Goal: Task Accomplishment & Management: Complete application form

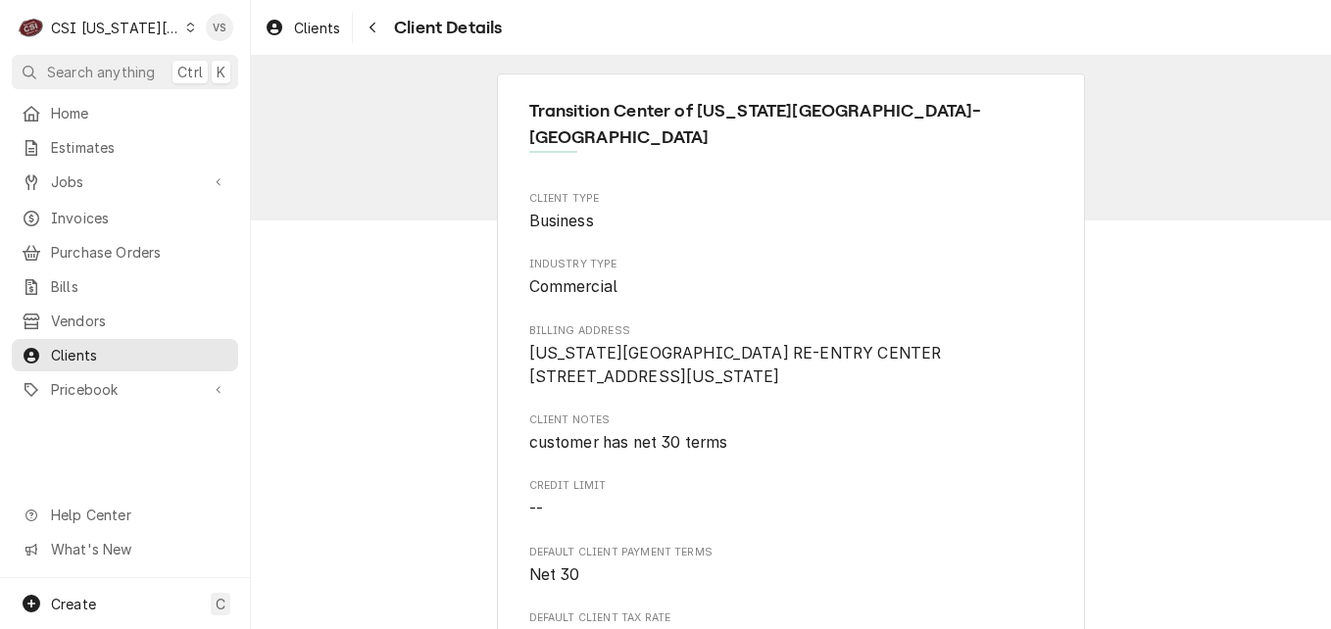
scroll to position [355, 0]
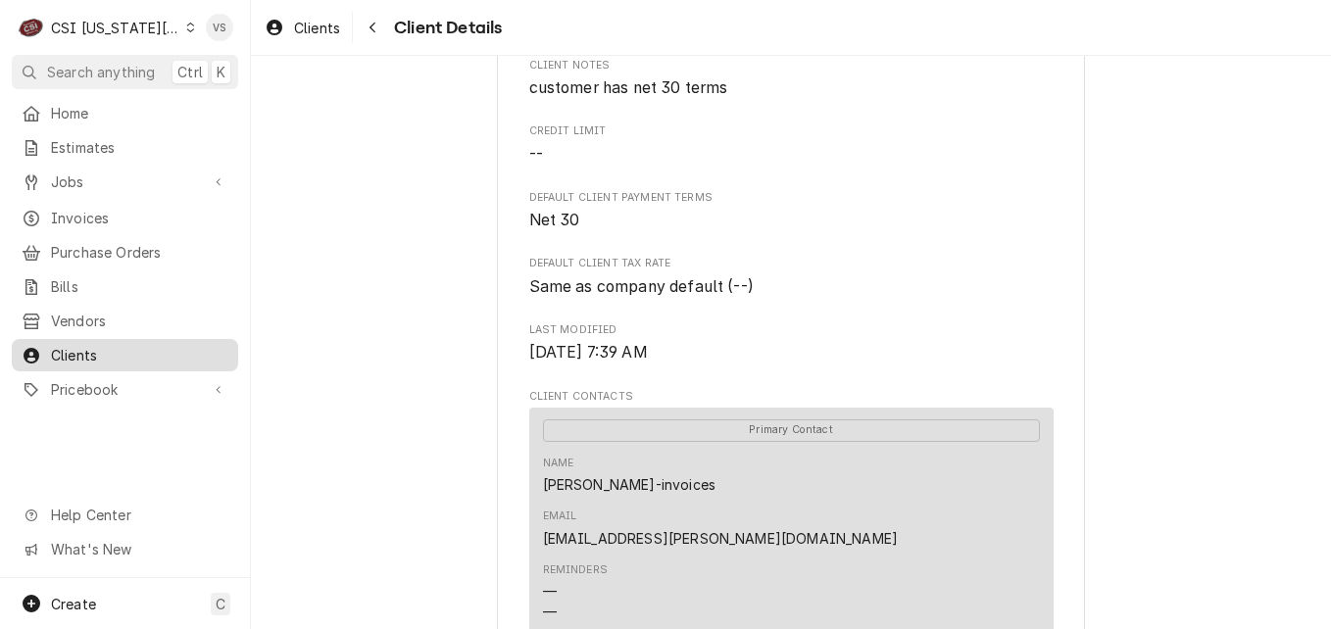
click at [95, 345] on span "Clients" at bounding box center [139, 355] width 177 height 21
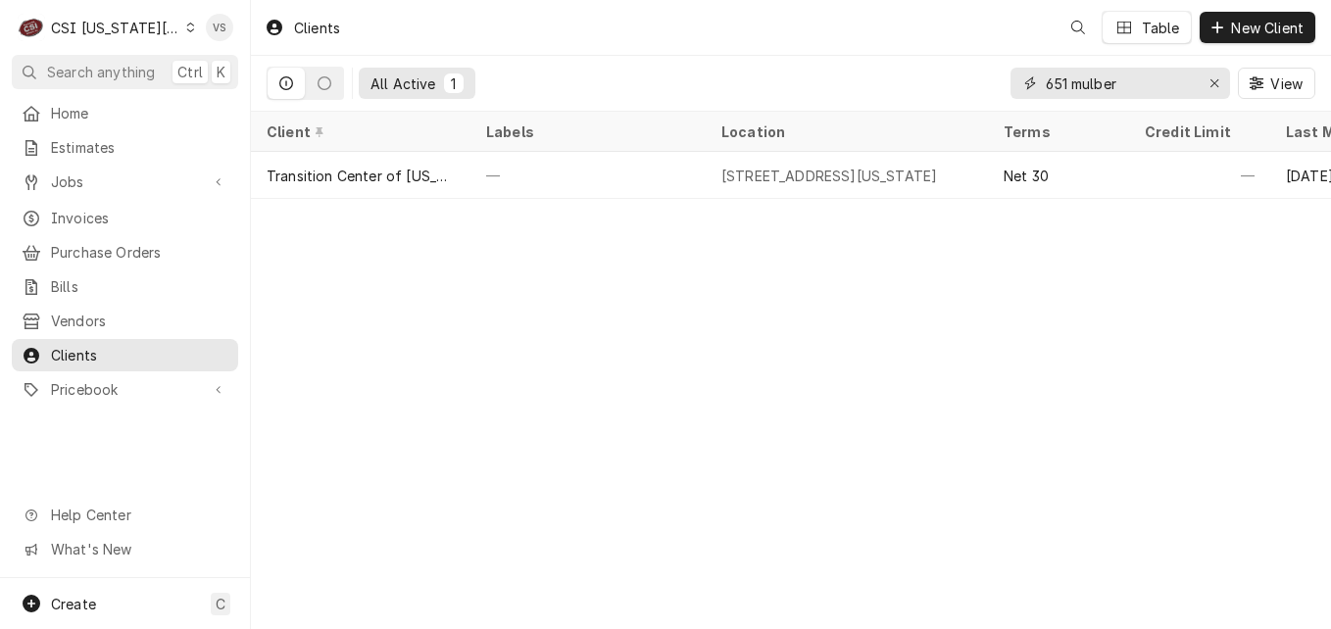
click at [1024, 87] on div "651 mulber" at bounding box center [1121, 83] width 220 height 31
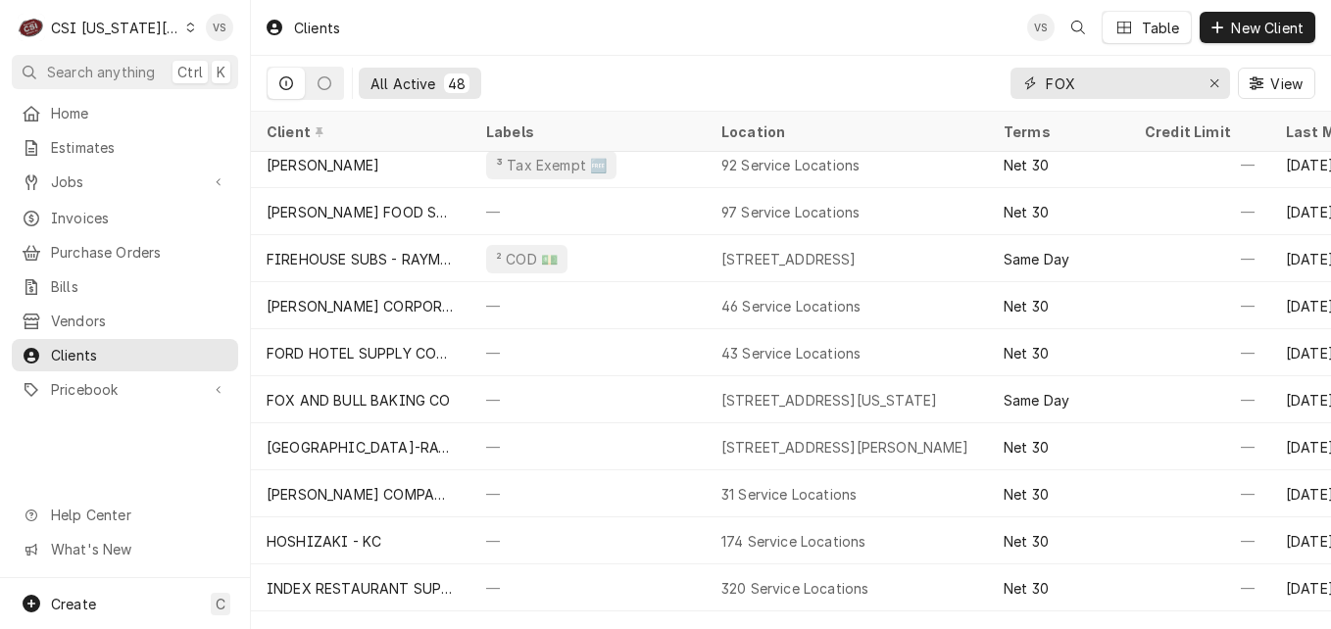
scroll to position [434, 0]
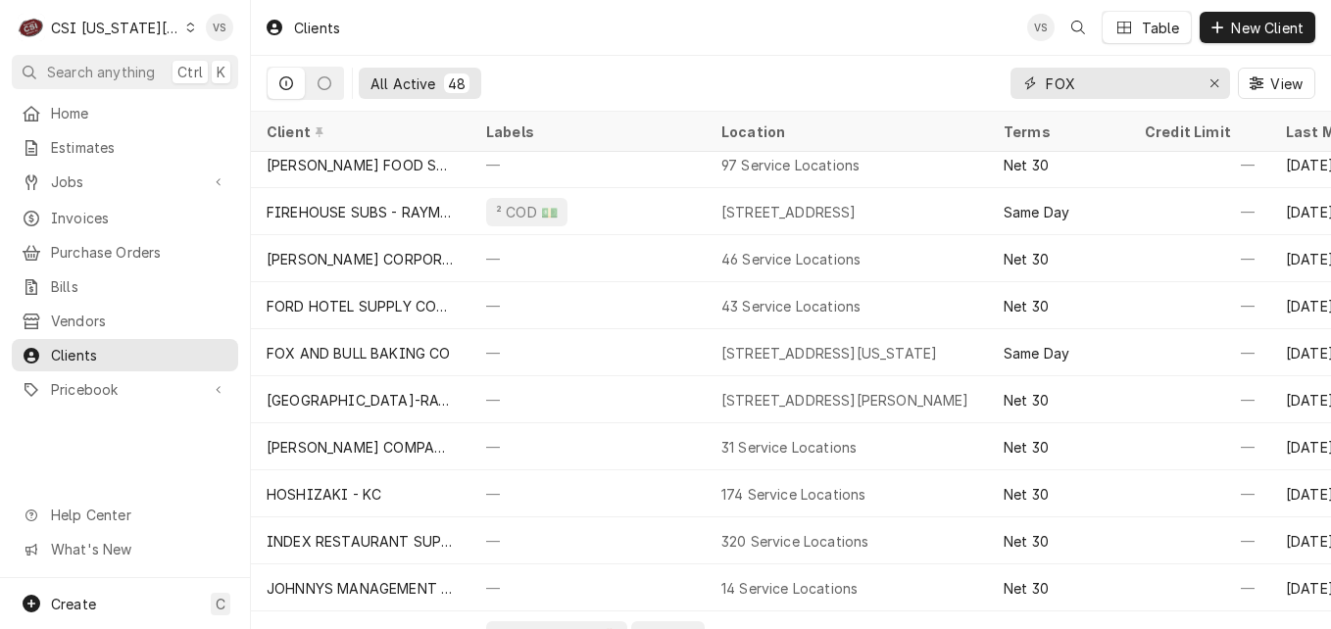
drag, startPoint x: 1076, startPoint y: 82, endPoint x: 1009, endPoint y: 78, distance: 67.8
click at [1009, 78] on div "All Active 48 FOX View" at bounding box center [791, 83] width 1049 height 55
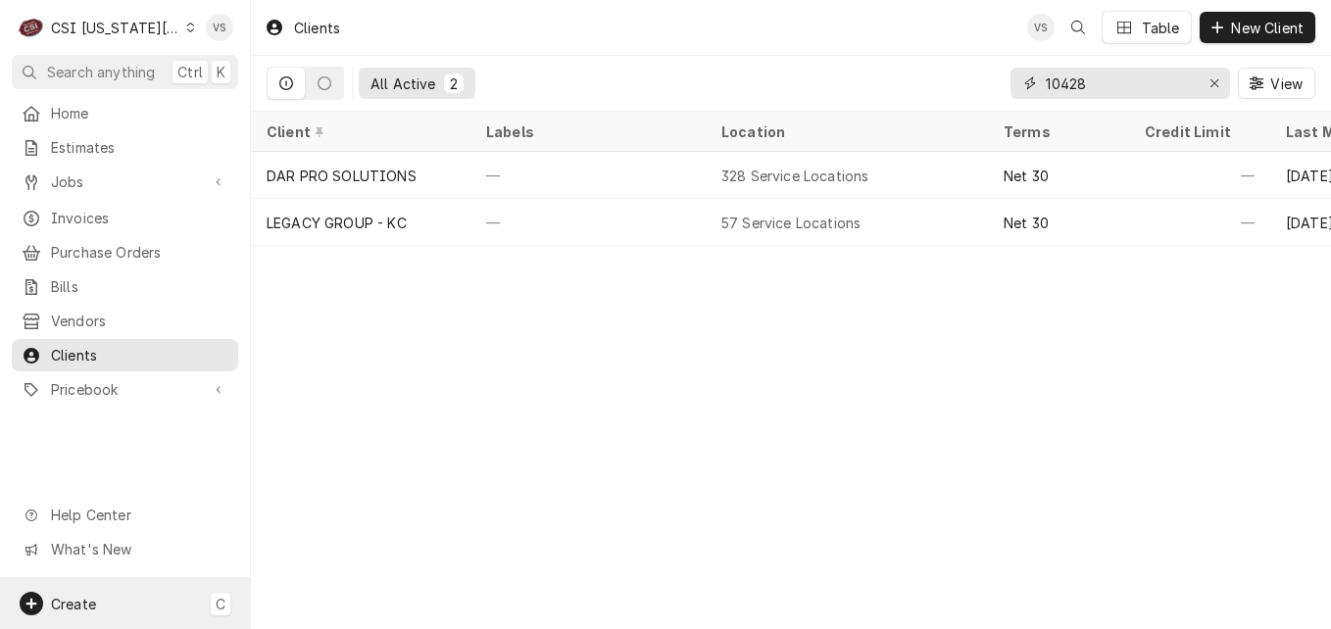
type input "10428"
click at [107, 600] on div "Create C" at bounding box center [125, 603] width 250 height 51
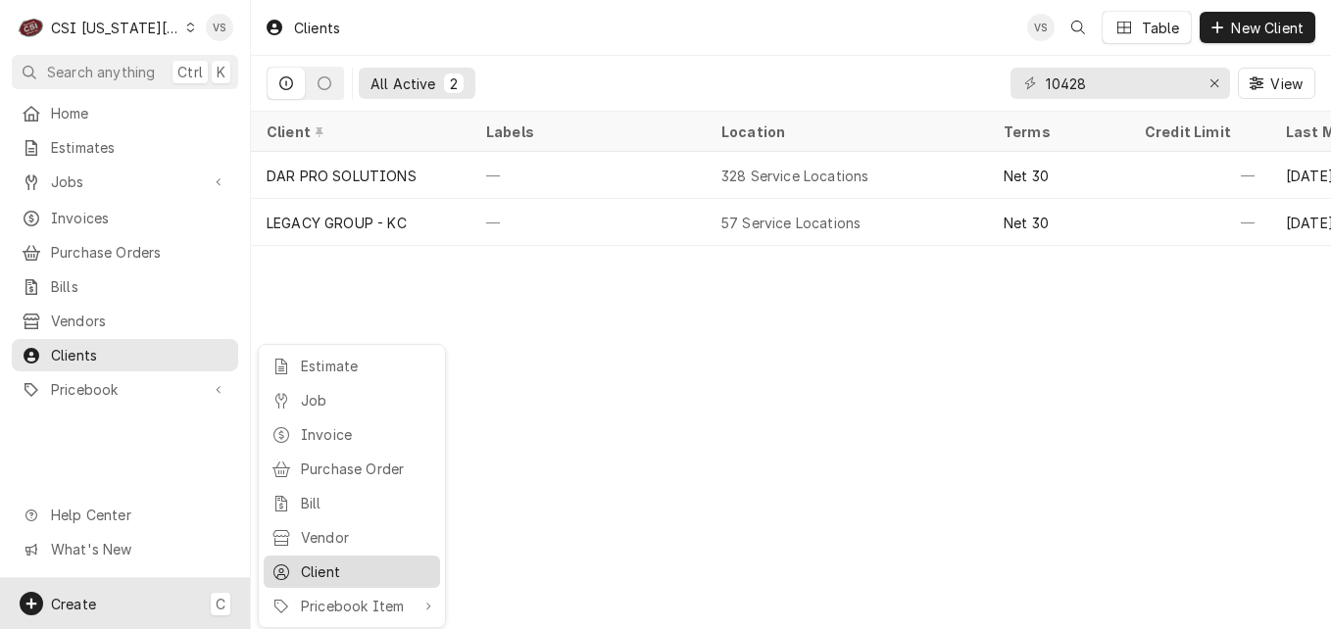
click at [337, 562] on div "Client" at bounding box center [366, 572] width 131 height 21
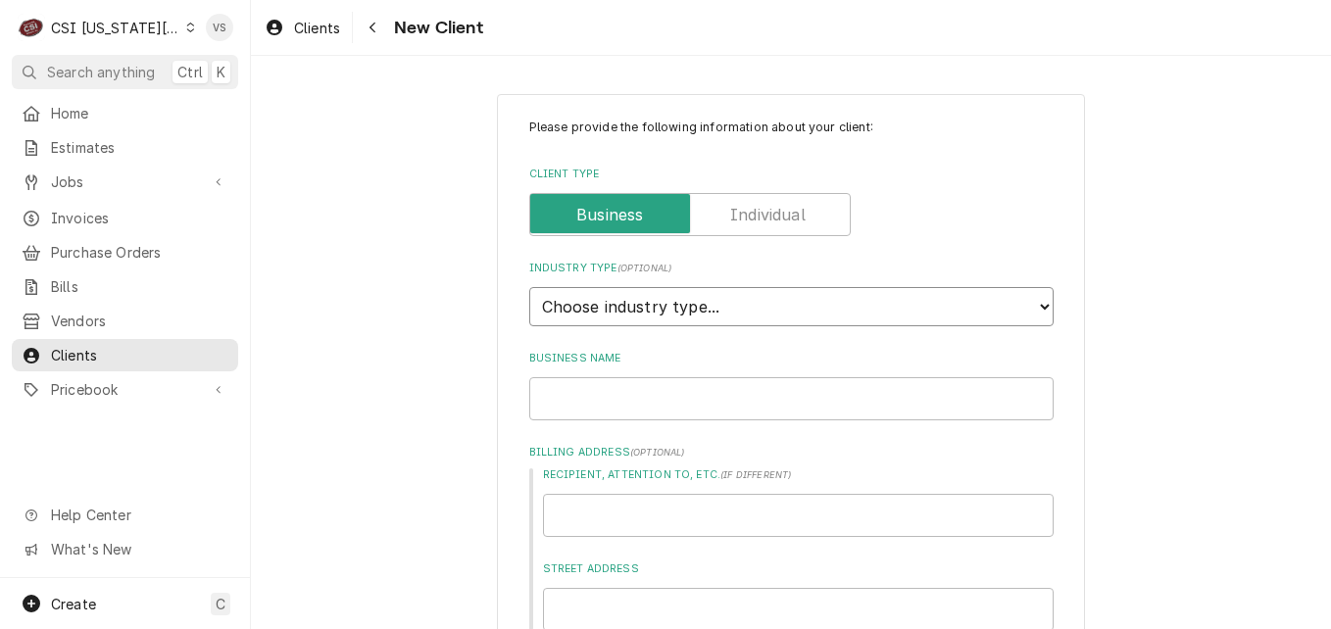
click at [1042, 307] on select "Choose industry type... Residential Commercial Industrial Government" at bounding box center [791, 306] width 524 height 39
select select "2"
click at [529, 287] on select "Choose industry type... Residential Commercial Industrial Government" at bounding box center [791, 306] width 524 height 39
click at [574, 398] on input "Business Name" at bounding box center [791, 398] width 524 height 43
type textarea "x"
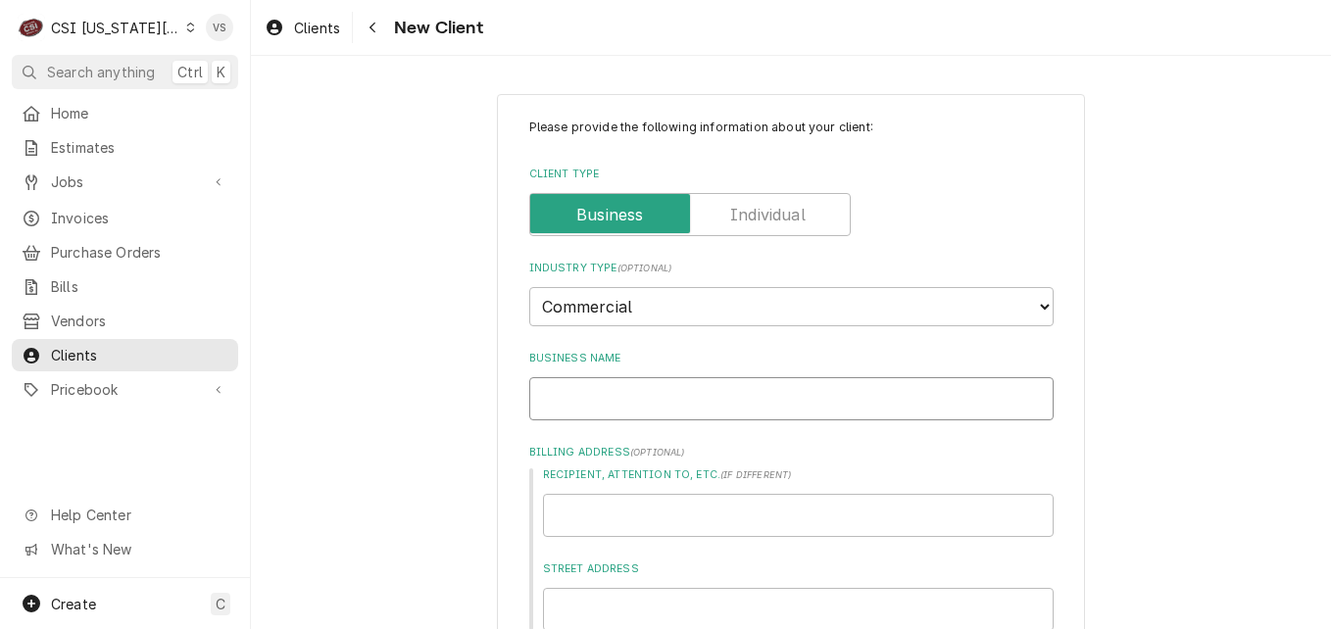
type input "F"
type textarea "x"
type input "FO"
type textarea "x"
type input "FOX"
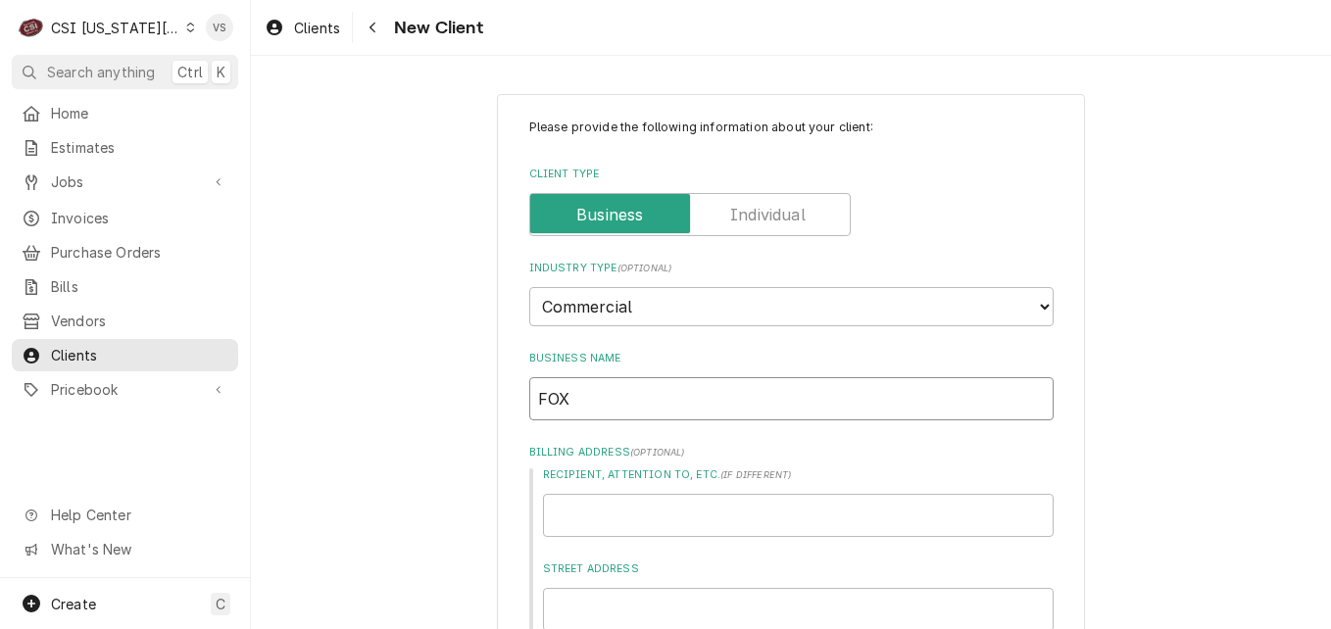
type textarea "x"
type input "FO"
type textarea "x"
type input "F"
type textarea "x"
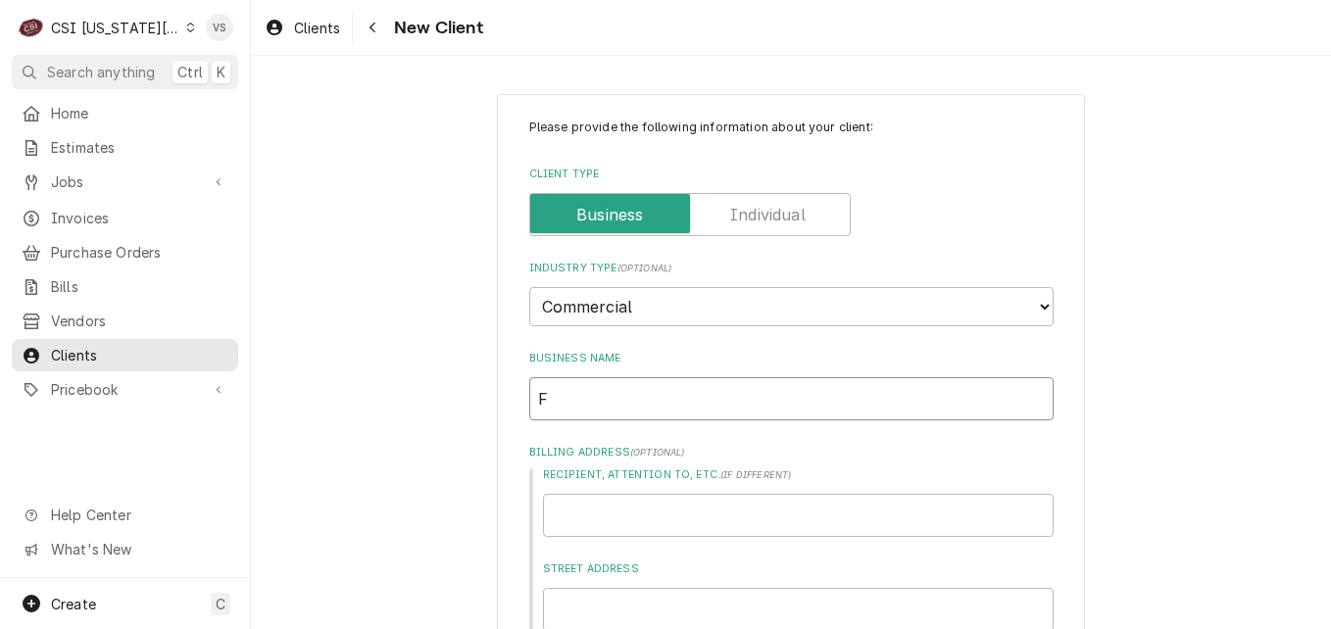
type input "Fo"
type textarea "x"
type input "Fox"
type textarea "x"
type input "Fox"
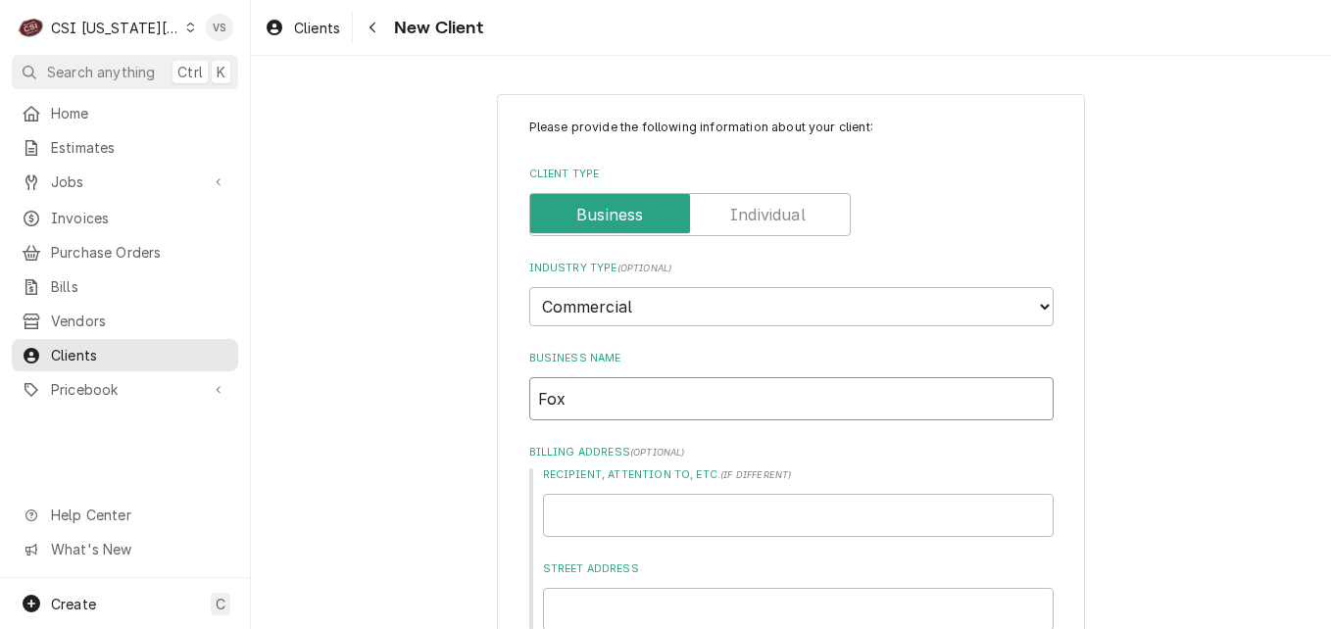
type textarea "x"
type input "Fox &"
type textarea "x"
type input "Fox &"
type textarea "x"
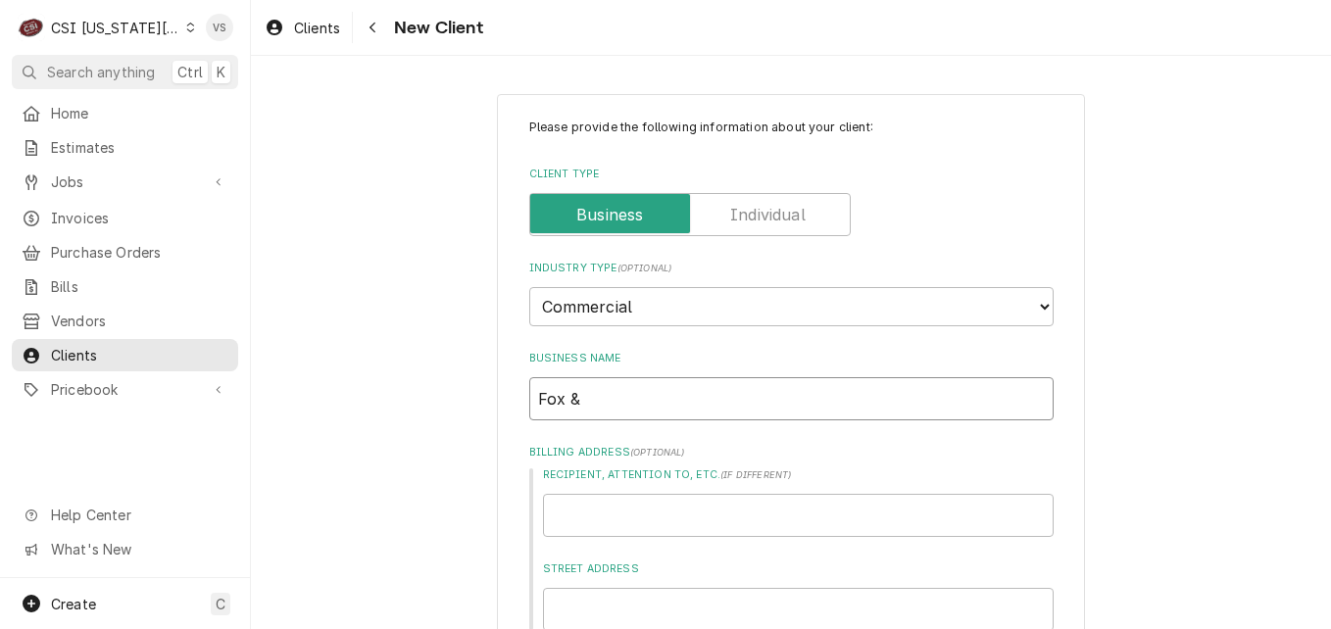
type input "Fox & h"
type textarea "x"
type input "Fox &"
type textarea "x"
type input "Fox & H"
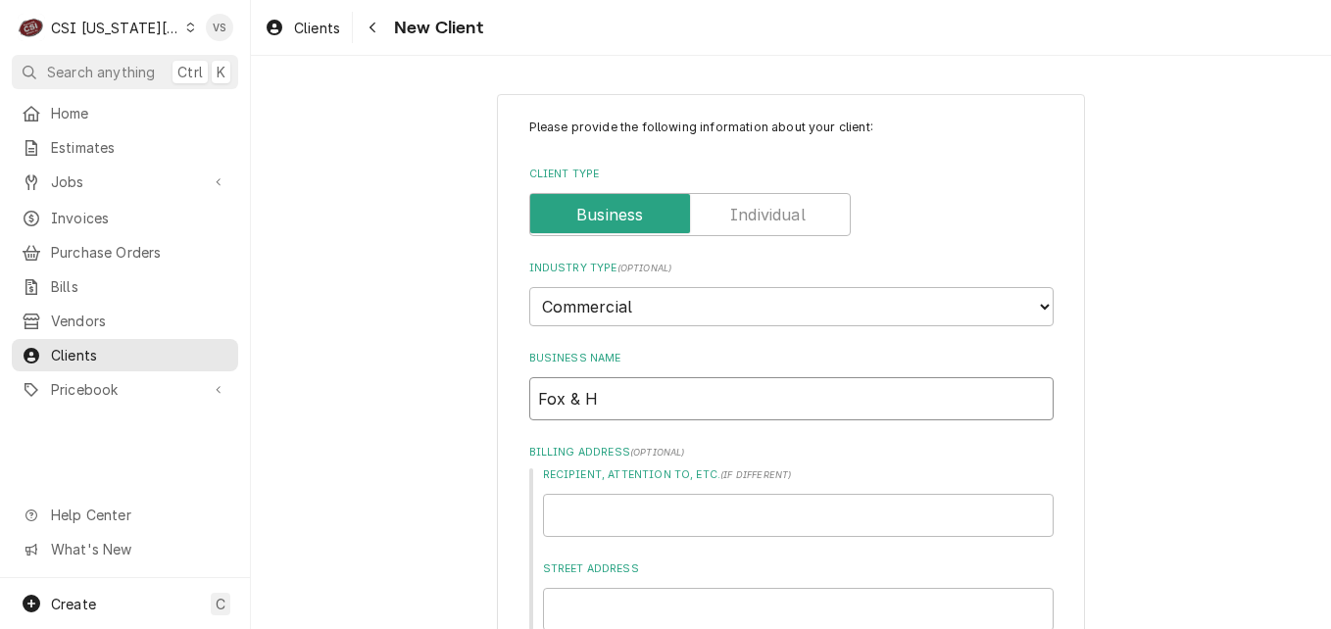
type textarea "x"
type input "Fox & Ho"
type textarea "x"
type input "Fox & Hou"
type textarea "x"
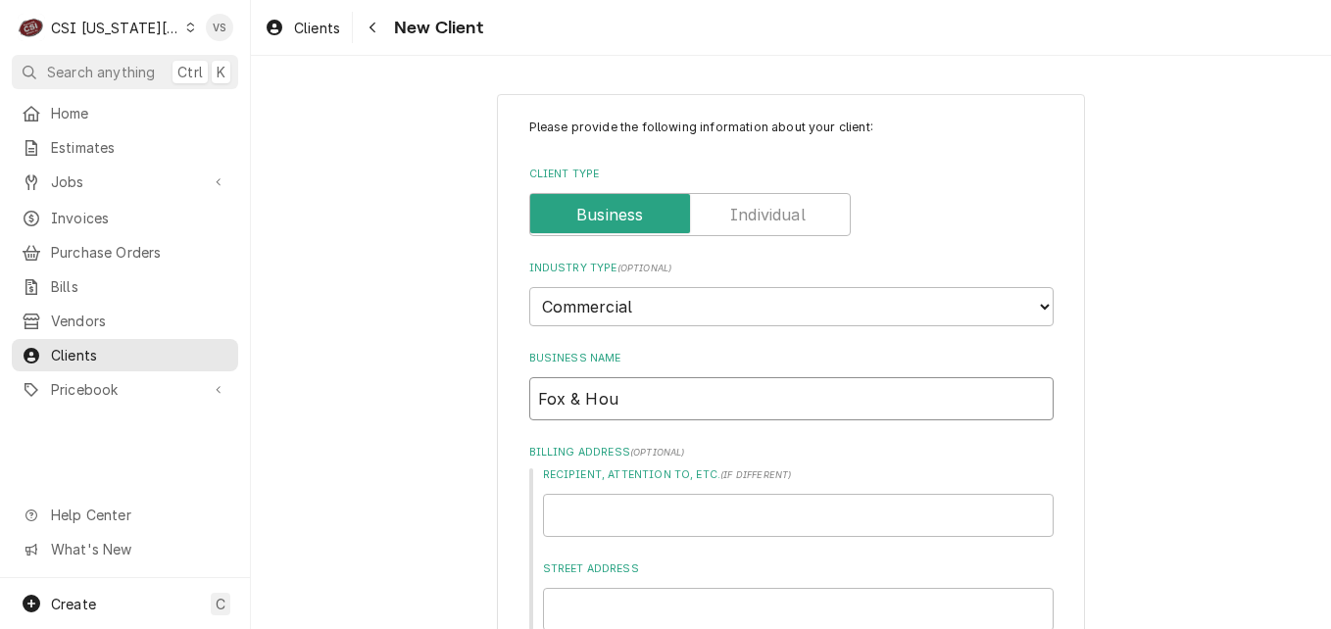
type input "Fox & Houd"
type textarea "x"
type input "Fox & Hou"
type textarea "x"
type input "Fox & Houn"
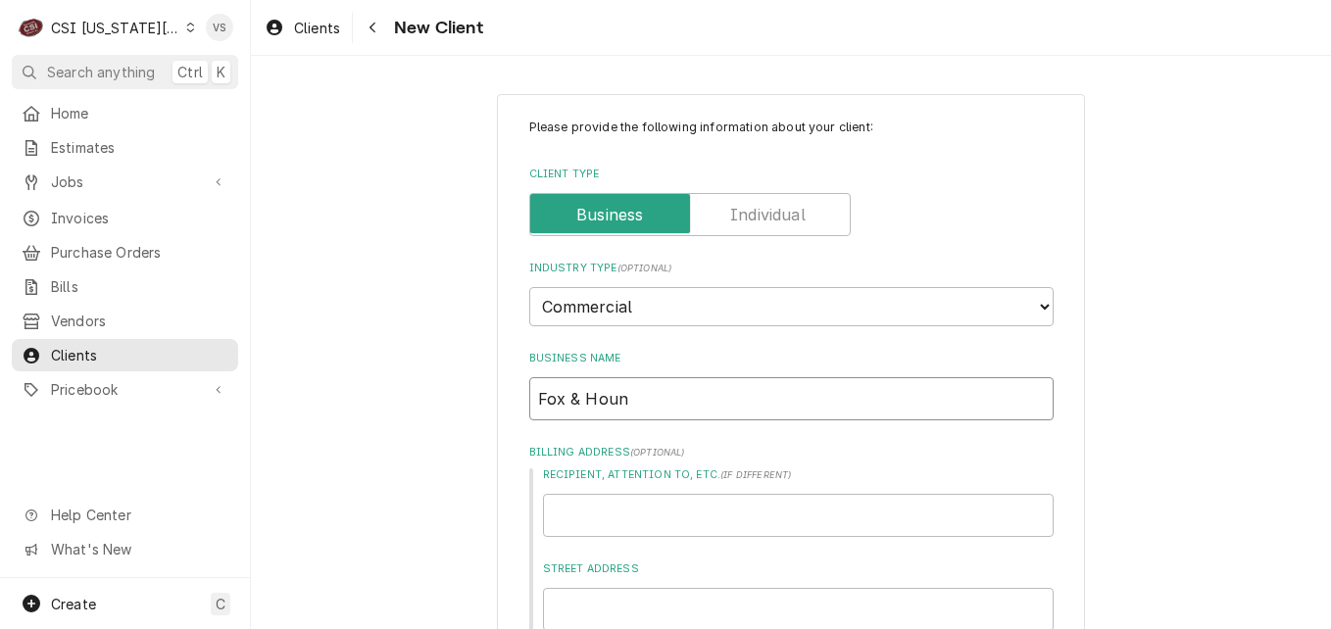
type textarea "x"
type input "Fox & Hound"
type textarea "x"
type input "Fox & Hound"
type textarea "x"
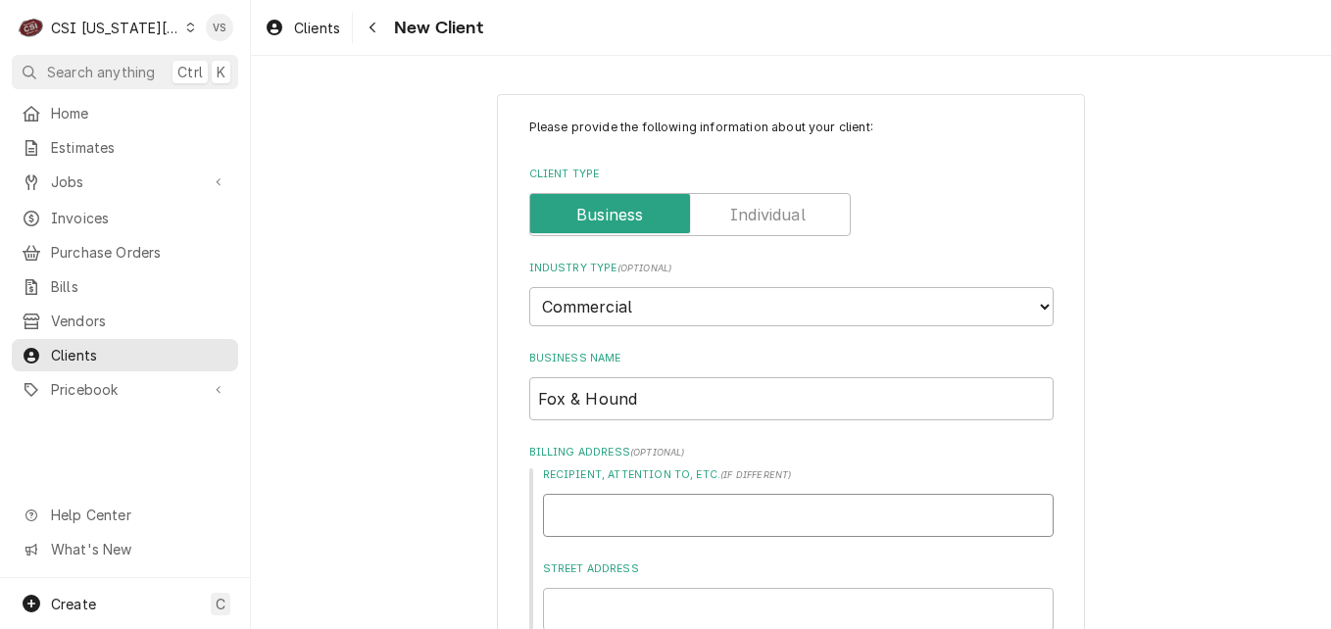
type input "1"
type textarea "x"
type input "10"
type textarea "x"
type input "104"
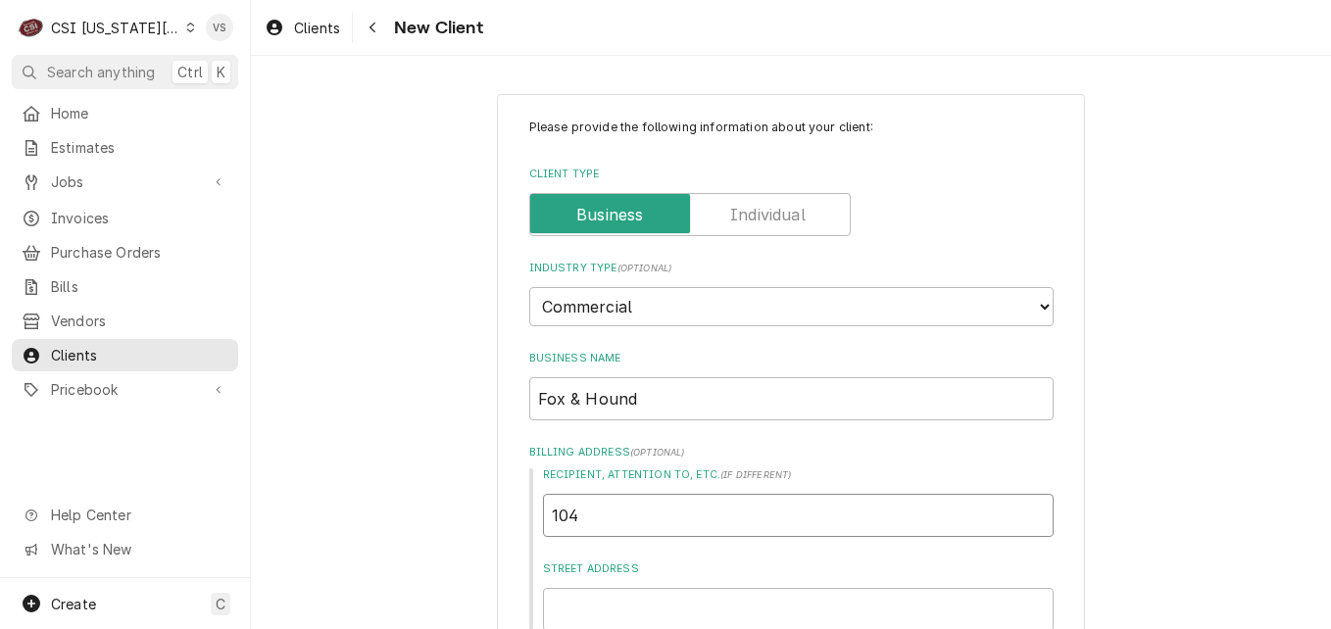
type textarea "x"
type input "1042"
type textarea "x"
type input "10428"
type textarea "x"
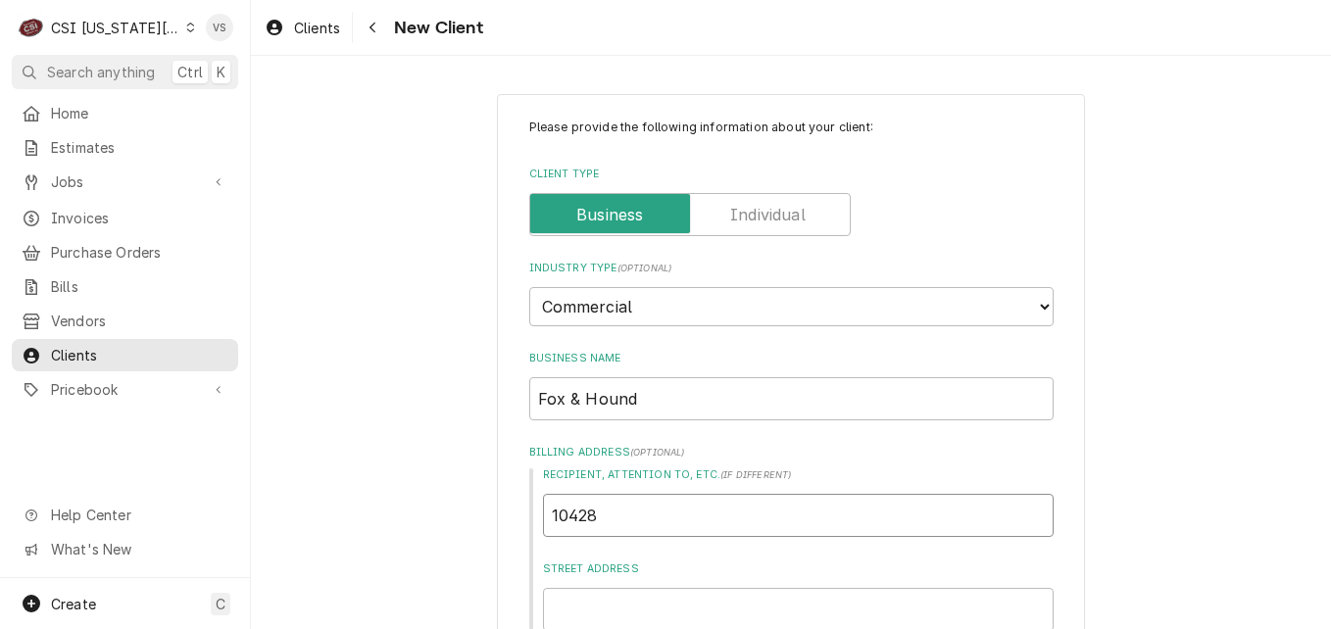
type input "10428"
type textarea "x"
type input "10428 m"
type textarea "x"
type input "10428"
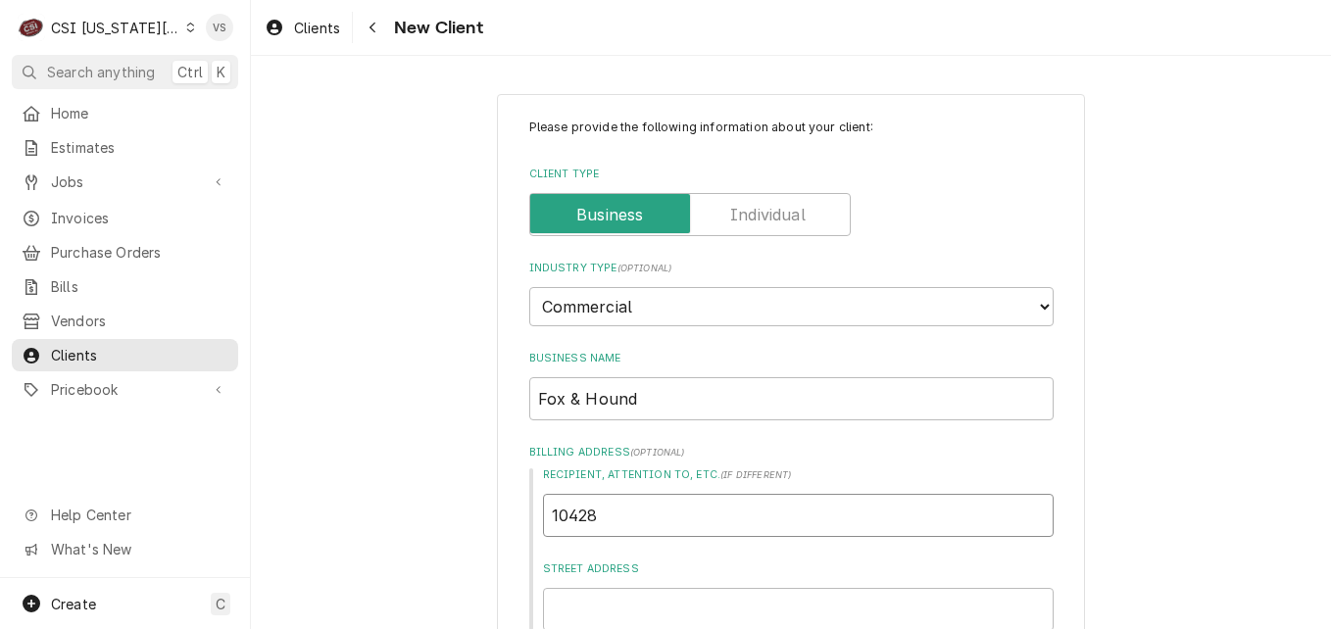
type textarea "x"
type input "10428 M"
type textarea "x"
type input "10428 Me"
type textarea "x"
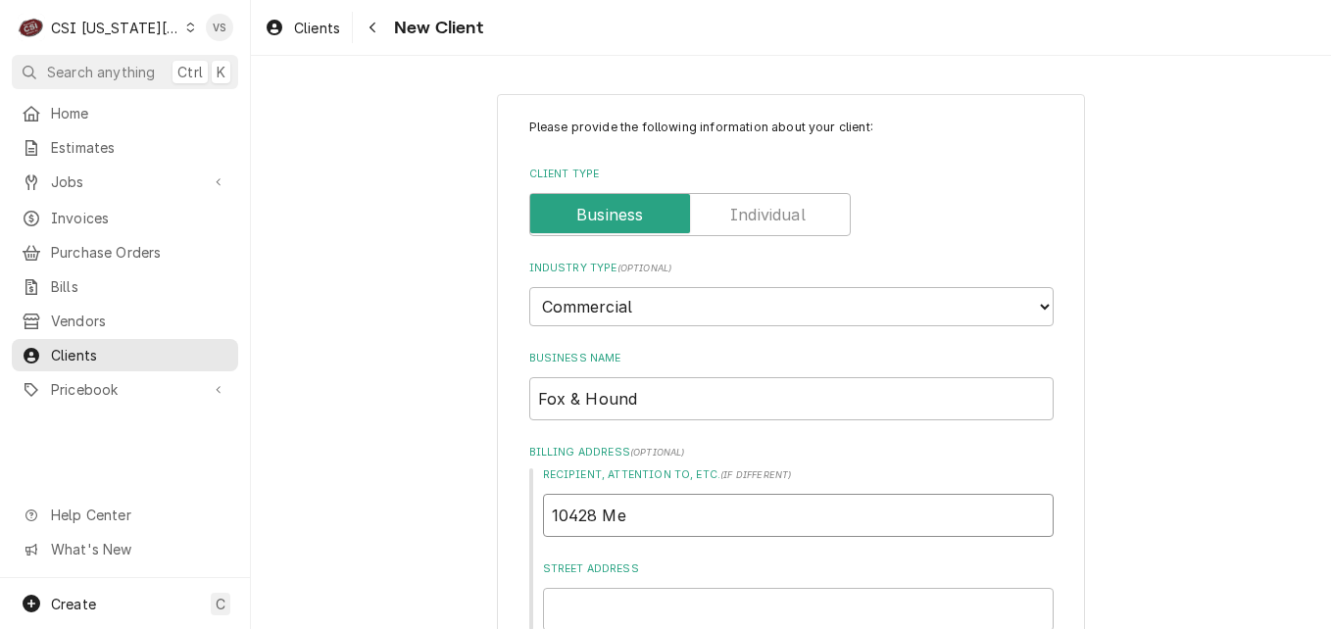
type input "10428 Met"
type textarea "x"
type input "10428 Metc"
type textarea "x"
type input "10428 Metca"
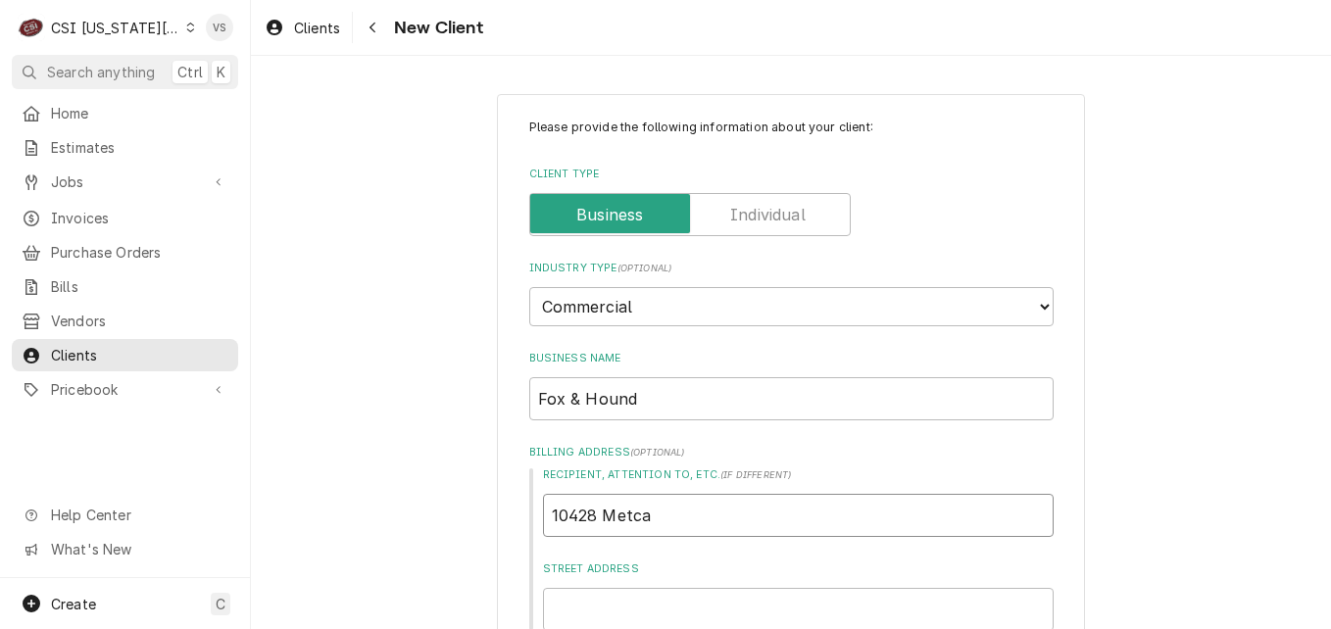
type textarea "x"
type input "10428 Metcal"
type textarea "x"
type input "10428 Metcalf"
type textarea "x"
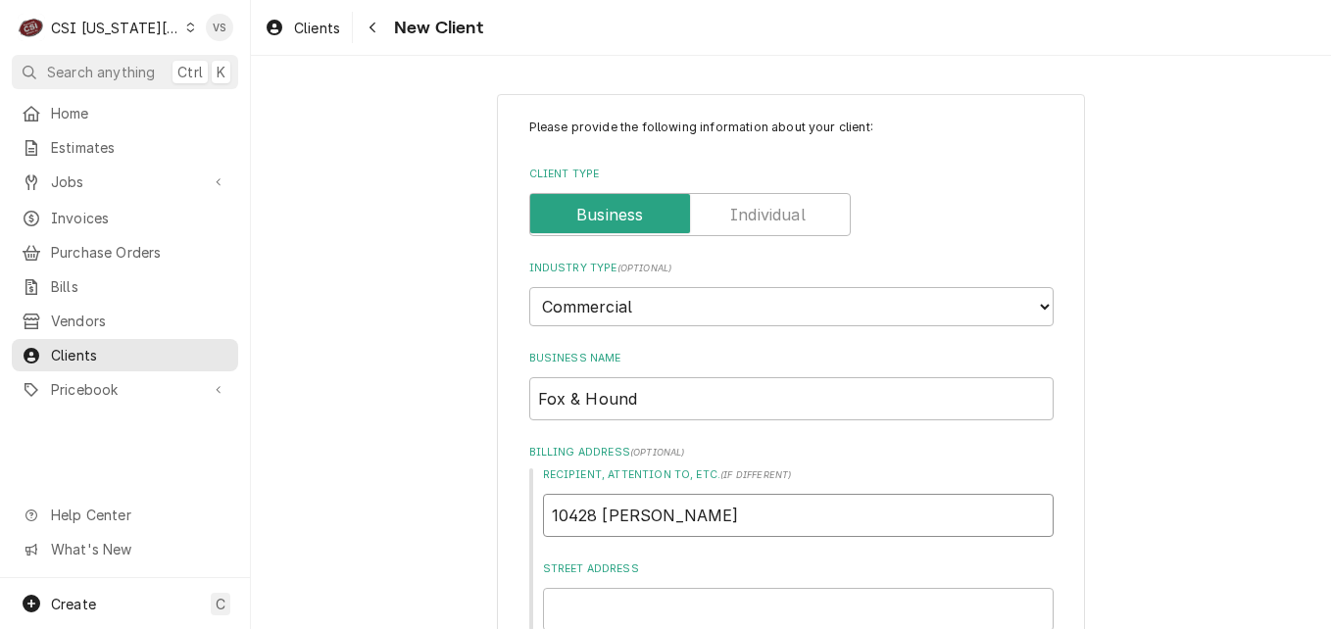
type input "10428 Metcalf,"
type textarea "x"
type input "10428 Metcalf,"
type textarea "x"
type input "10428 Metcalf, i"
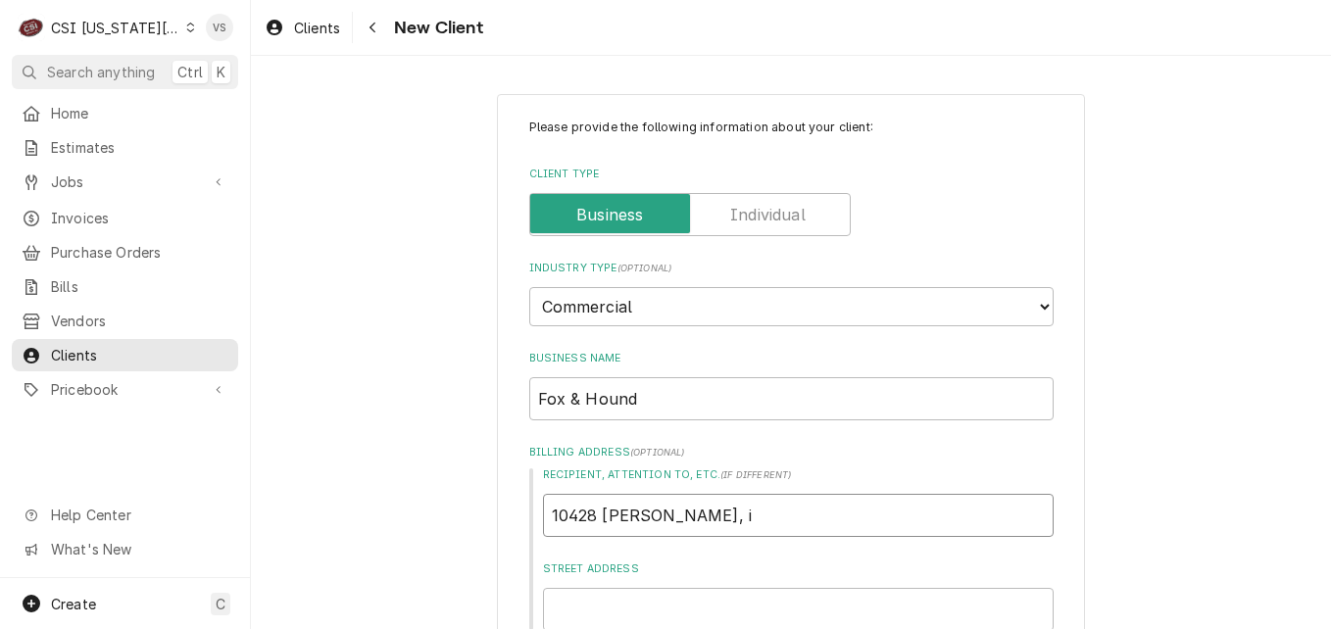
type textarea "x"
type input "10428 Metcalf, in"
type textarea "x"
type input "10428 Metcalf, ind"
type textarea "x"
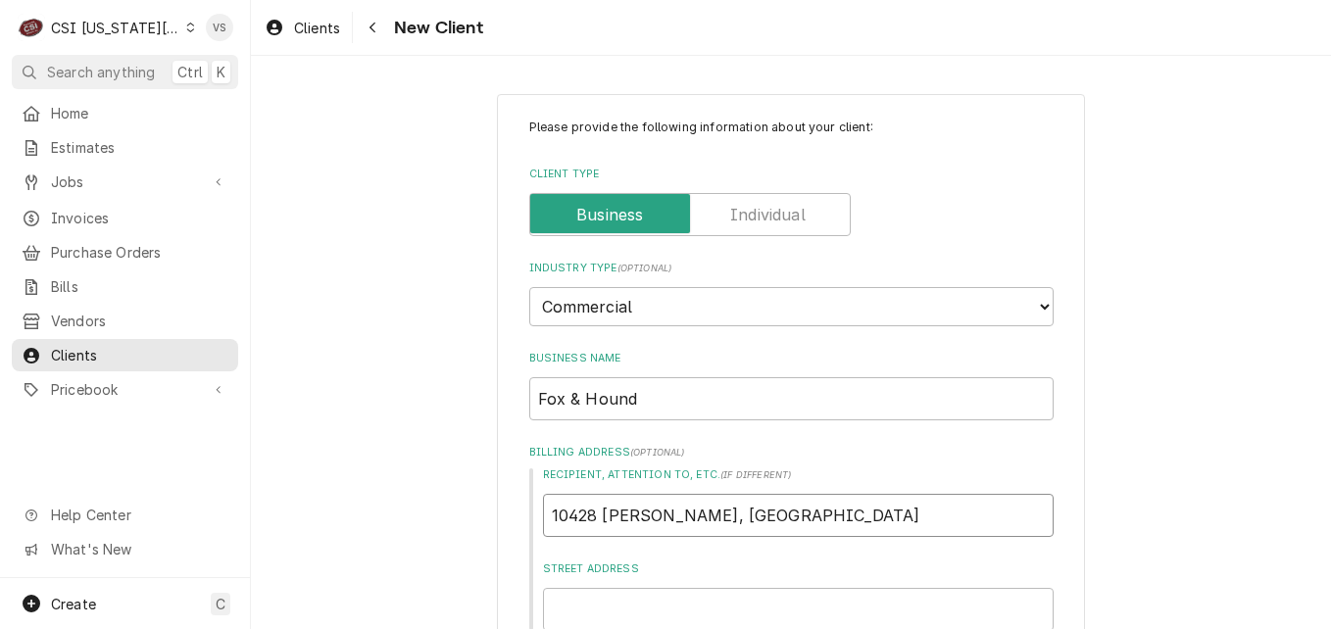
type input "10428 Metcalf, in"
type textarea "x"
type input "10428 Metcalf, i"
type textarea "x"
type input "10428 Metcalf,"
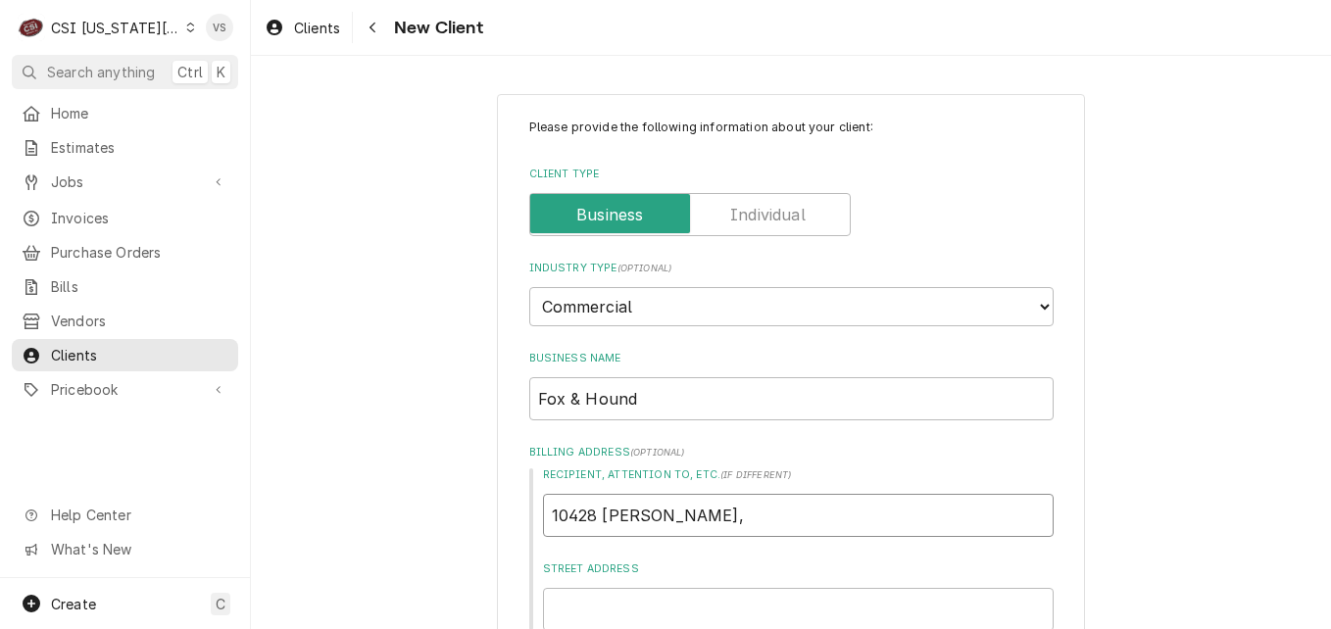
type textarea "x"
type input "10428 Metcalf, I"
type textarea "x"
type input "10428 Metcalf, In"
type textarea "x"
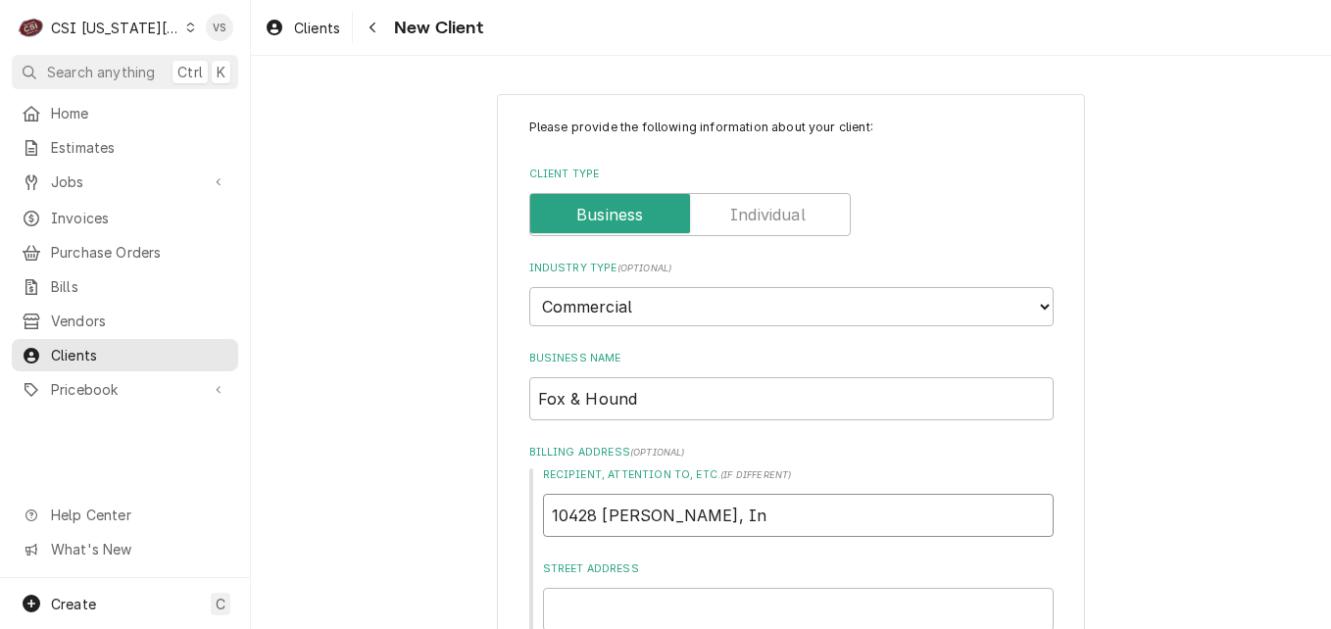
type input "10428 Metcalf, Ind"
type textarea "x"
type input "10428 Metcalf, Indi"
type textarea "x"
type input "10428 Metcalf, India"
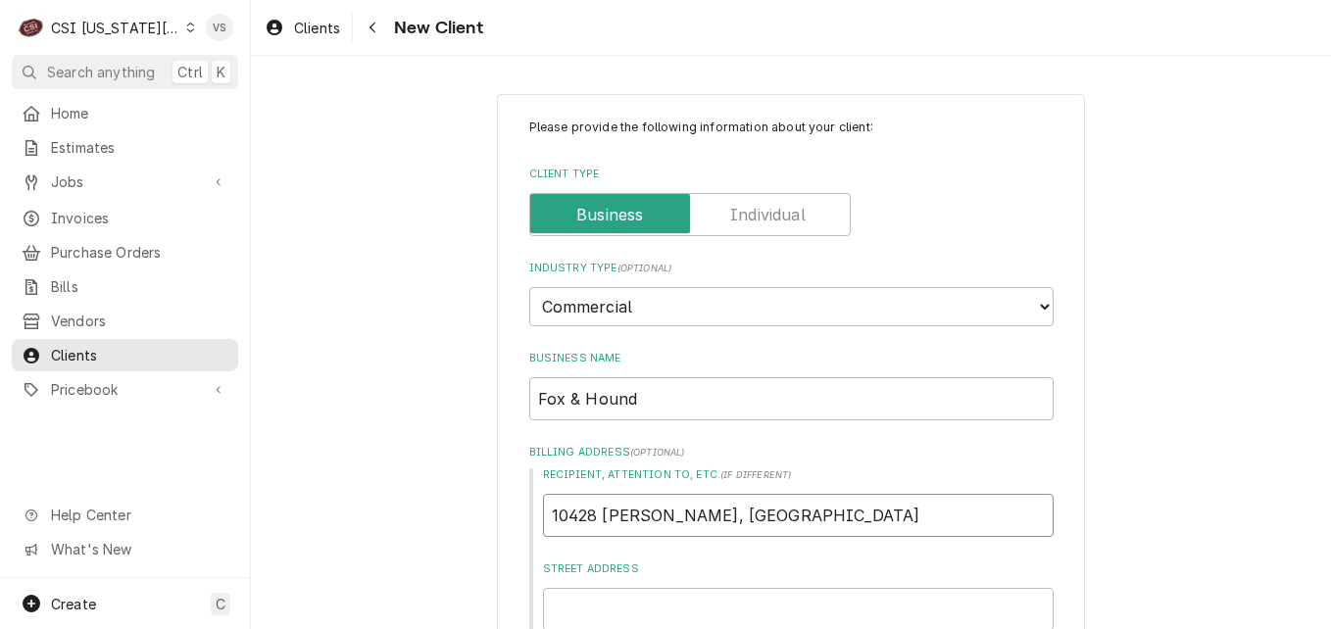
type textarea "x"
type input "10428 Metcalf, Indian"
type textarea "x"
type input "10428 Metcalf, Indian"
type textarea "x"
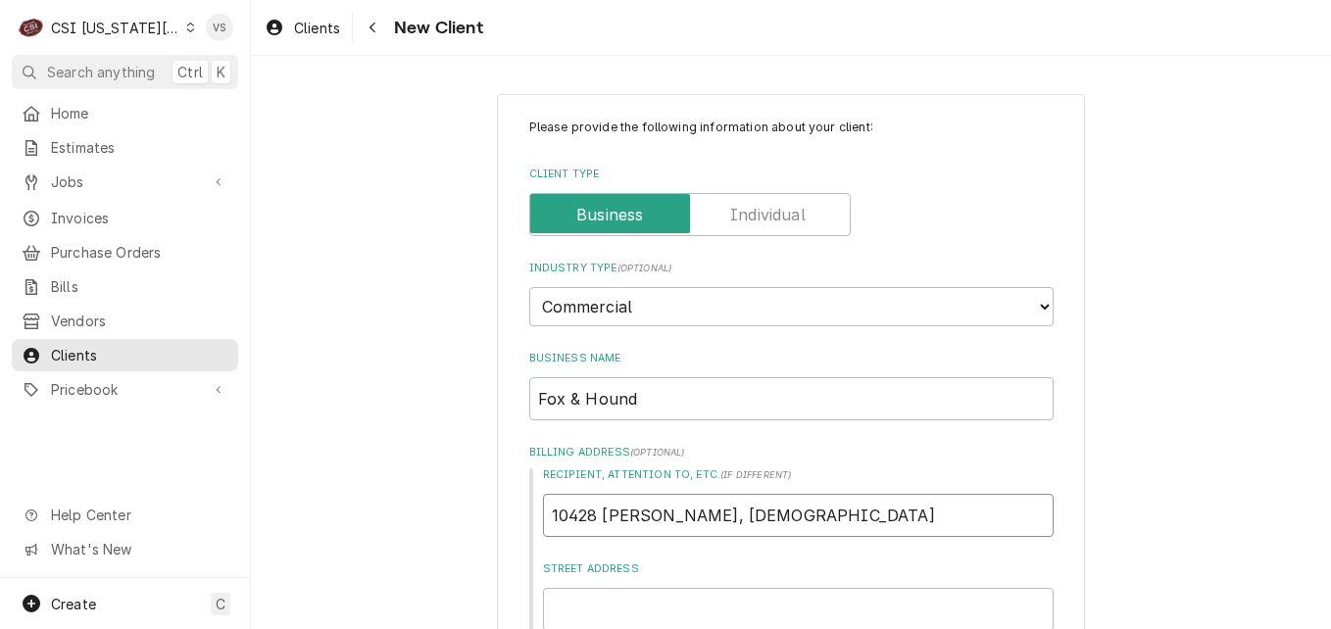
type input "10428 Metcalf, Indian c"
type textarea "x"
type input "10428 Metcalf, Indian cr"
type textarea "x"
type input "10428 Metcalf, Indian crr"
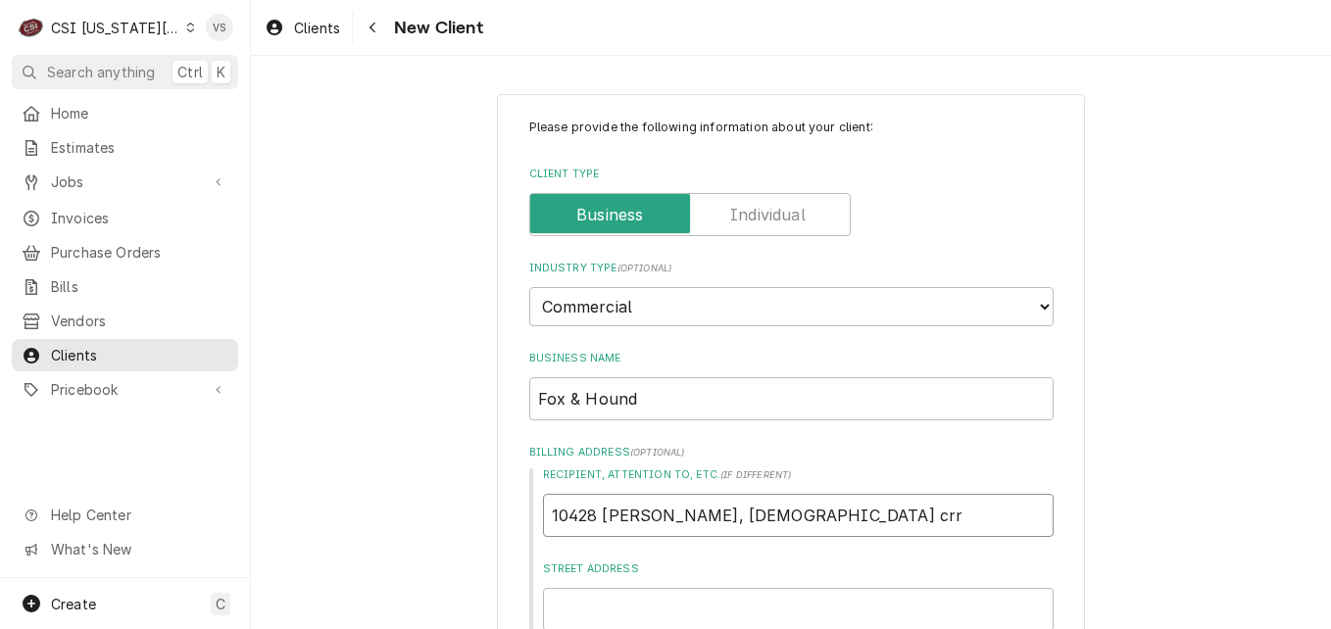
type textarea "x"
type input "10428 Metcalf, Indian cr"
type textarea "x"
type input "10428 Metcalf, Indian c"
type textarea "x"
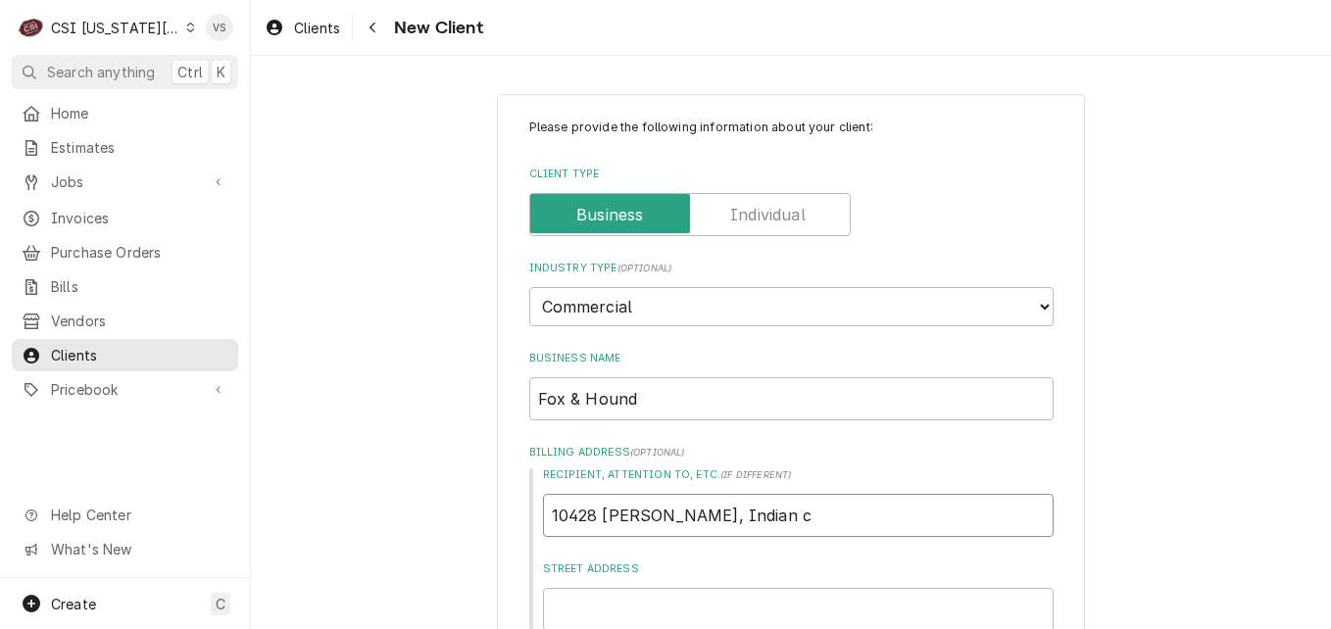
type input "10428 Metcalf, Indian"
type textarea "x"
type input "10428 Metcalf, Indian C"
type textarea "x"
type input "10428 Metcalf, Indian Cr"
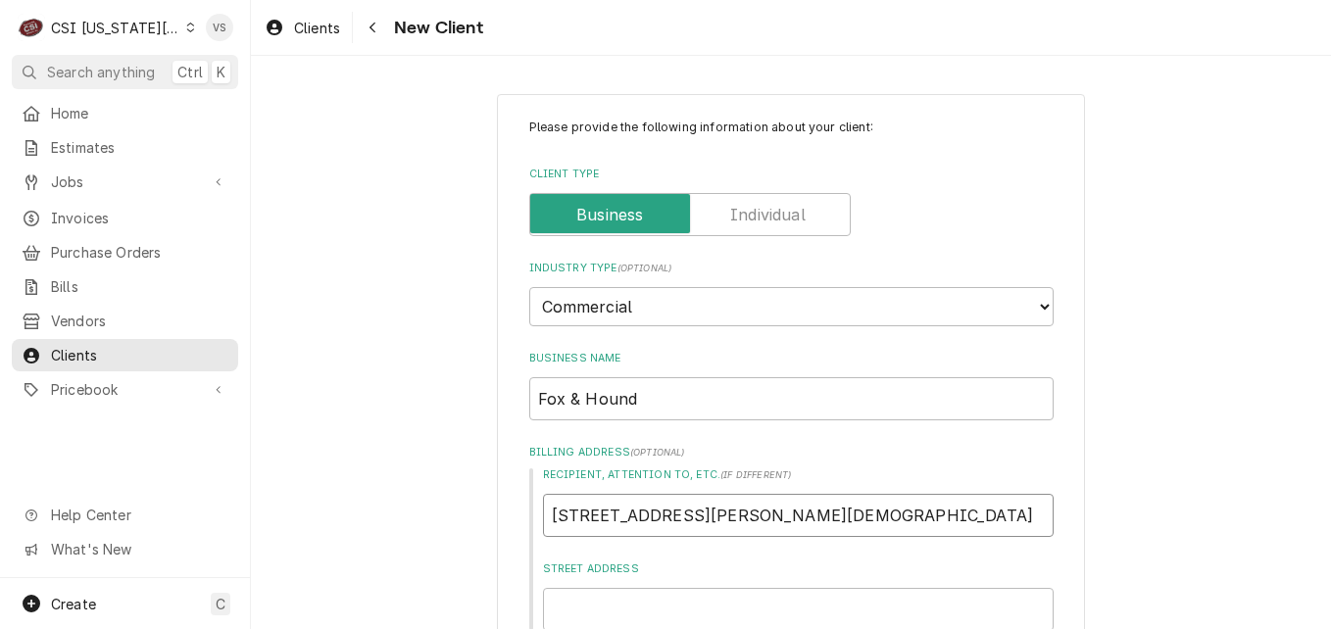
type textarea "x"
type input "10428 Metcalf, Indian Cre"
type textarea "x"
type input "10428 Metcalf, Indian Cree"
type textarea "x"
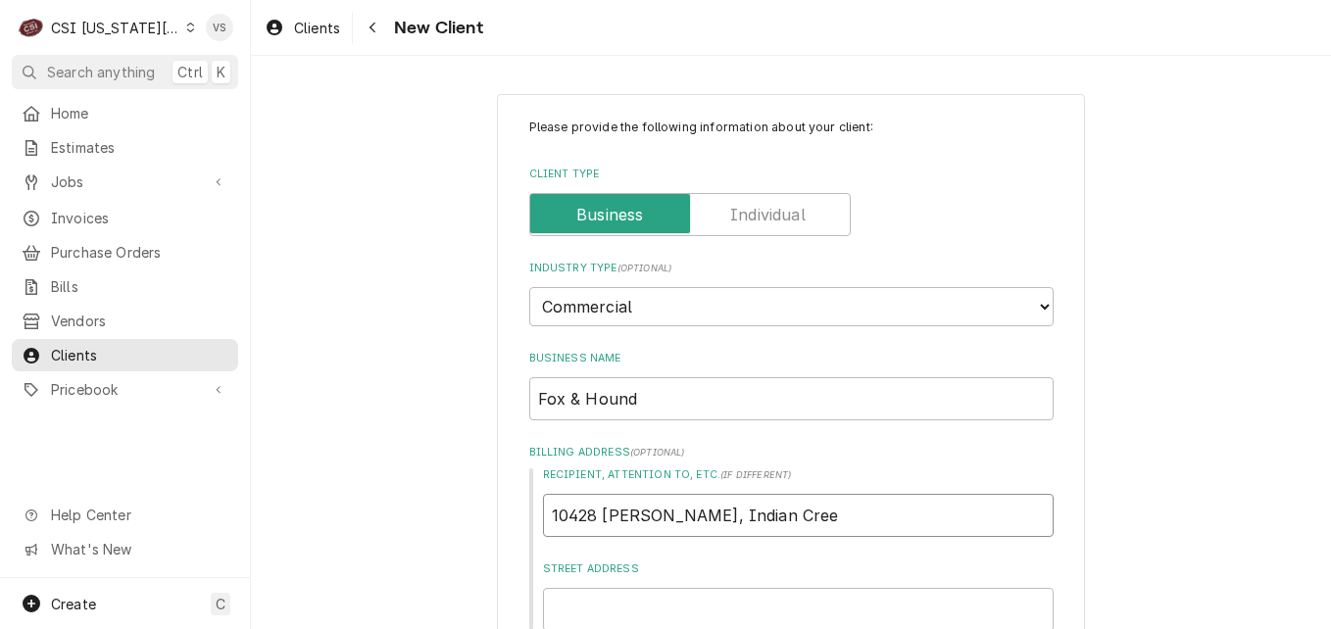
type input "10428 Metcalf, Indian Creek"
type textarea "x"
type input "10428 Metcalf, Indian Creek"
type textarea "x"
type input "10428 Metcalf, Indian Creek S"
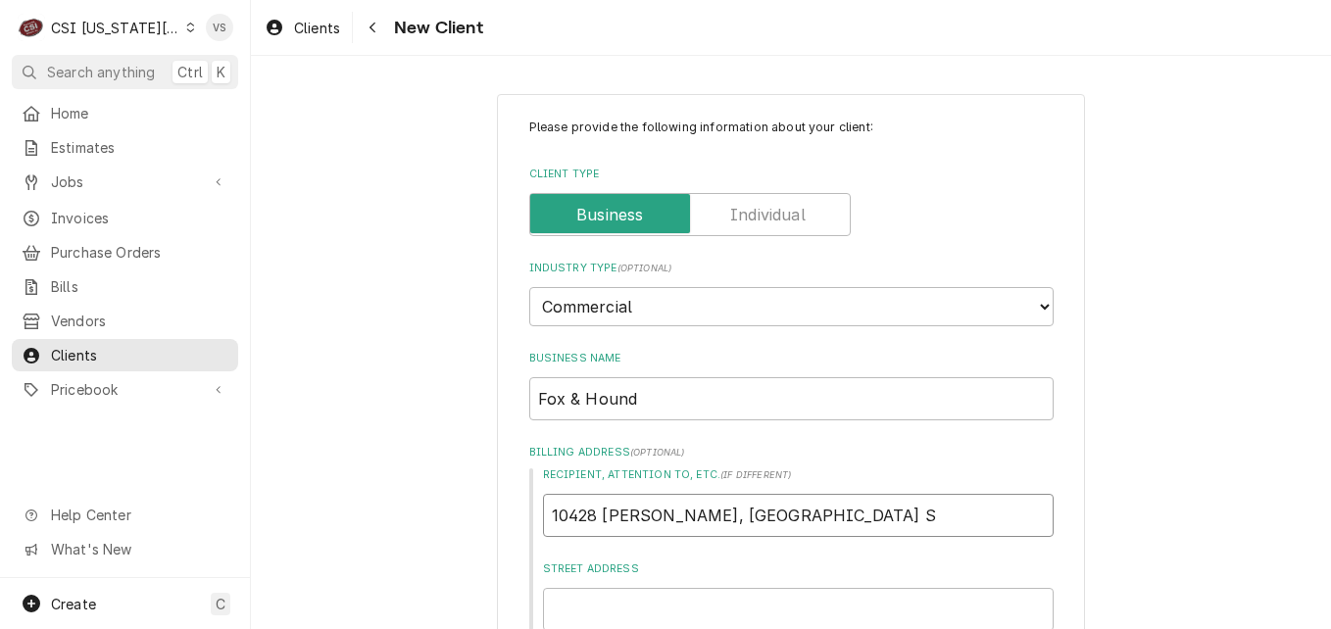
type textarea "x"
type input "10428 Metcalf, Indian Creek Sh"
type textarea "x"
type input "10428 Metcalf, Indian Creek Sho"
type textarea "x"
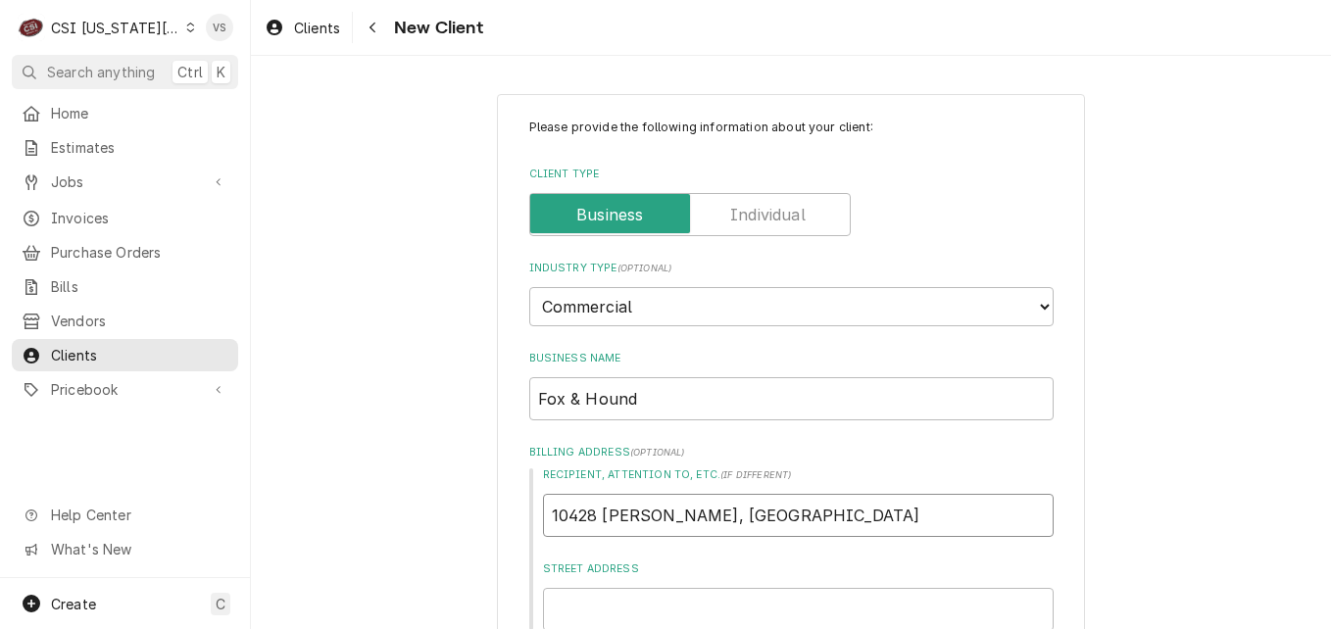
type input "10428 Metcalf, Indian Creek Shop"
type textarea "x"
type input "10428 Metcalf, Indian Creek Shopp"
type textarea "x"
type input "10428 Metcalf, Indian Creek Shoppi"
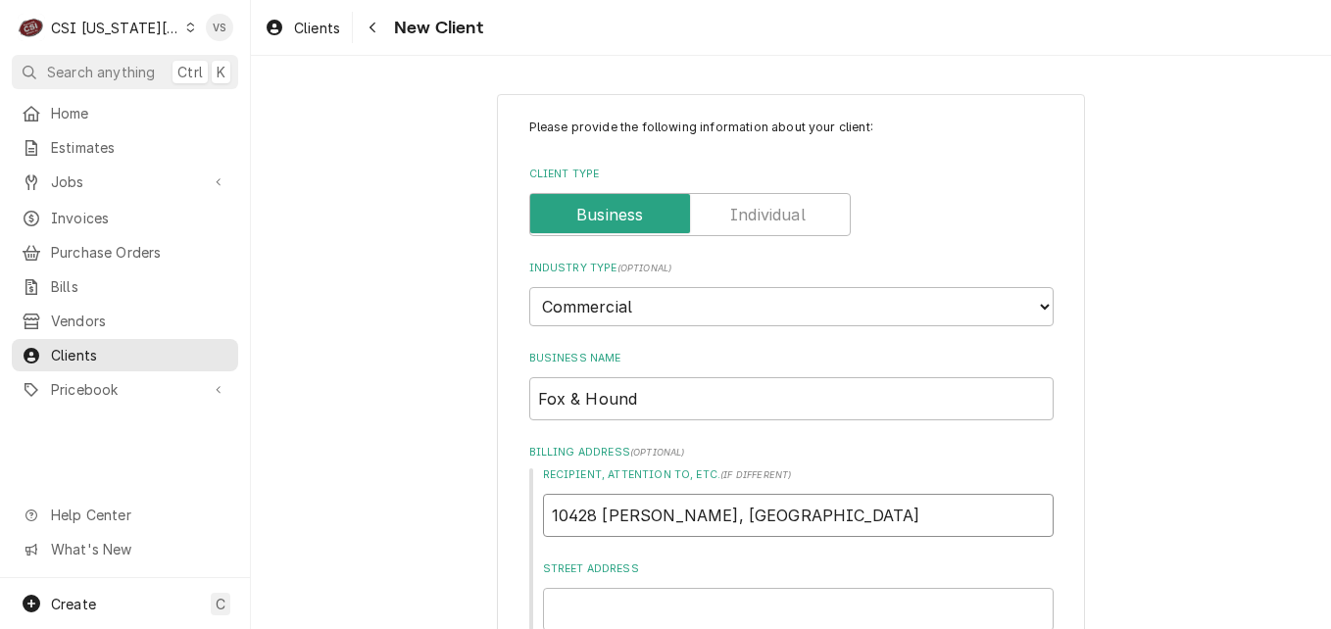
type textarea "x"
type input "10428 Metcalf, Indian Creek Shoppin"
type textarea "x"
type input "10428 Metcalf, Indian Creek Shopping"
type textarea "x"
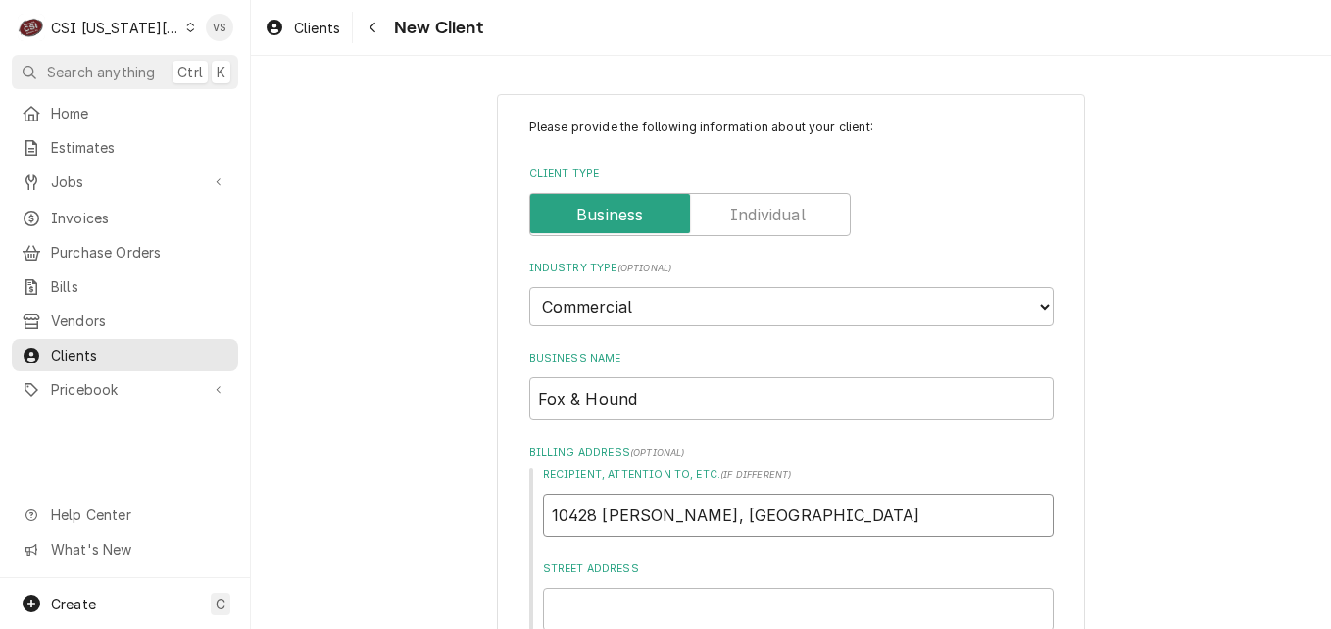
type input "10428 Metcalf, Indian Creek Shopping"
type textarea "x"
type input "10428 Metcalf, Indian Creek Shopping c"
type textarea "x"
type input "10428 Metcalf, Indian Creek Shopping ce"
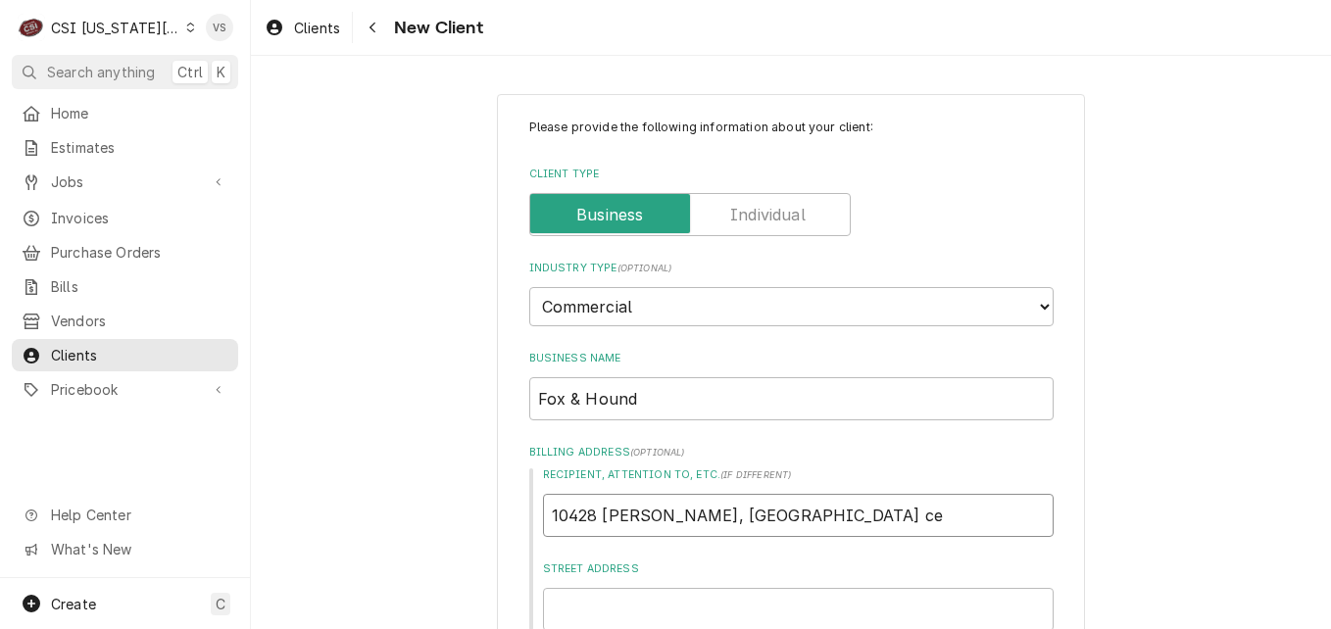
type textarea "x"
type input "10428 Metcalf, Indian Creek Shopping c"
type textarea "x"
type input "10428 Metcalf, Indian Creek Shopping"
type textarea "x"
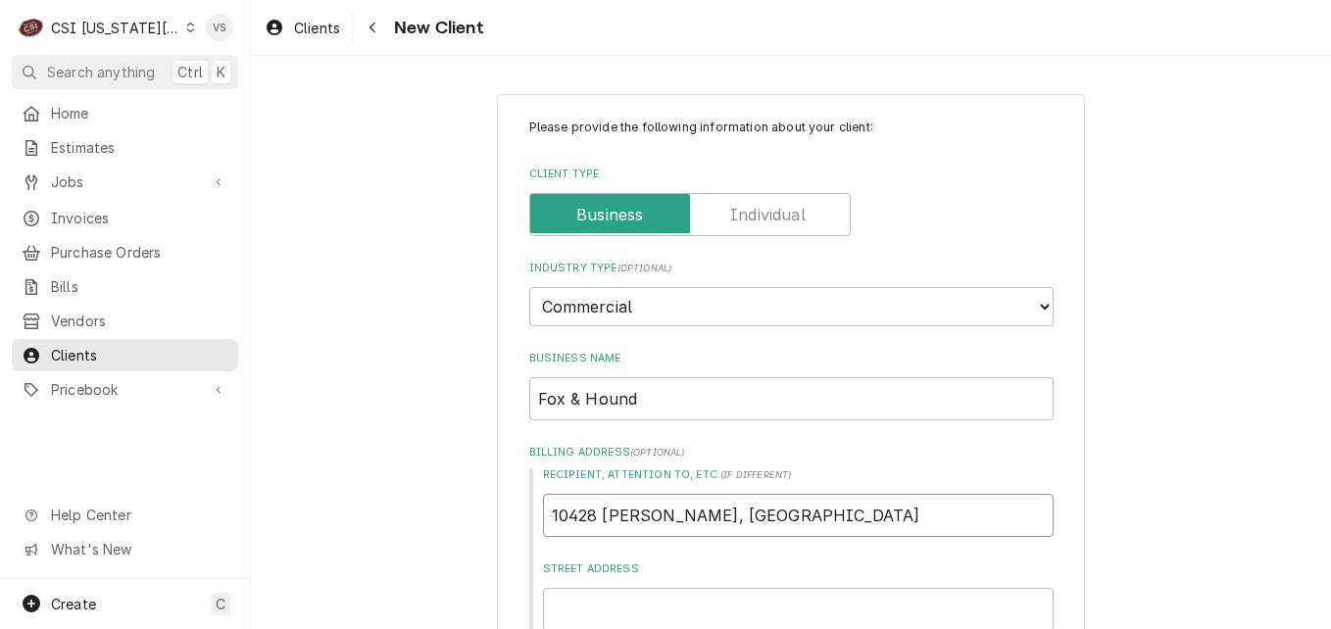
type input "10428 Metcalf, Indian Creek Shopping C"
type textarea "x"
type input "10428 Metcalf, Indian Creek Shopping Ct"
type textarea "x"
type input "10428 Metcalf, Indian Creek Shopping Ctr"
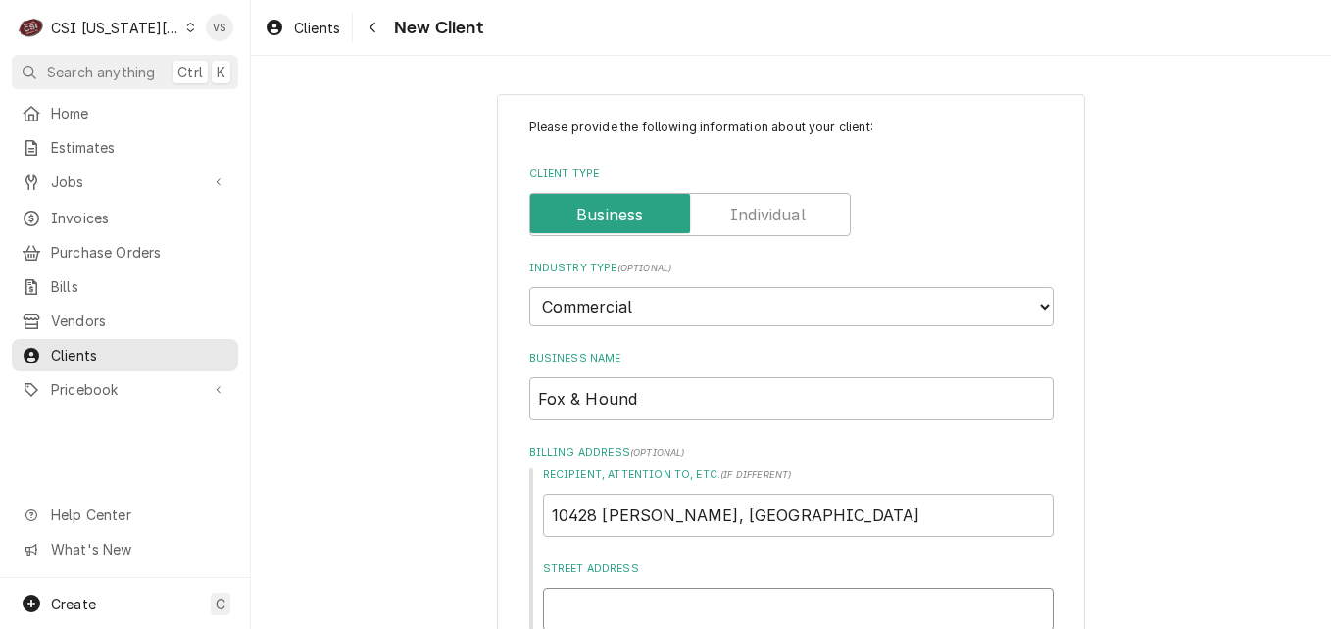
scroll to position [2, 0]
drag, startPoint x: 894, startPoint y: 505, endPoint x: 520, endPoint y: 506, distance: 374.5
click at [557, 596] on input "Street Address" at bounding box center [798, 607] width 511 height 43
paste input "10428 Metcalf, Indian Creek Shopping Ctr"
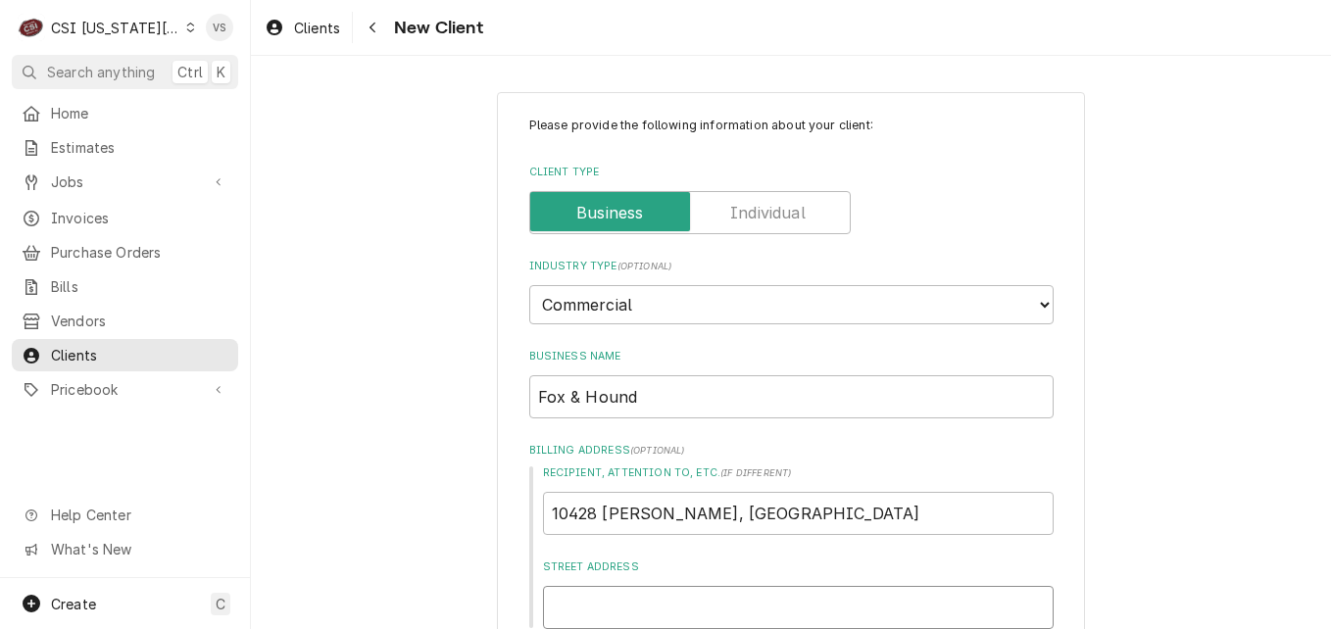
type textarea "x"
type input "10428 Metcalf, Indian Creek Shopping Ctr"
drag, startPoint x: 866, startPoint y: 509, endPoint x: 520, endPoint y: 518, distance: 346.2
type textarea "x"
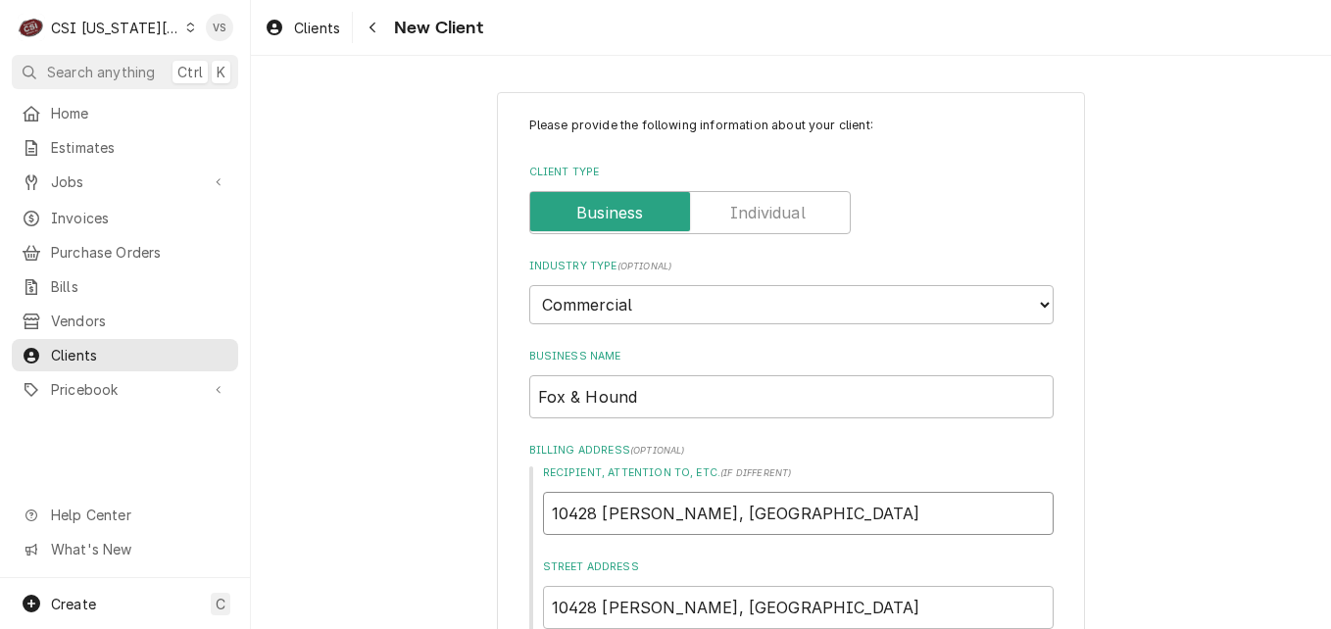
type input "F"
type textarea "x"
type input "Fo"
type textarea "x"
type input "Fox"
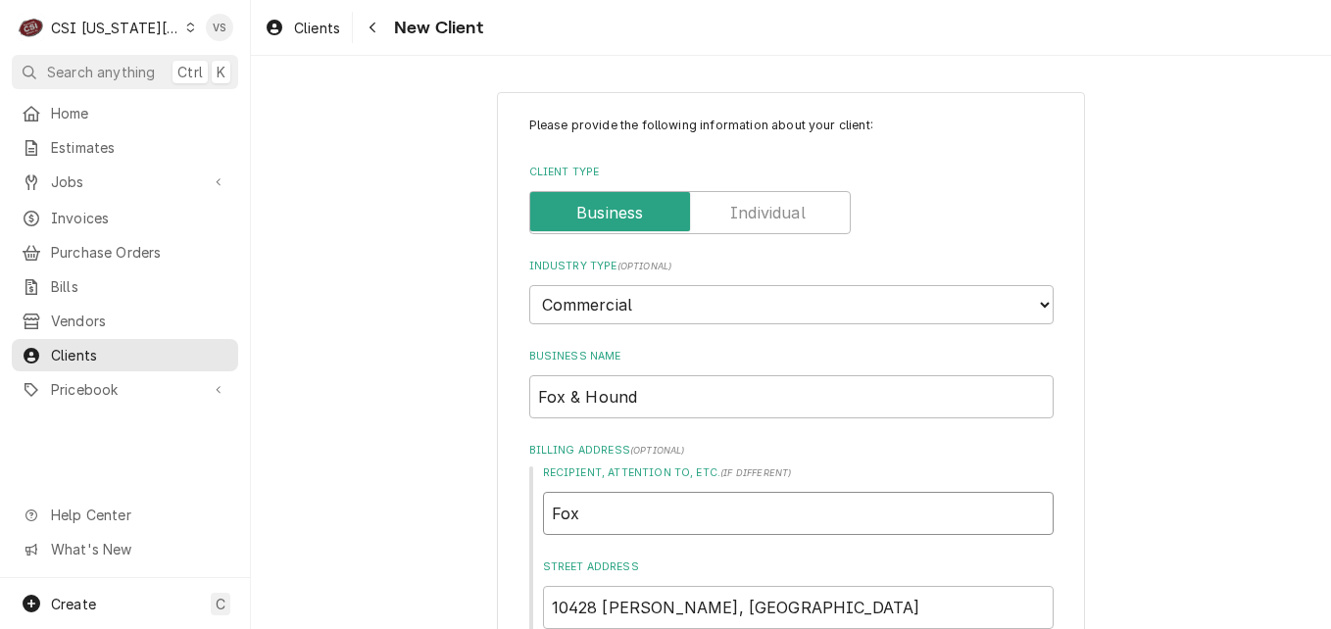
type textarea "x"
type input "Fox"
type textarea "x"
type input "Fox &"
type textarea "x"
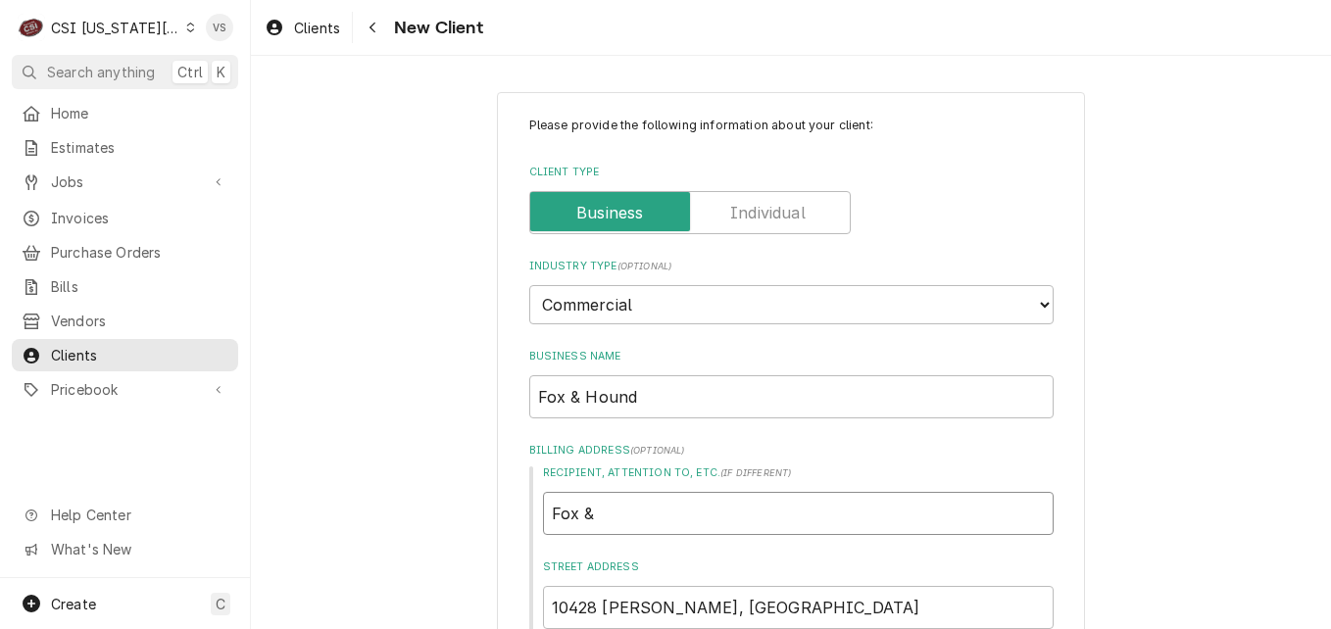
type input "Fox &"
type textarea "x"
type input "Fox & H"
type textarea "x"
type input "Fox & Ho"
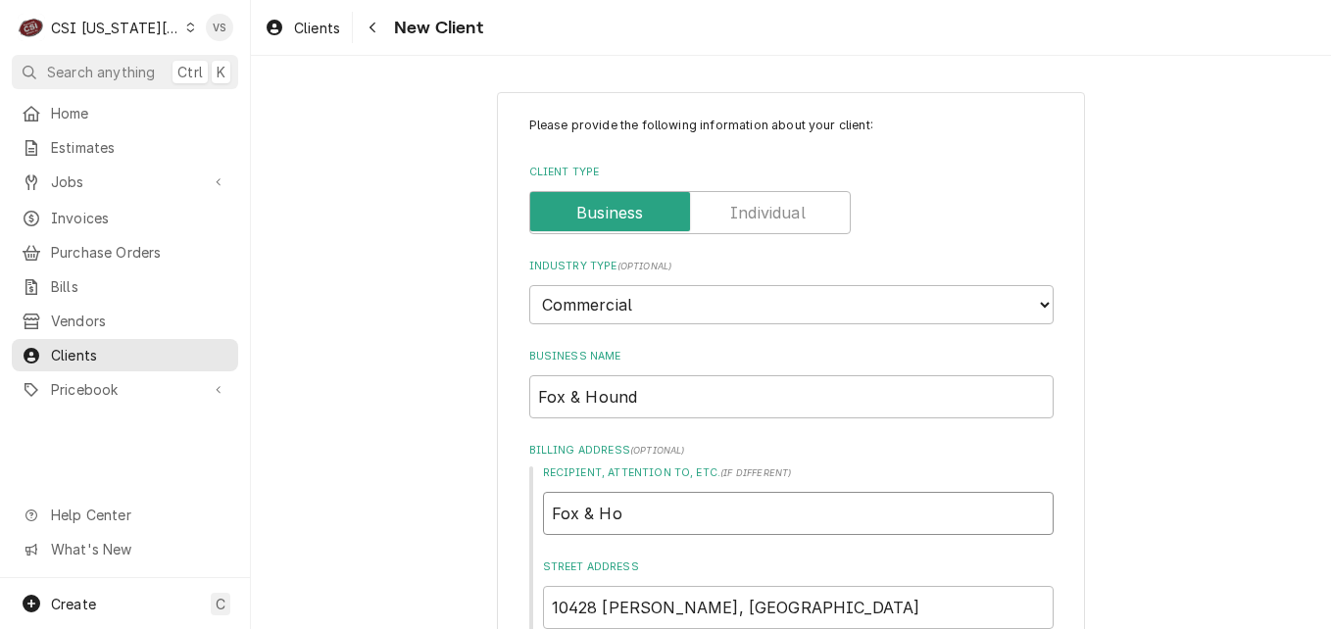
type textarea "x"
type input "Fox & Hou"
type textarea "x"
type input "Fox & Hous"
type textarea "x"
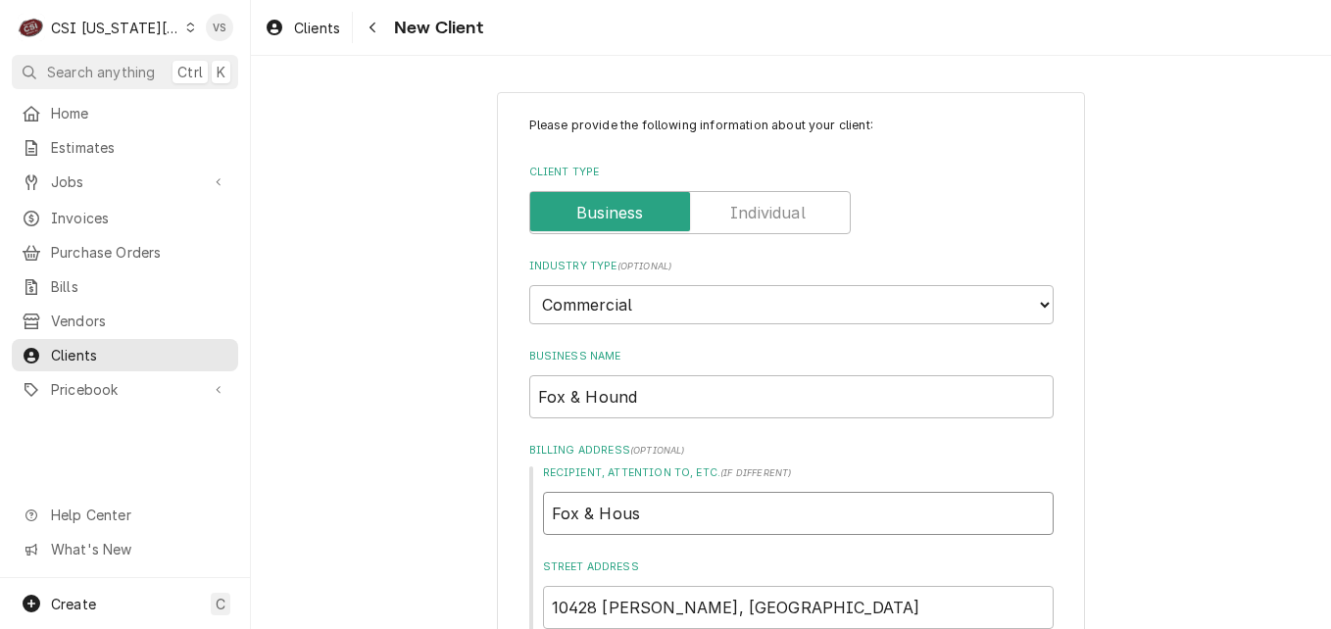
type input "Fox & Hou"
type textarea "x"
type input "Fox & Ho"
type textarea "x"
type input "Fox & Hou"
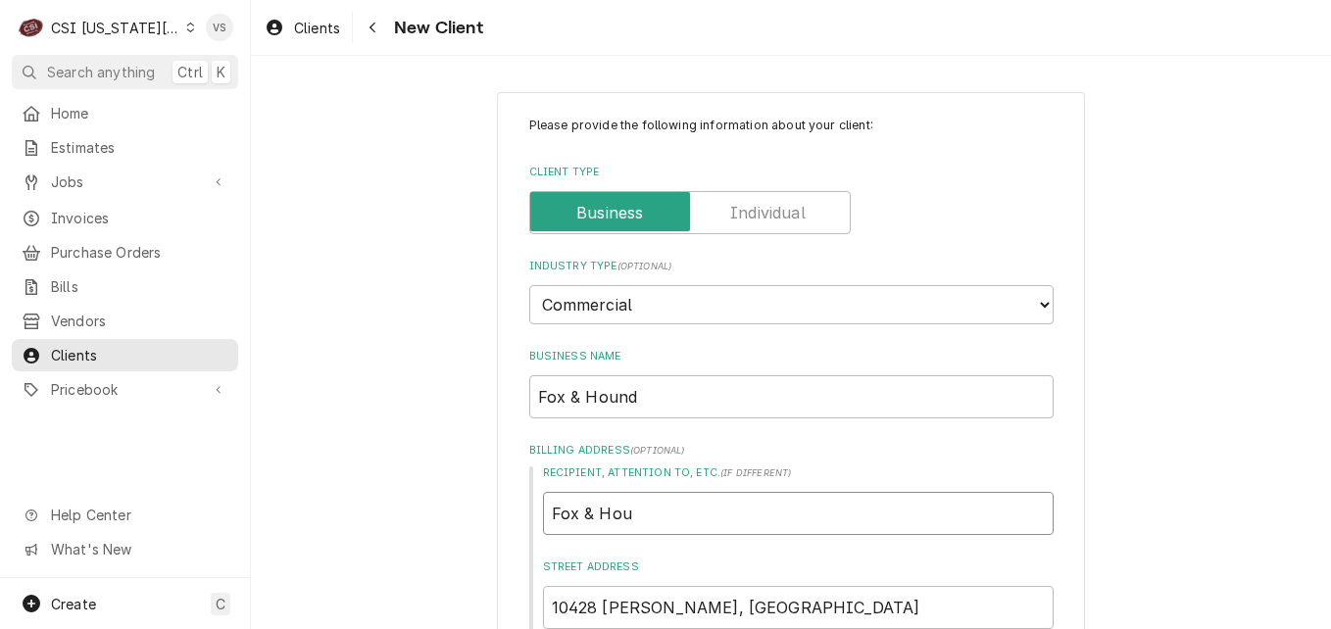
type textarea "x"
type input "Fox & Houn"
type textarea "x"
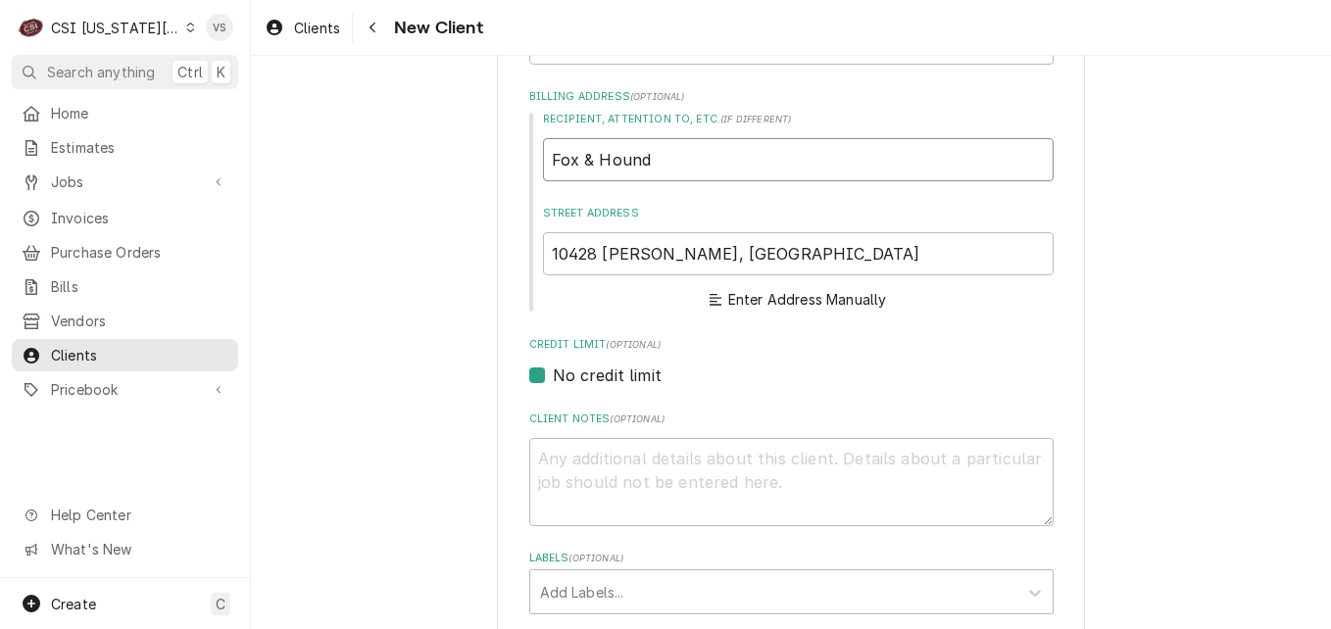
scroll to position [394, 0]
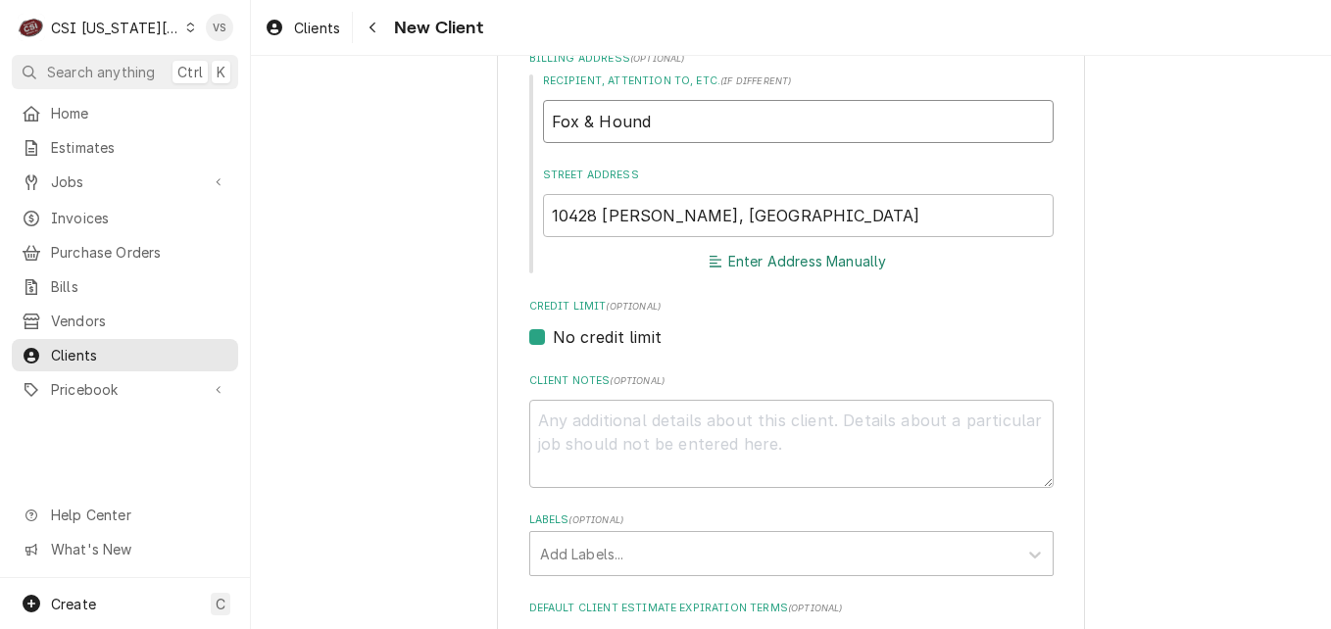
type input "Fox & Hound"
click at [751, 259] on button "Enter Address Manually" at bounding box center [798, 261] width 184 height 27
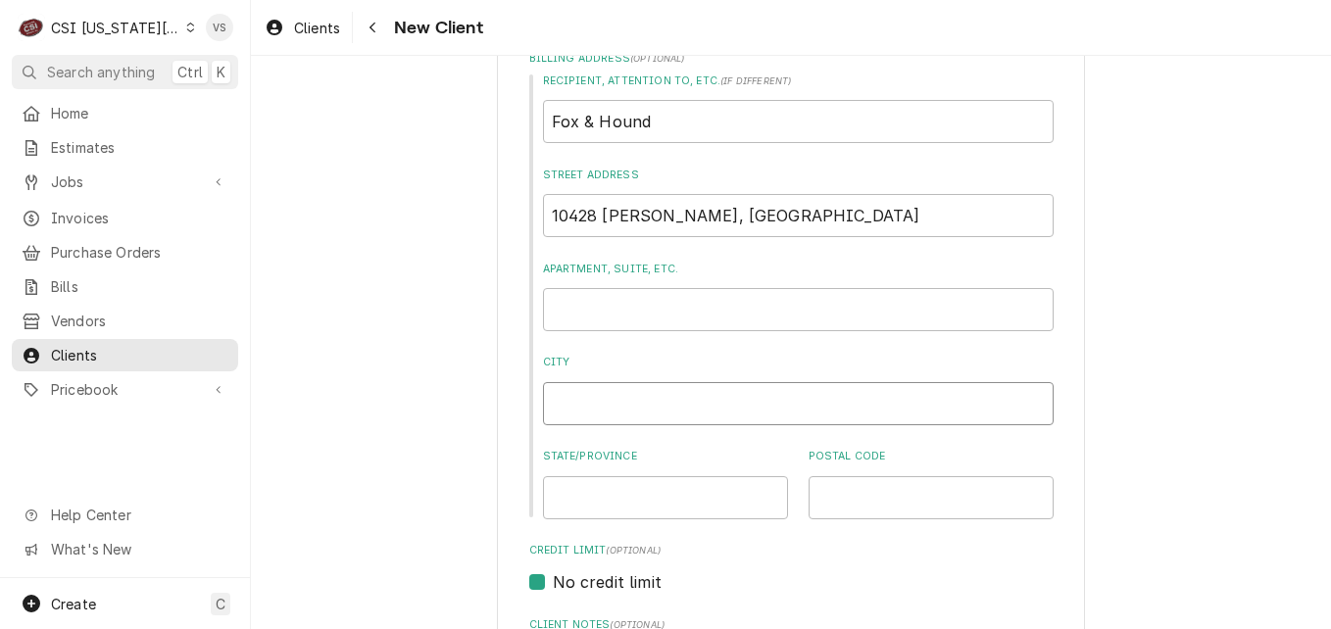
click at [569, 397] on input "City" at bounding box center [798, 403] width 511 height 43
type textarea "x"
type input "o"
type textarea "x"
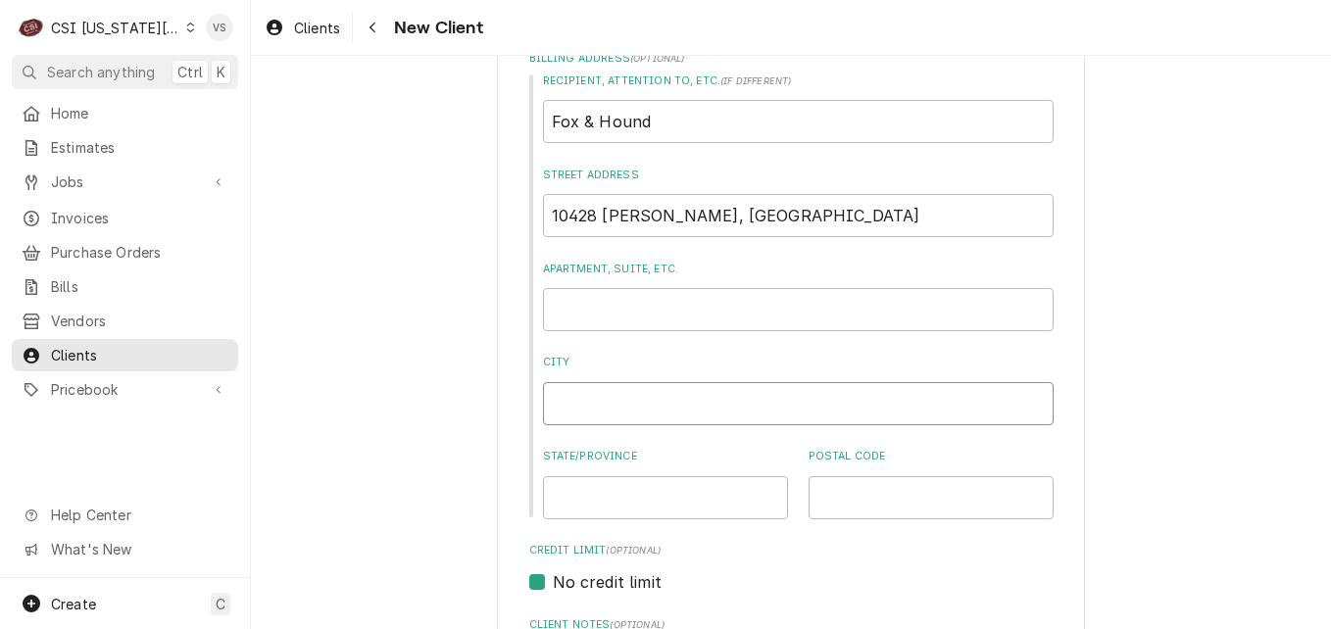
type input "O"
type textarea "x"
type input "Ov"
type textarea "x"
type input "Ove"
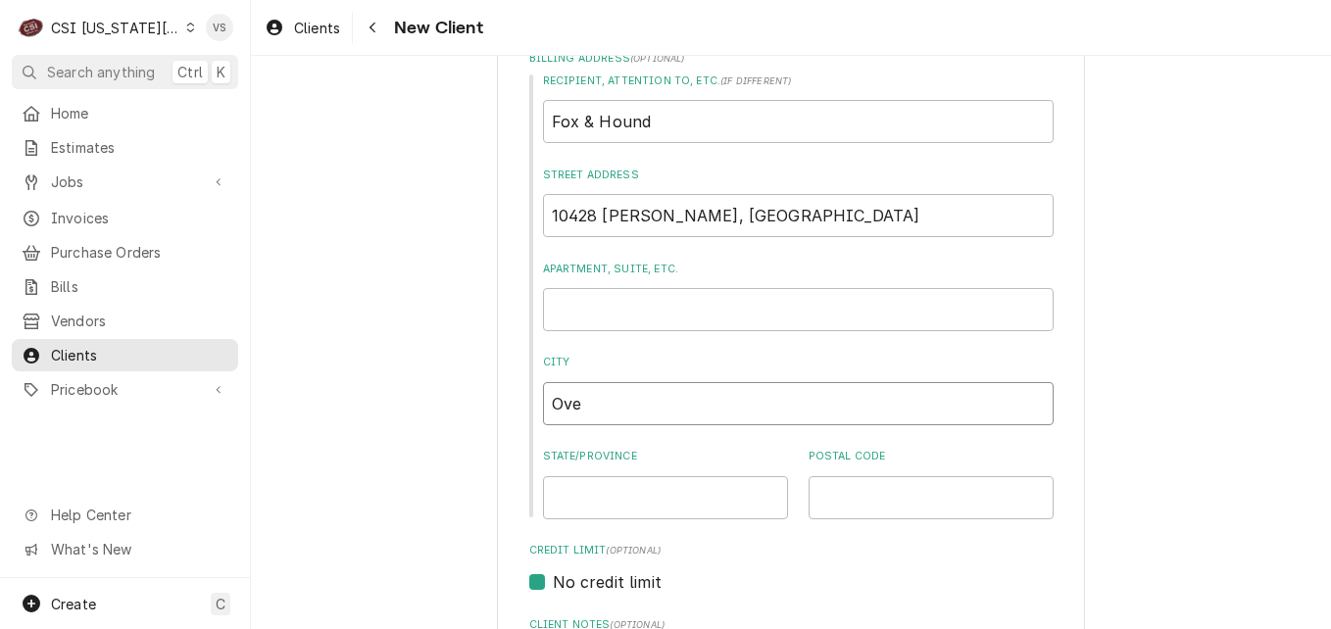
type textarea "x"
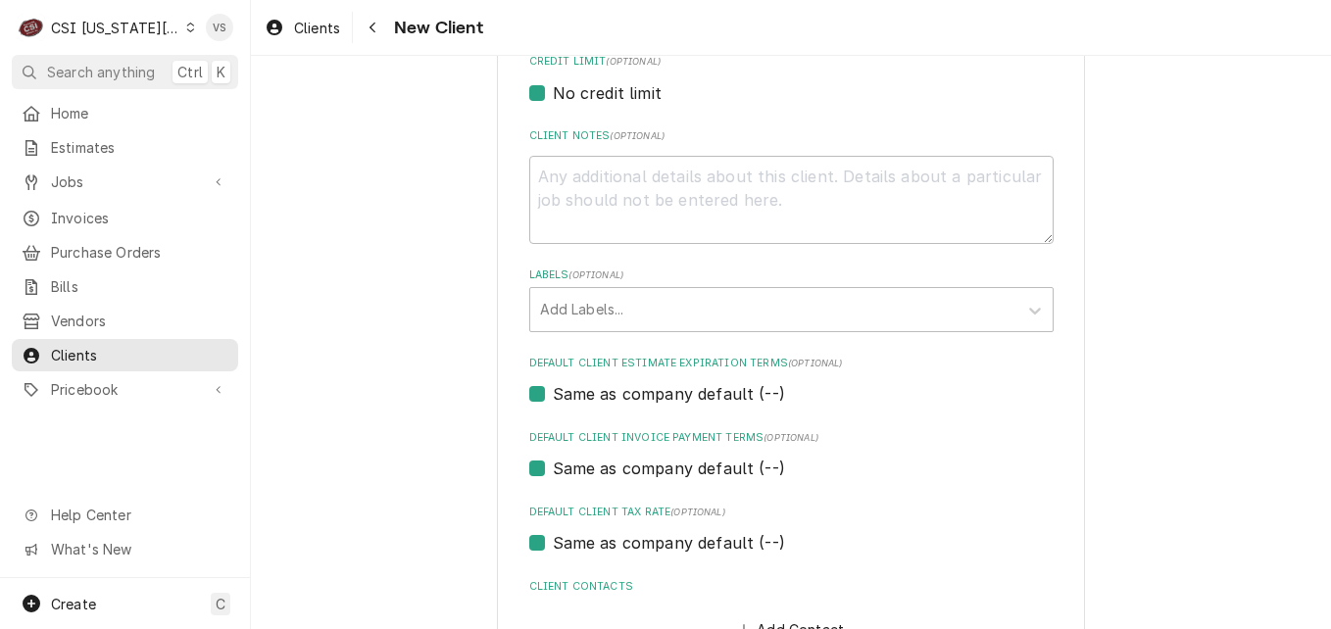
scroll to position [884, 0]
click at [553, 466] on label "Same as company default (--)" at bounding box center [669, 468] width 232 height 24
click at [553, 466] on input "Same as company default (--)" at bounding box center [815, 477] width 524 height 43
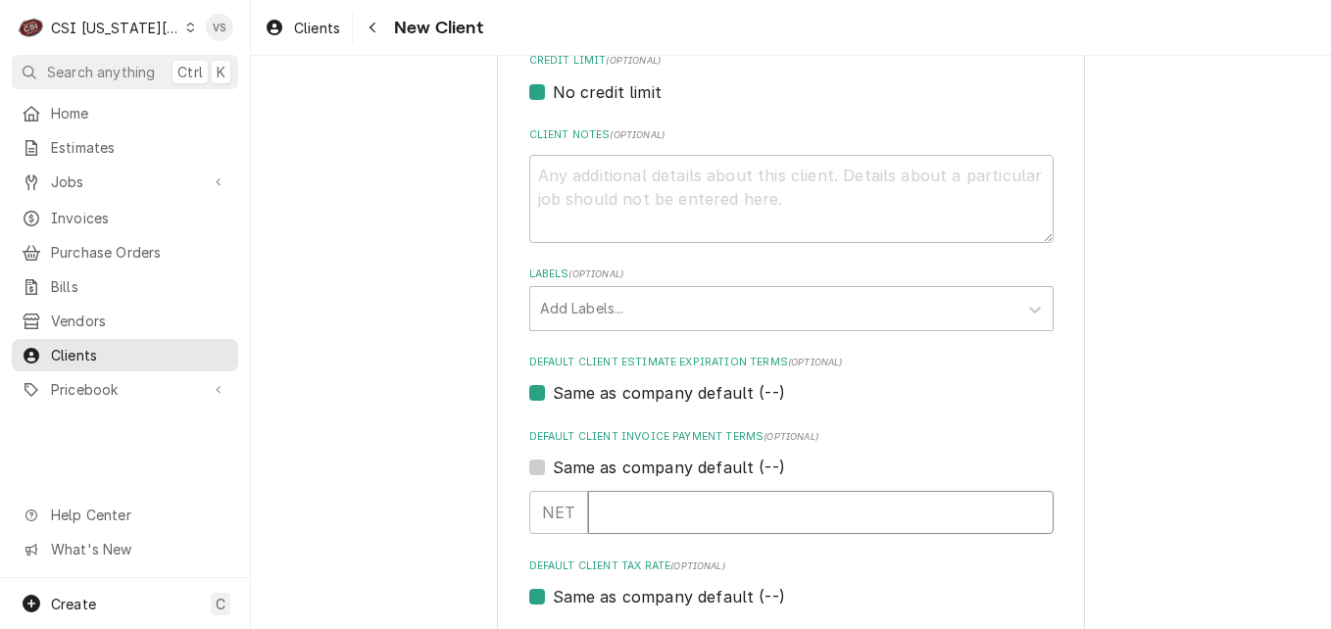
click at [619, 502] on input "Default Client Invoice Payment Terms" at bounding box center [821, 512] width 466 height 43
click at [570, 175] on textarea "Client Notes ( optional )" at bounding box center [791, 199] width 524 height 88
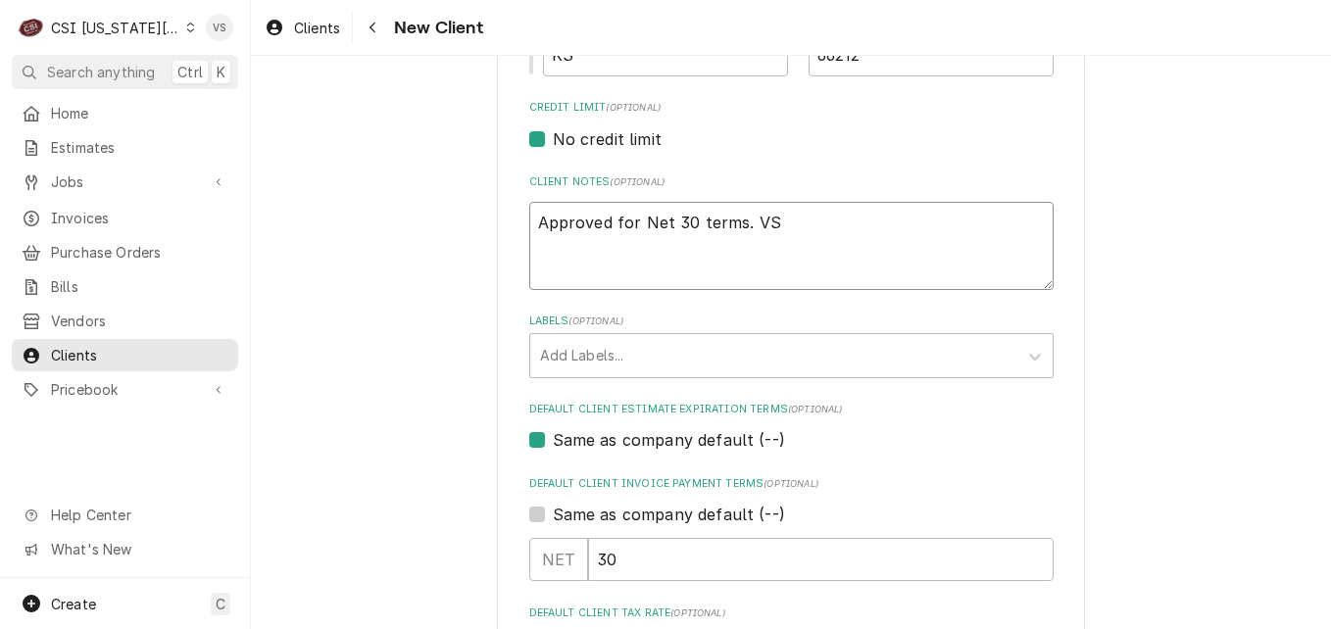
scroll to position [1072, 0]
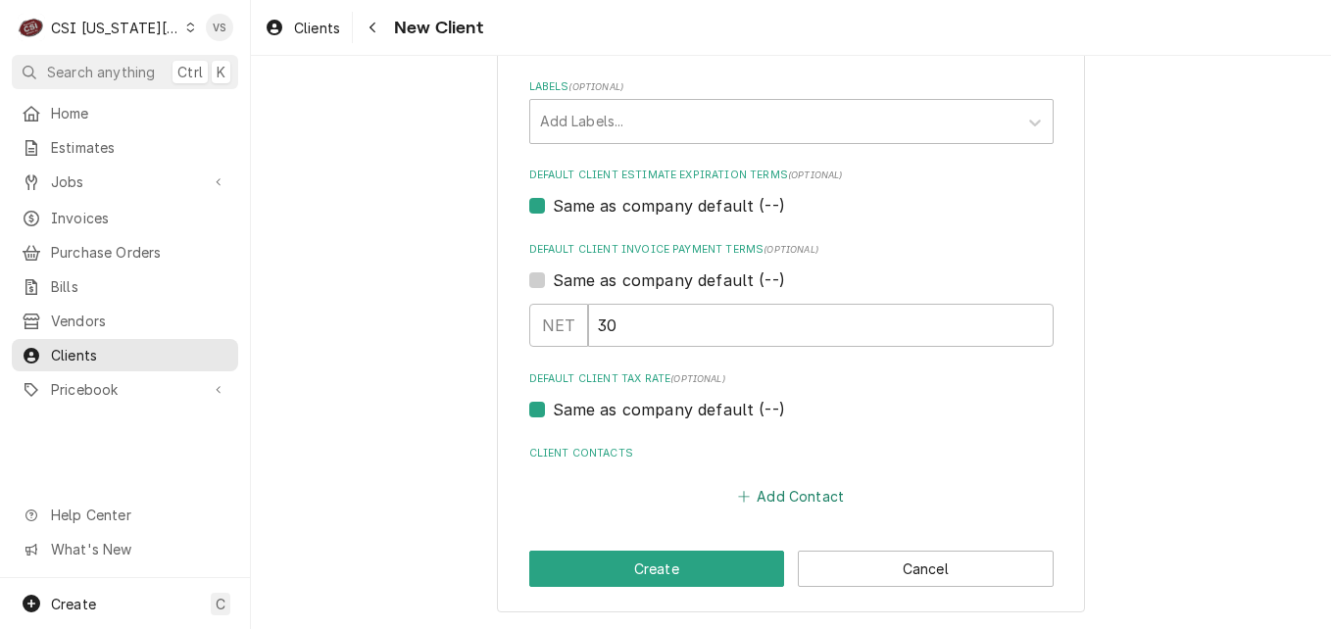
click at [774, 499] on button "Add Contact" at bounding box center [790, 495] width 113 height 27
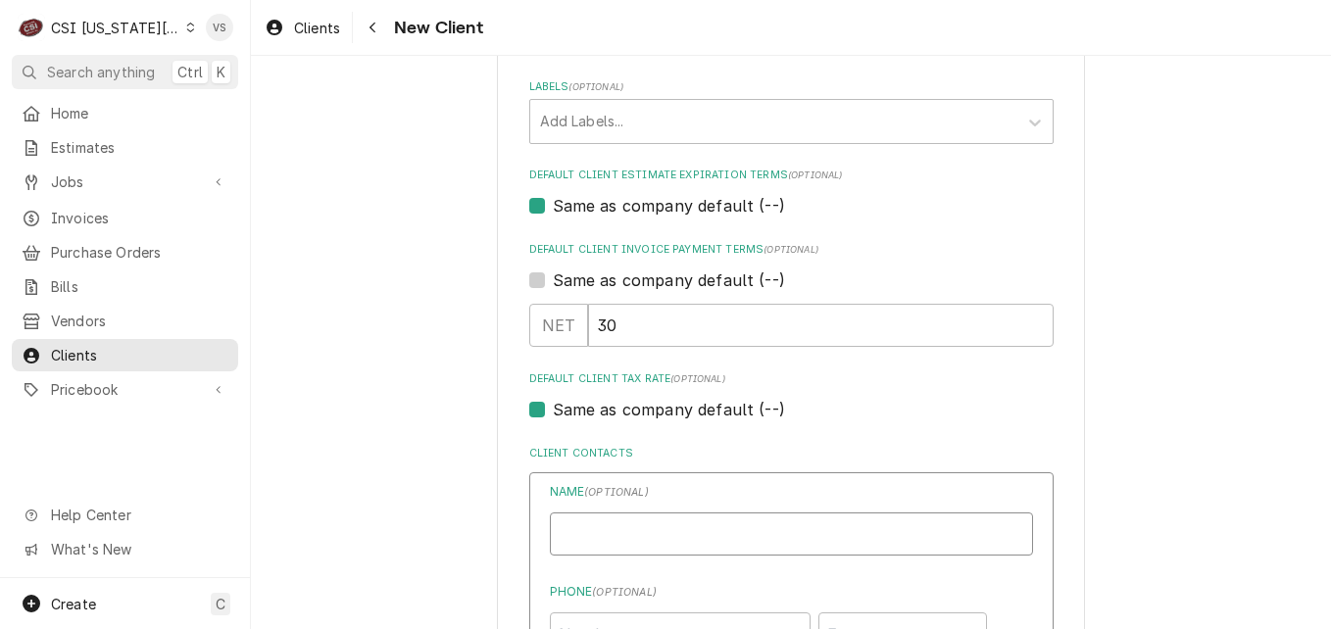
click at [583, 524] on input "Business Name" at bounding box center [791, 534] width 483 height 43
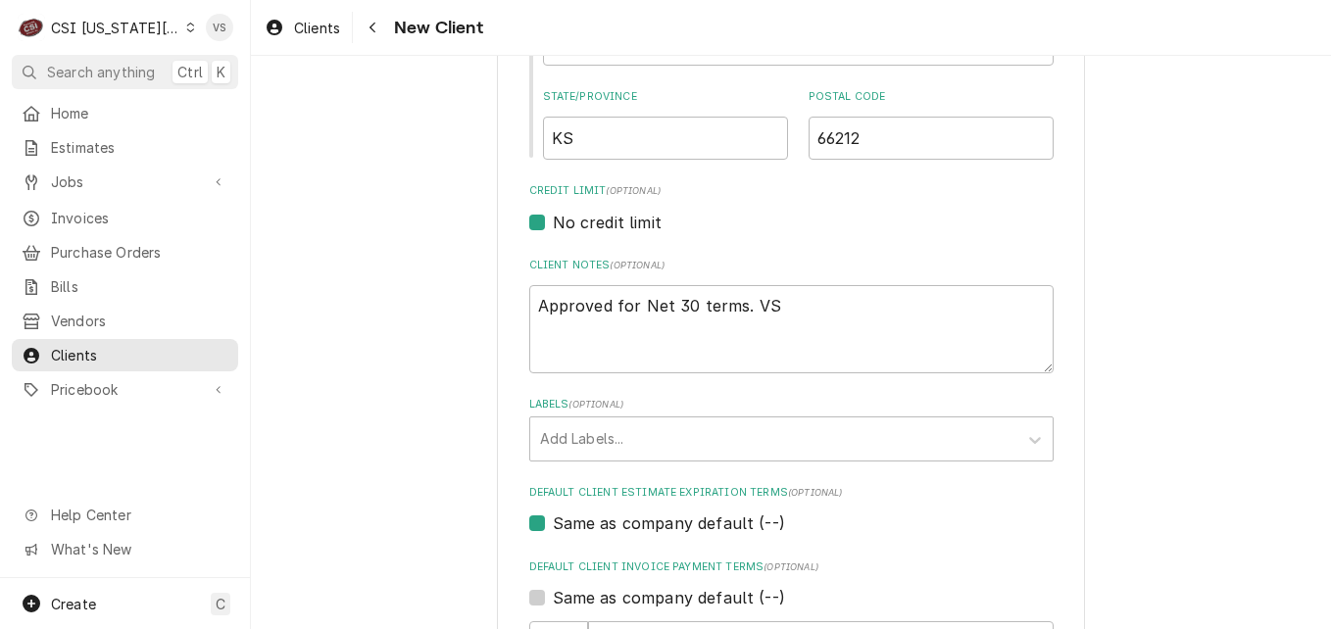
scroll to position [777, 0]
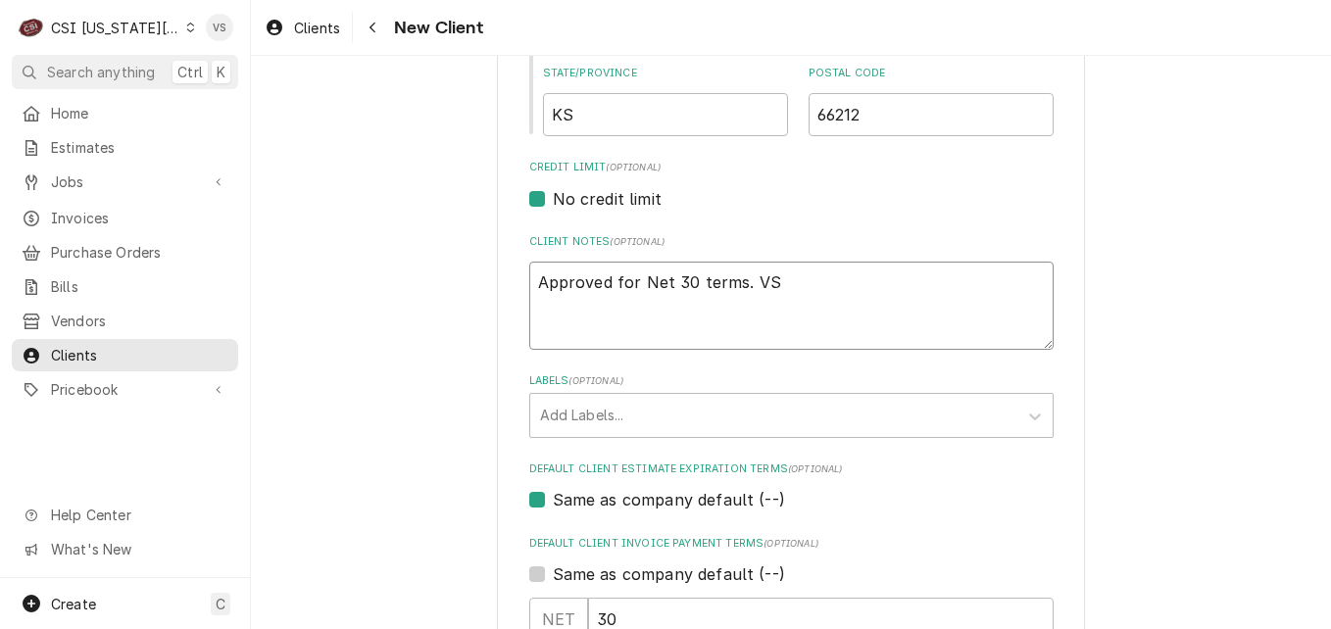
click at [534, 306] on textarea "Approved for Net 30 terms. VS" at bounding box center [791, 306] width 524 height 88
click at [789, 279] on textarea "Approved for Net 30 terms. VS" at bounding box center [791, 306] width 524 height 88
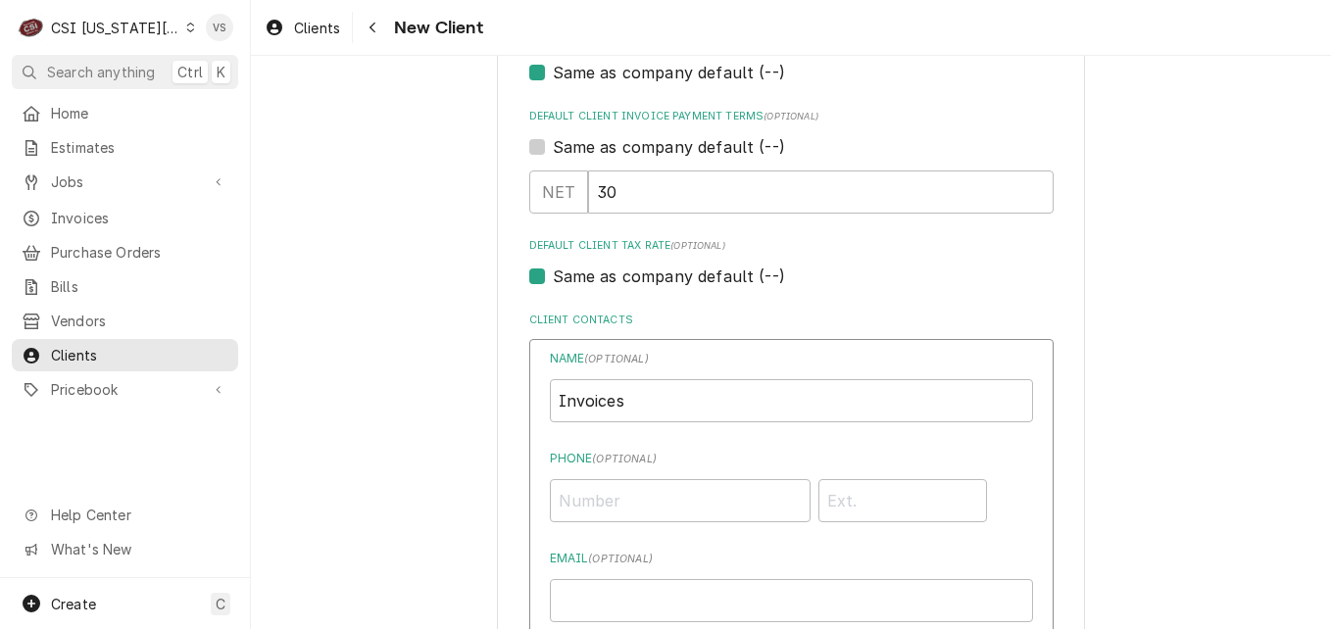
scroll to position [1268, 0]
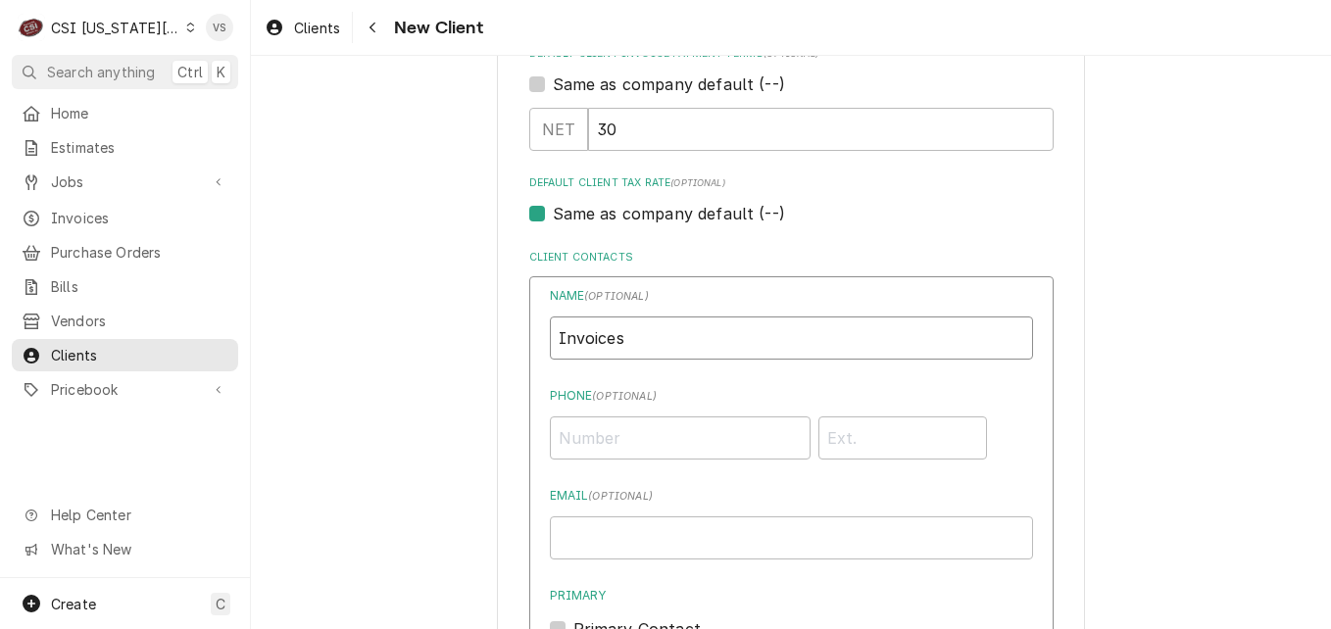
click at [677, 342] on input "Invoices" at bounding box center [791, 338] width 483 height 43
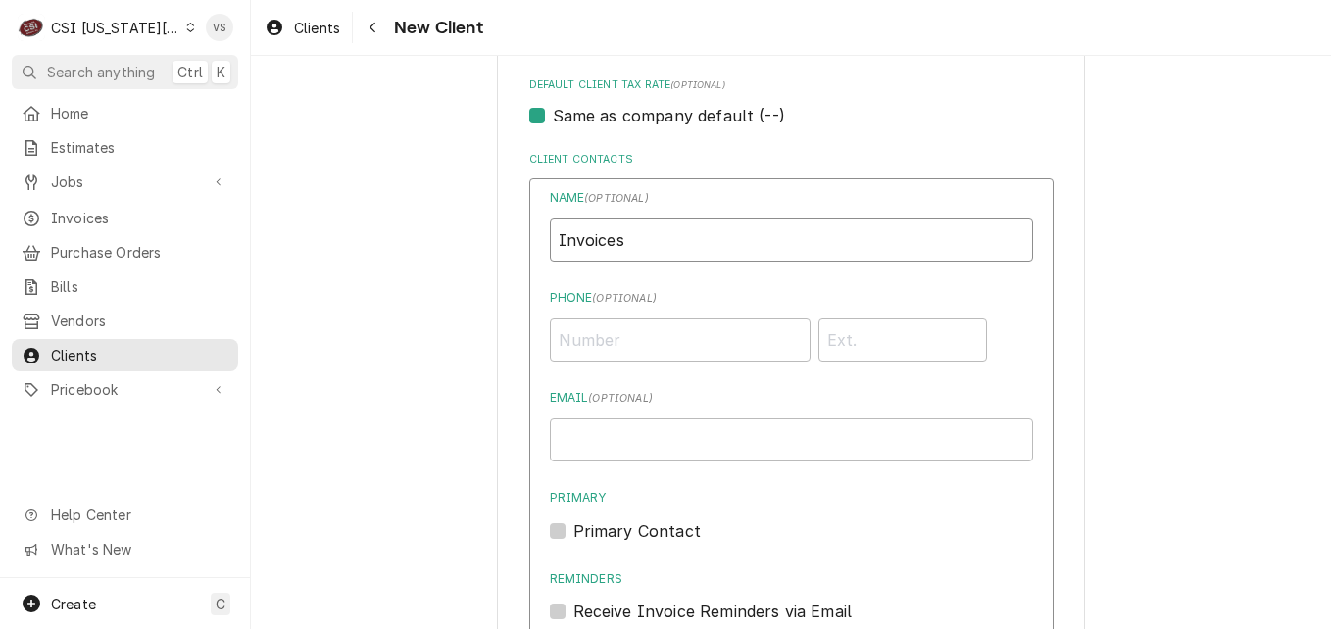
scroll to position [1464, 0]
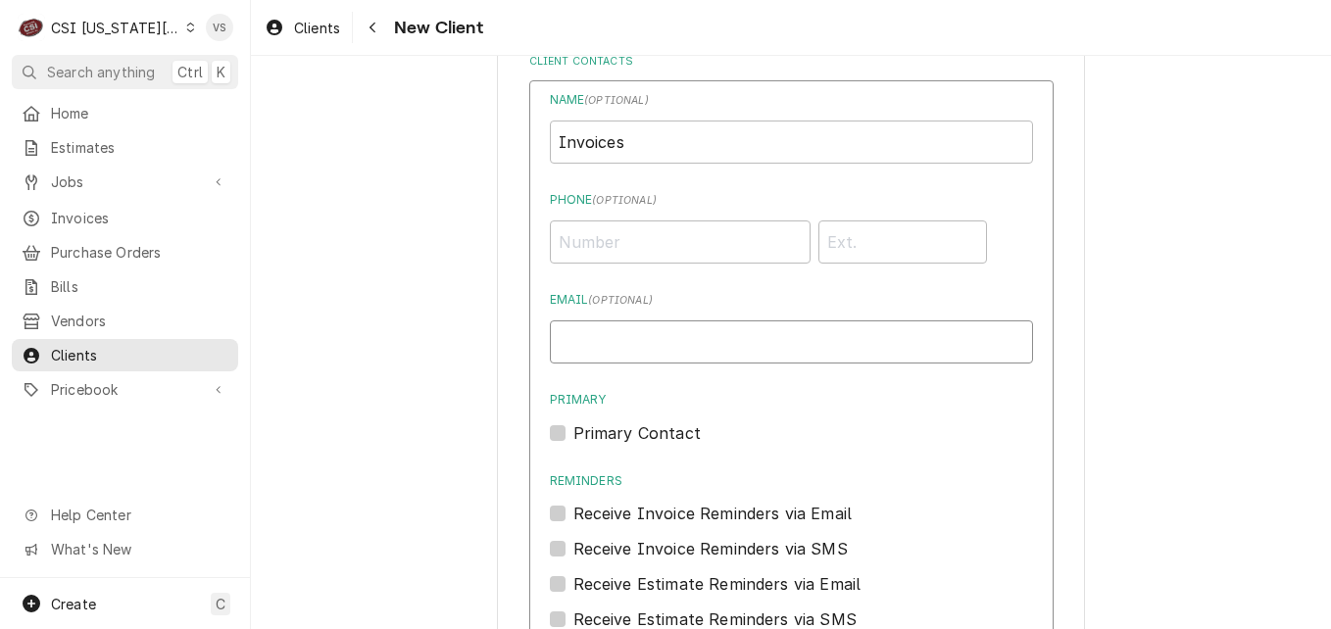
click at [560, 329] on input "Email ( optional )" at bounding box center [791, 342] width 483 height 43
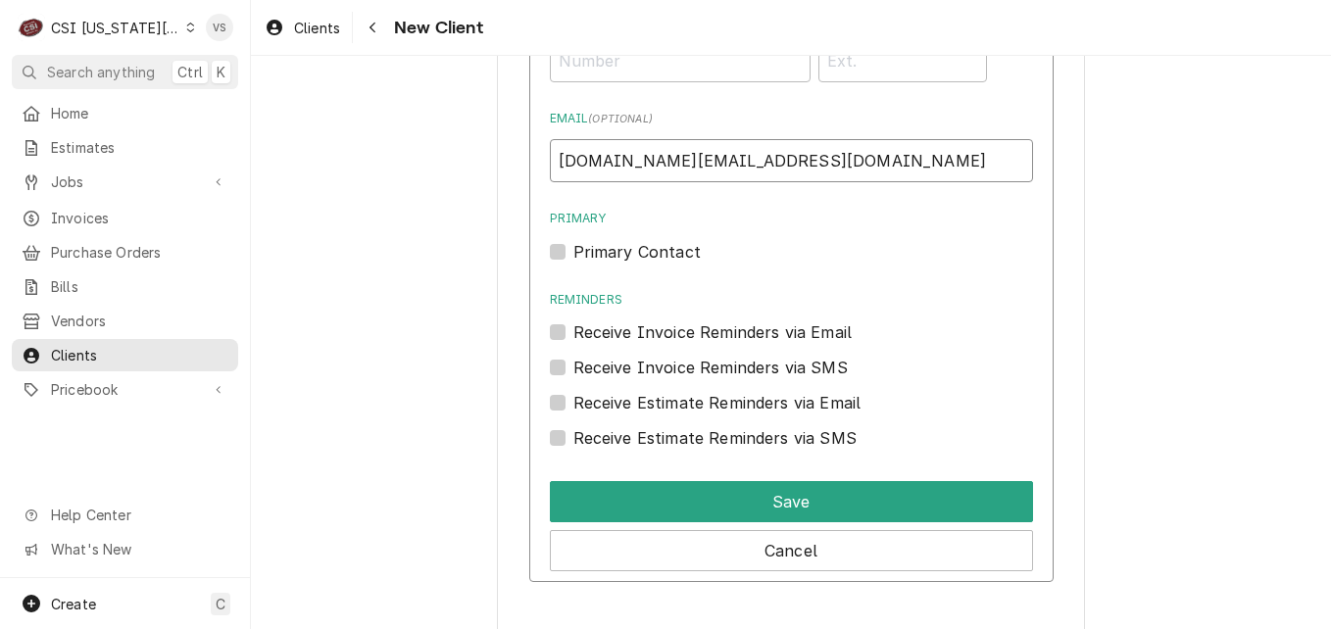
scroll to position [1660, 0]
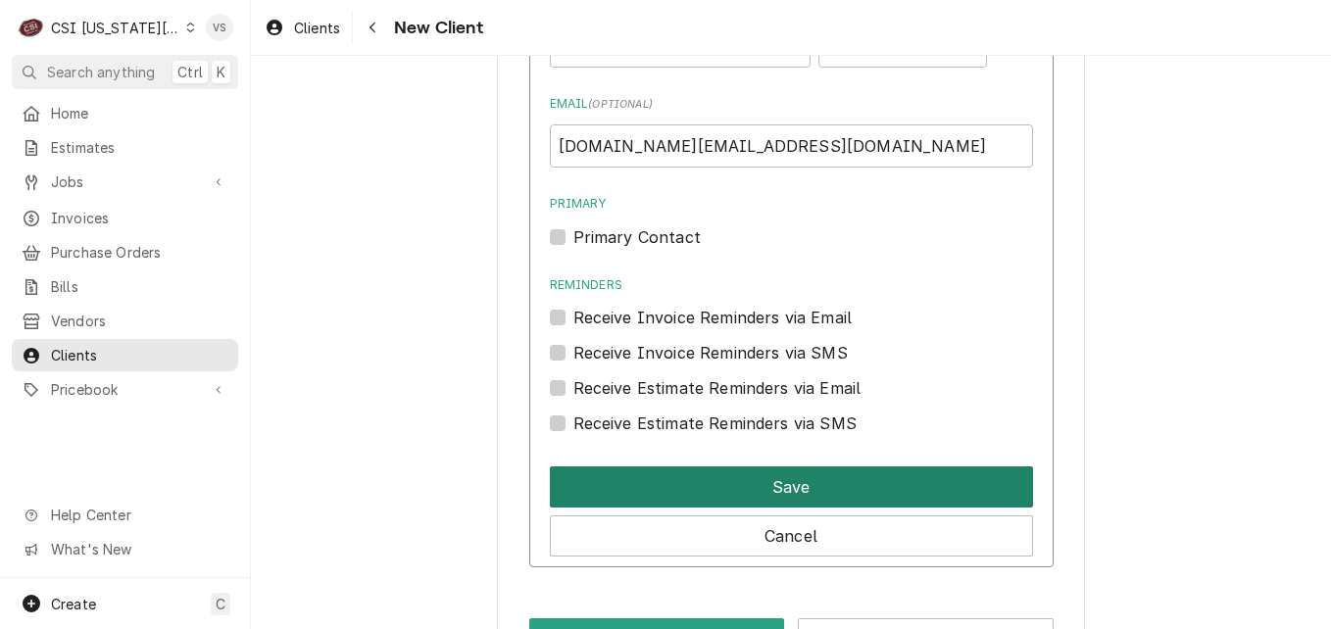
click at [698, 484] on button "Save" at bounding box center [791, 487] width 483 height 41
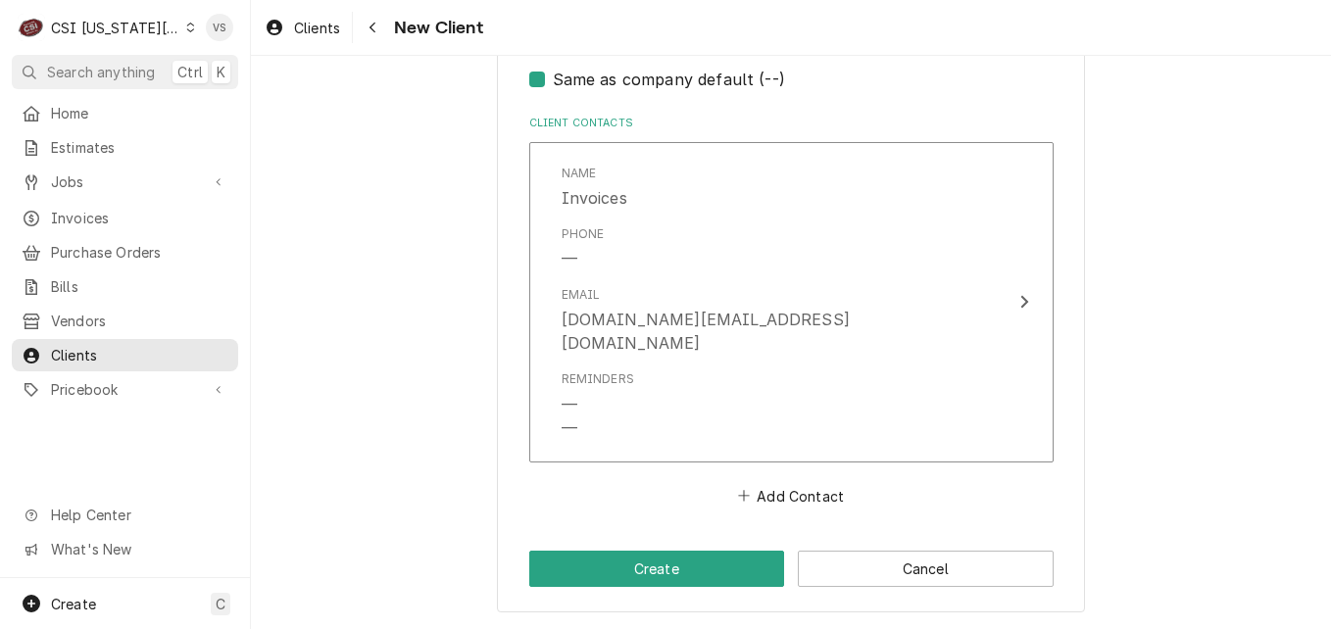
scroll to position [1378, 0]
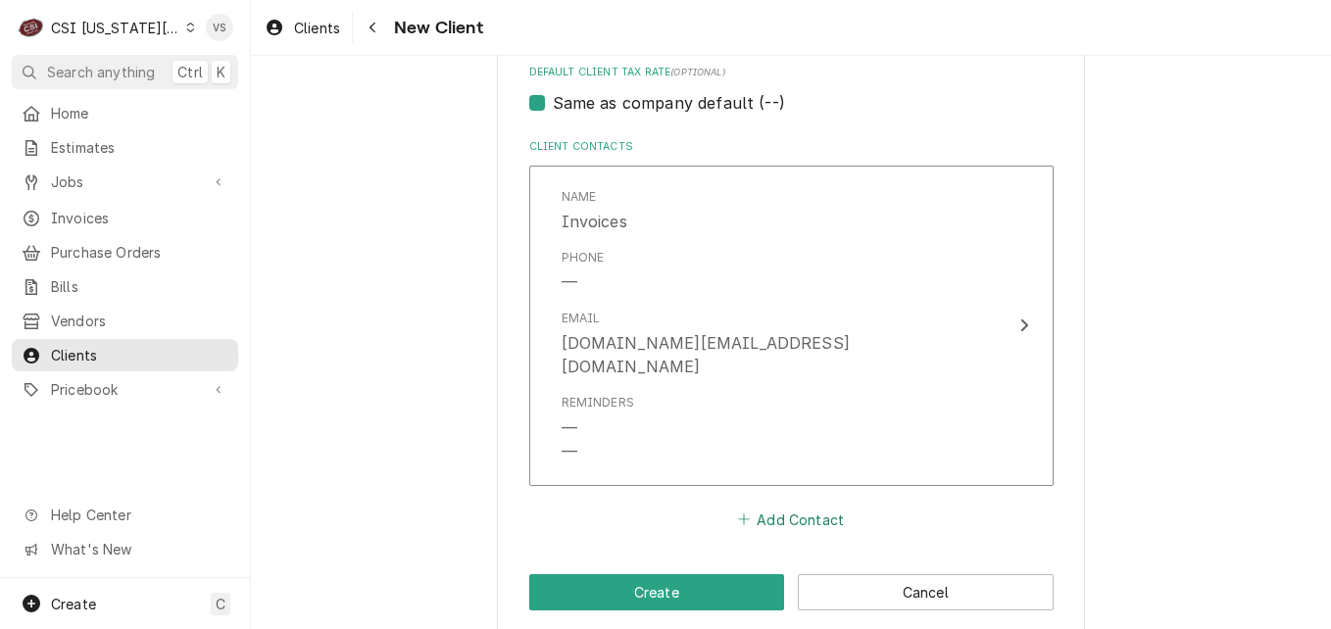
click at [781, 506] on button "Add Contact" at bounding box center [790, 519] width 113 height 27
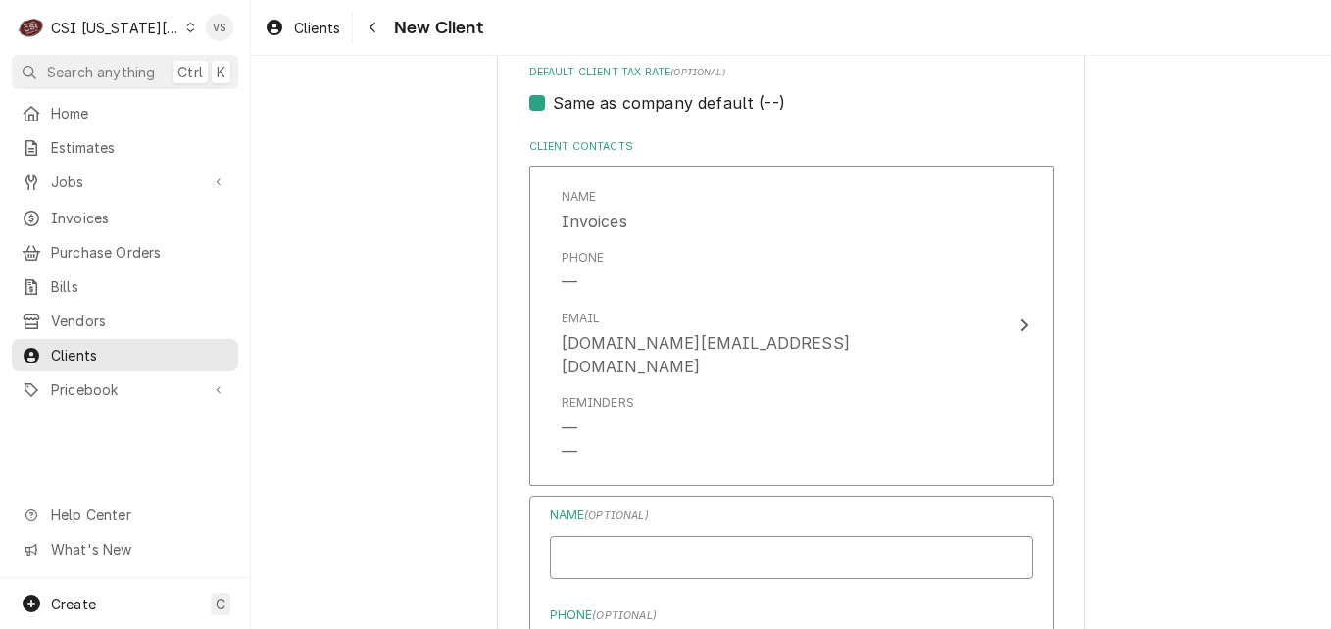
click at [603, 536] on input "Business Name" at bounding box center [791, 557] width 483 height 43
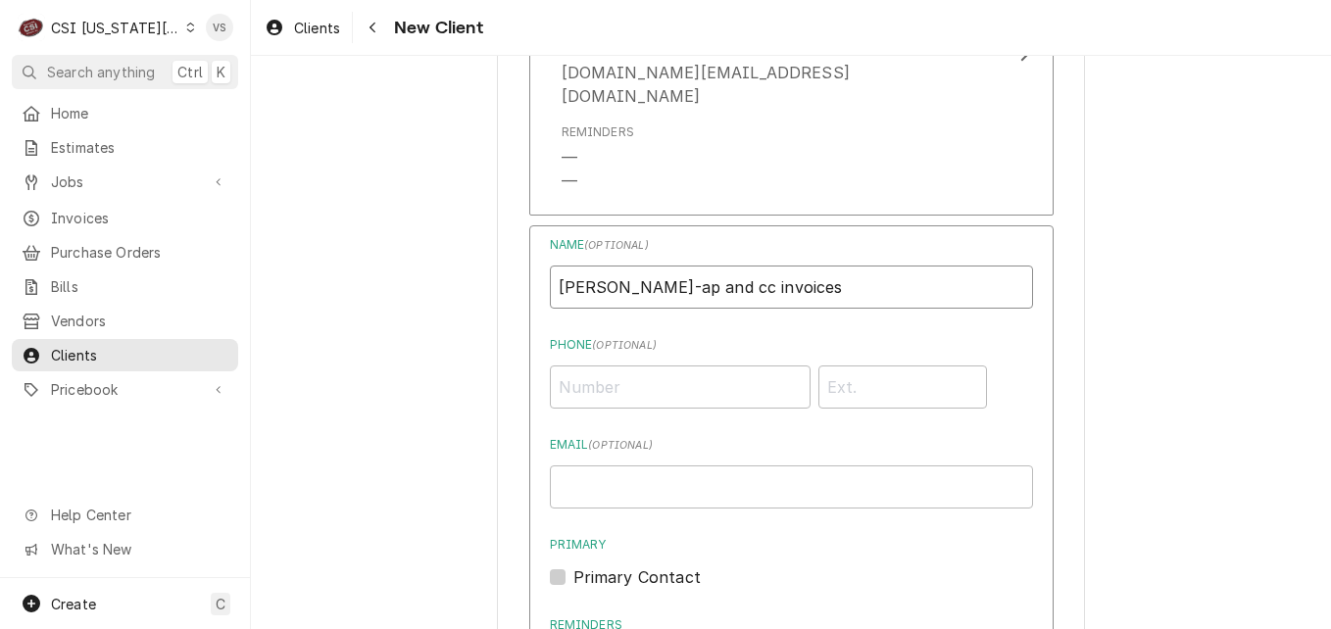
scroll to position [1574, 0]
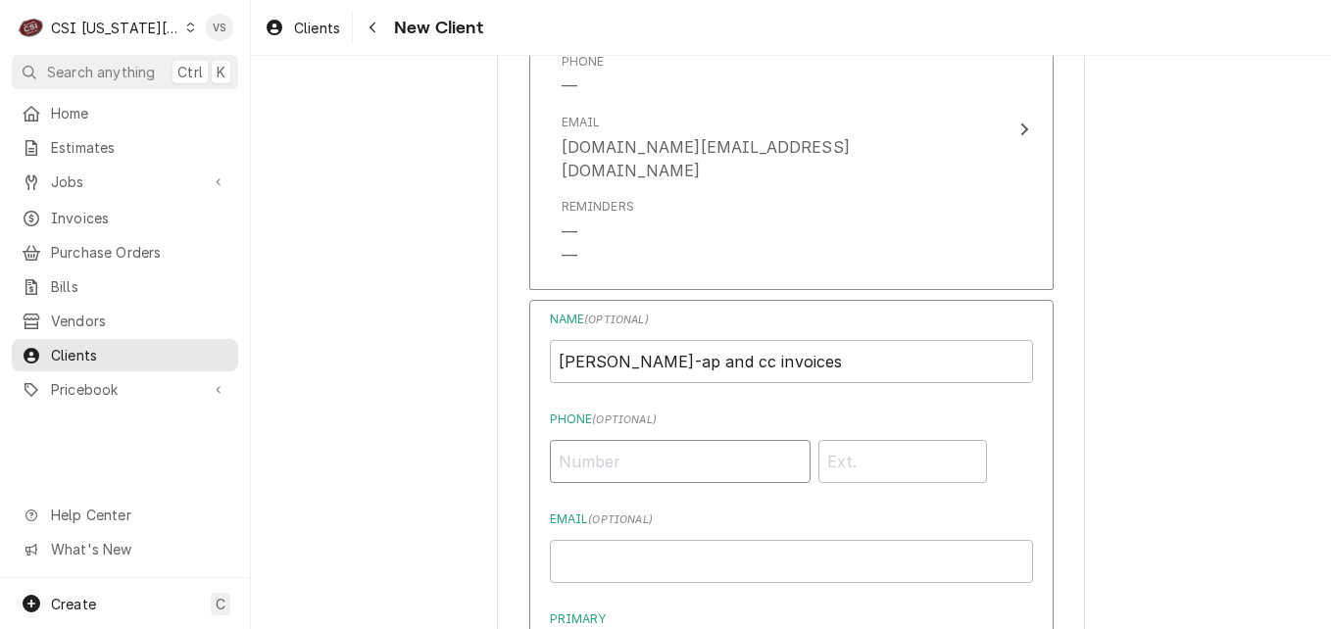
click at [566, 440] on input "Phone ( optional )" at bounding box center [680, 461] width 261 height 43
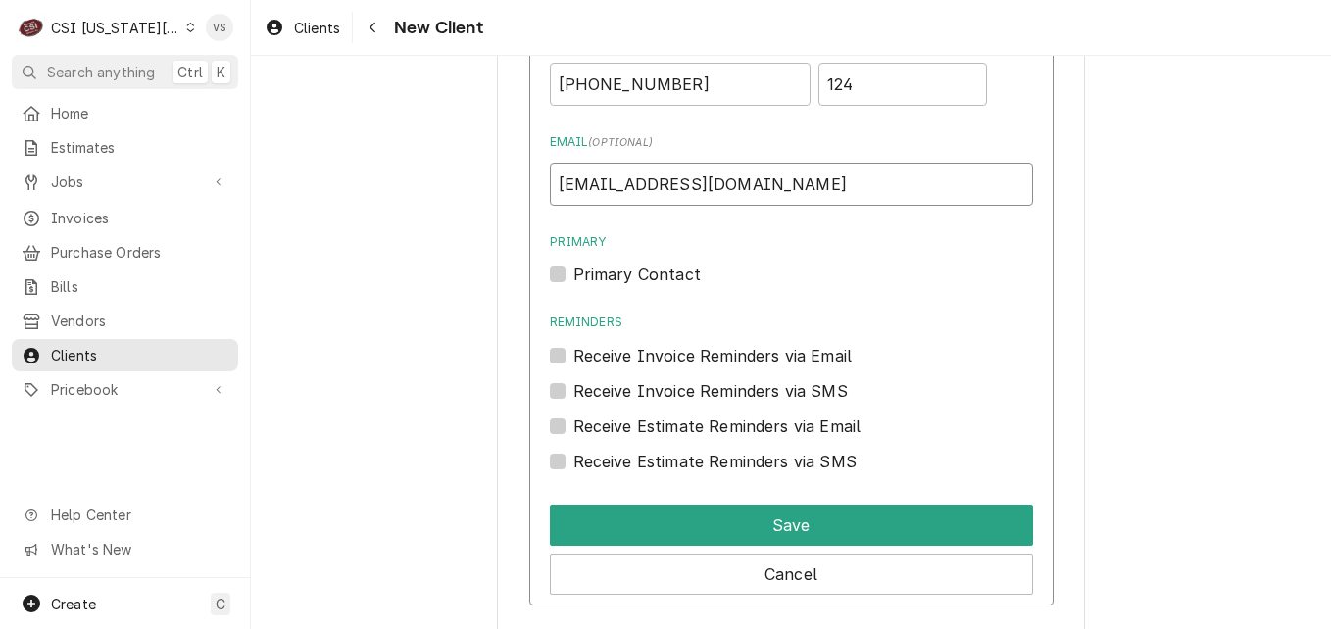
scroll to position [2034, 0]
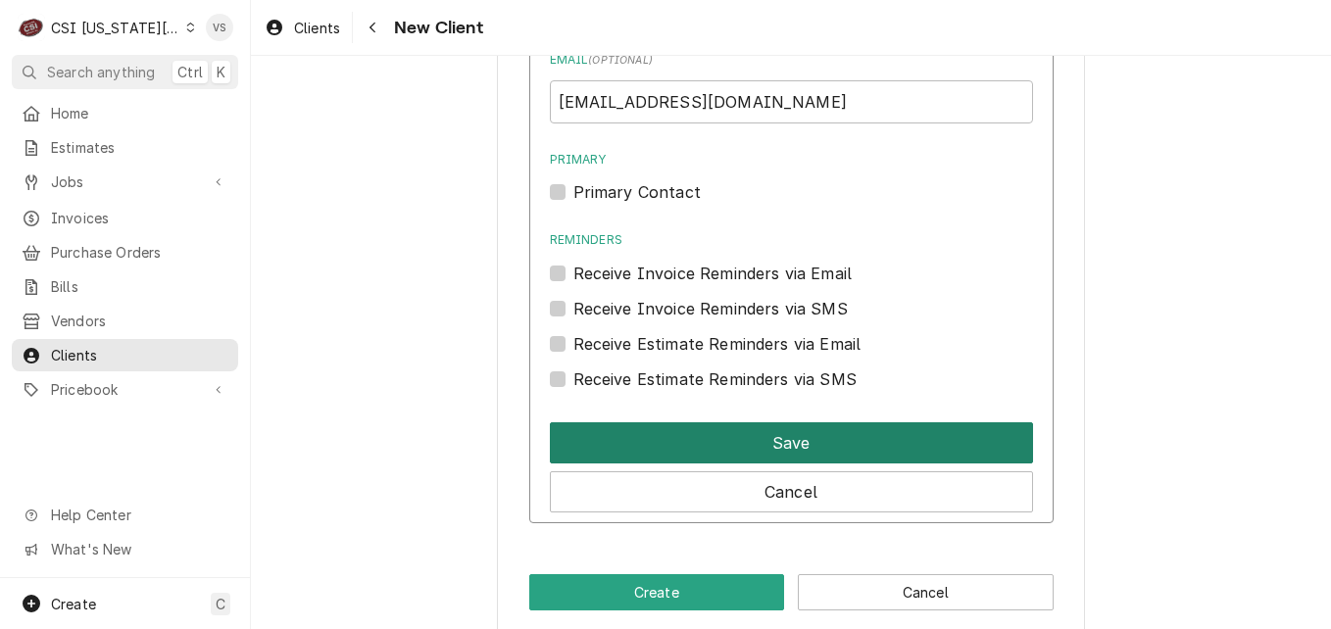
click at [763, 425] on button "Save" at bounding box center [791, 443] width 483 height 41
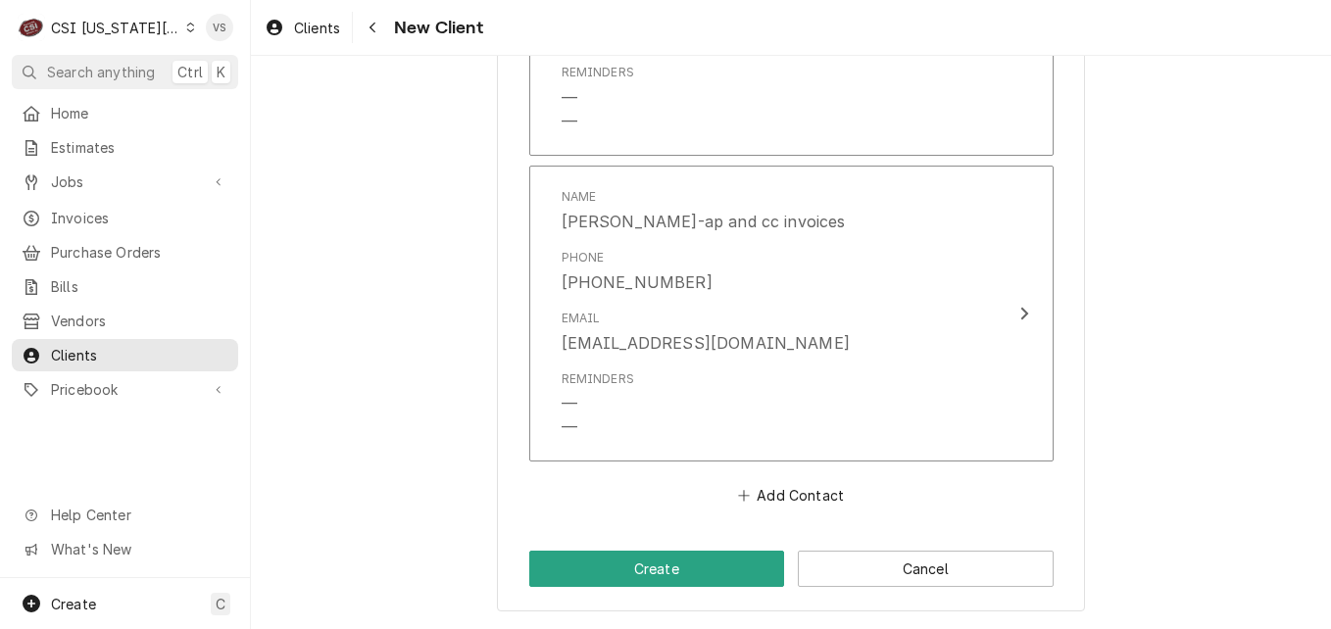
scroll to position [1685, 0]
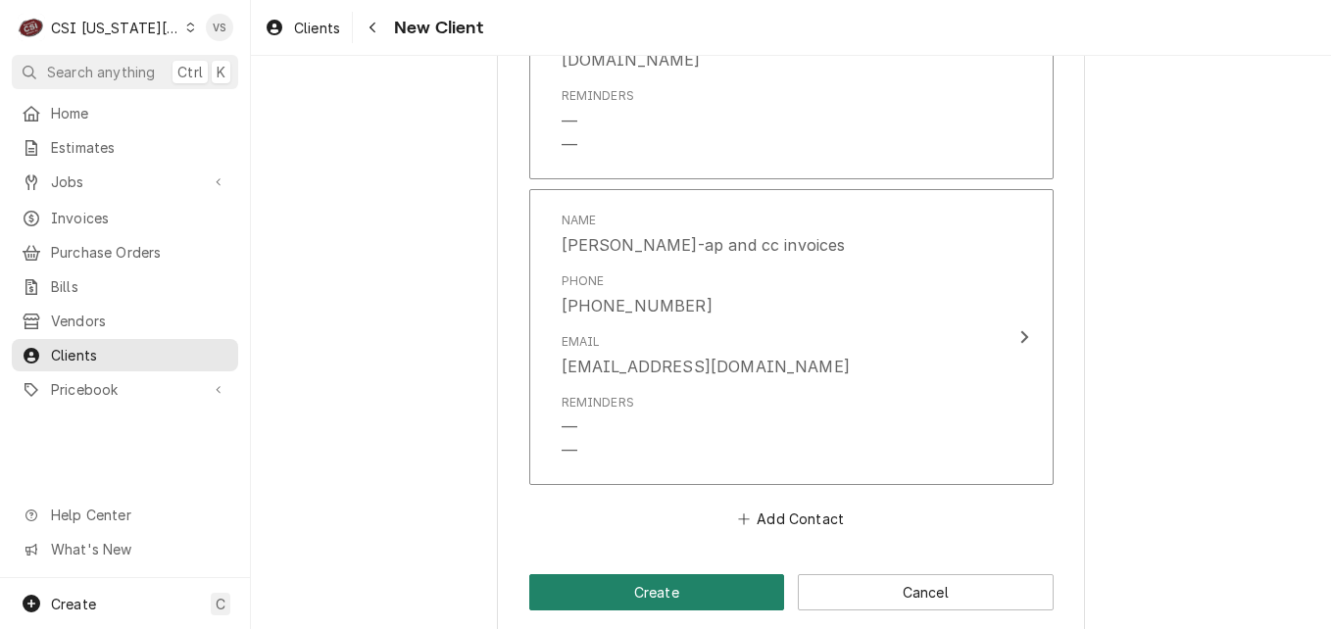
click at [661, 574] on button "Create" at bounding box center [657, 592] width 256 height 36
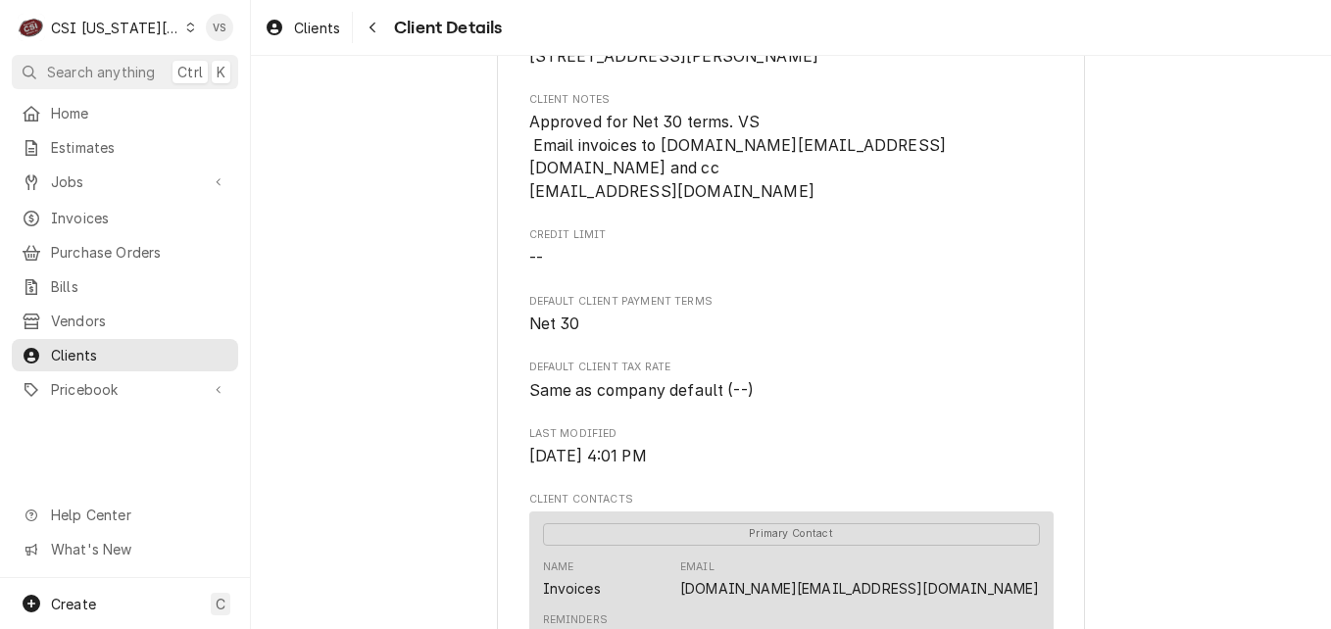
scroll to position [1095, 0]
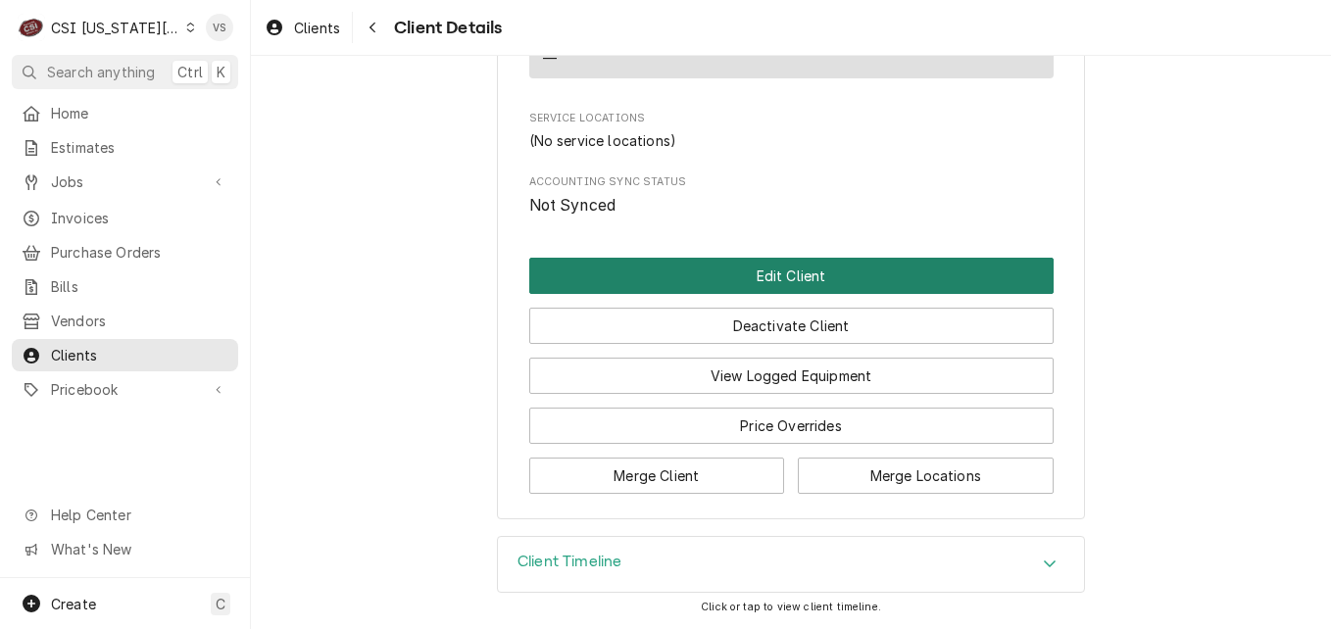
click at [683, 279] on button "Edit Client" at bounding box center [791, 276] width 524 height 36
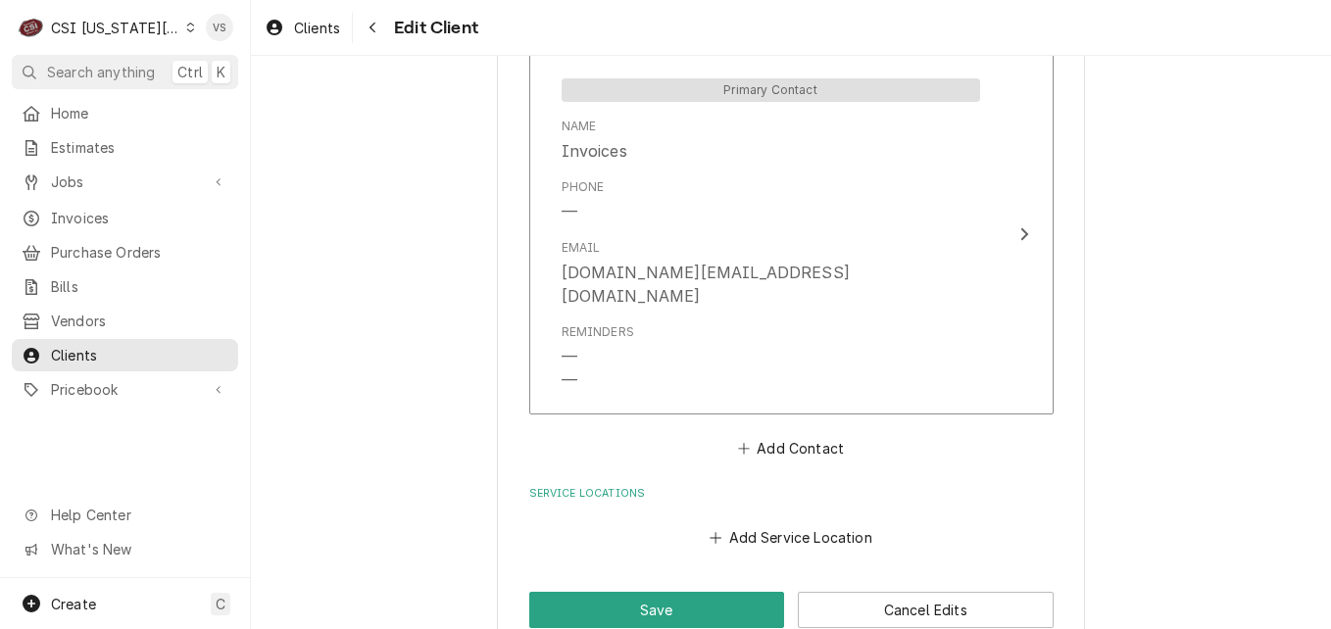
scroll to position [1815, 0]
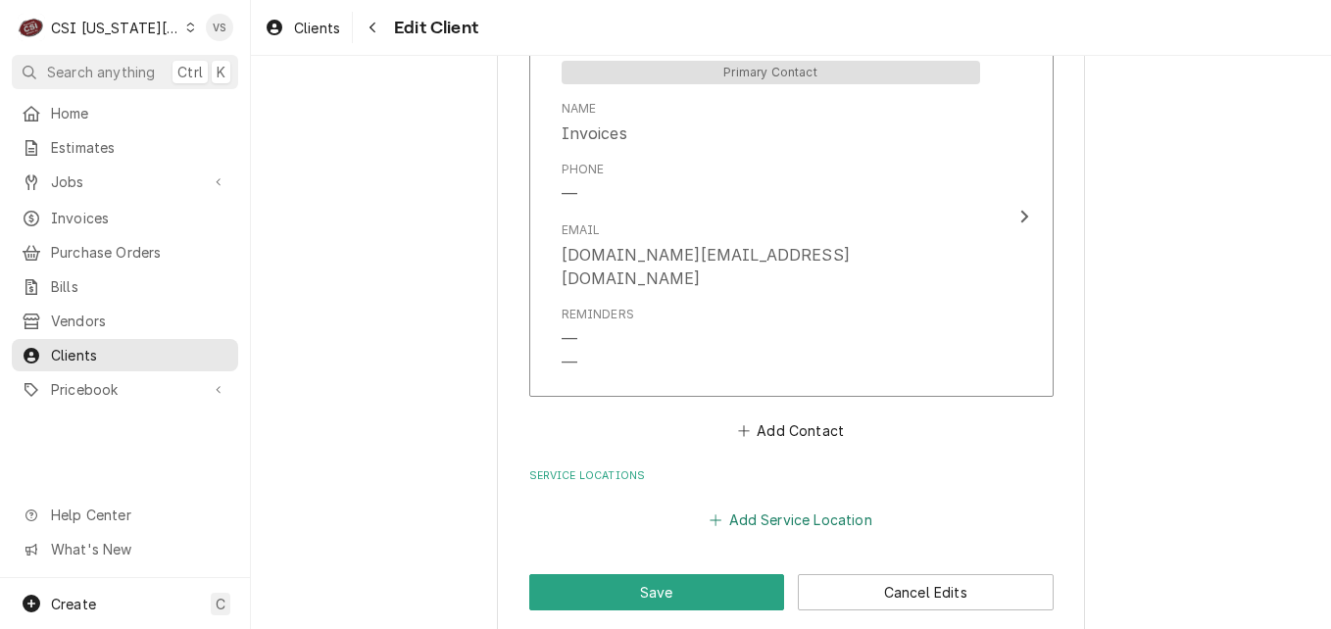
click at [756, 506] on button "Add Service Location" at bounding box center [791, 519] width 169 height 27
type textarea "x"
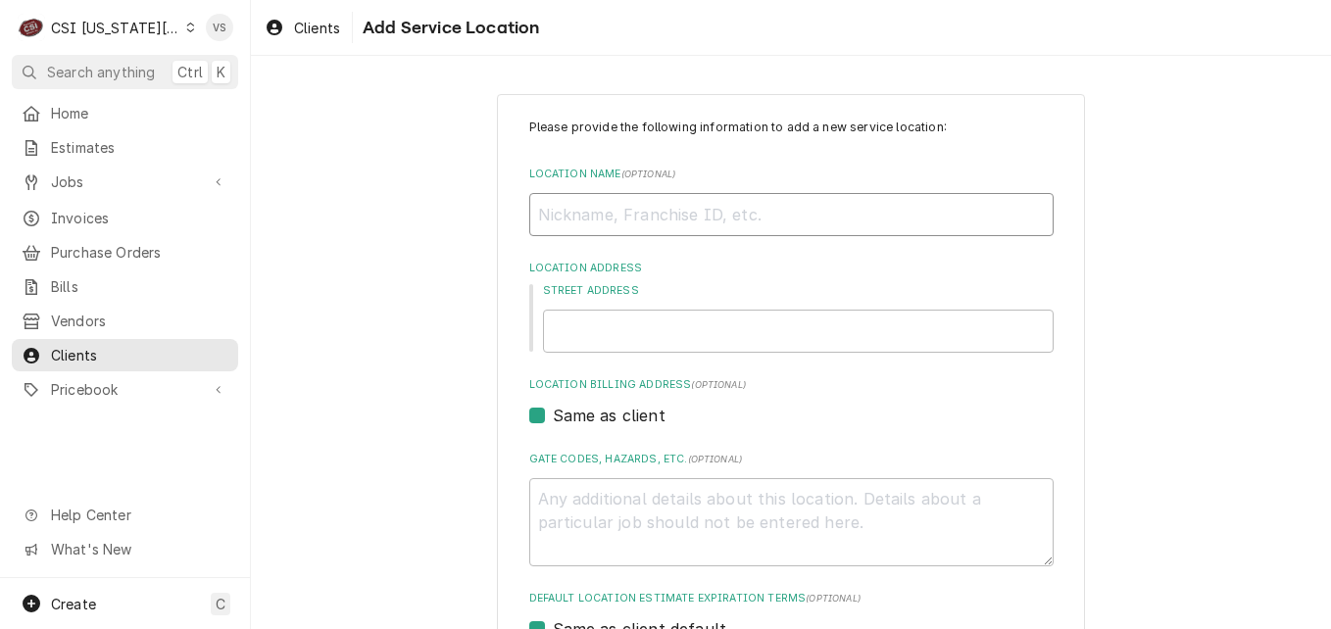
click at [589, 215] on input "Location Name ( optional )" at bounding box center [791, 214] width 524 height 43
type input "f"
type textarea "x"
type input "f"
type textarea "x"
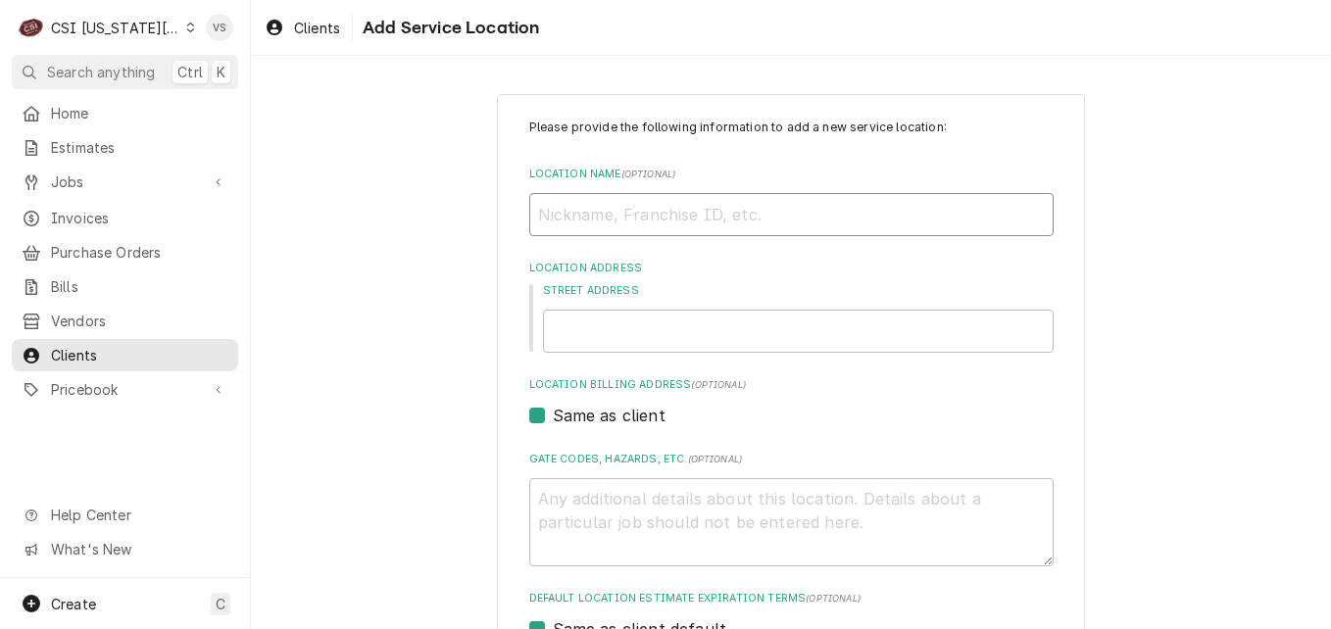
type input "F"
type textarea "x"
type input "FO"
type textarea "x"
type input "FOX"
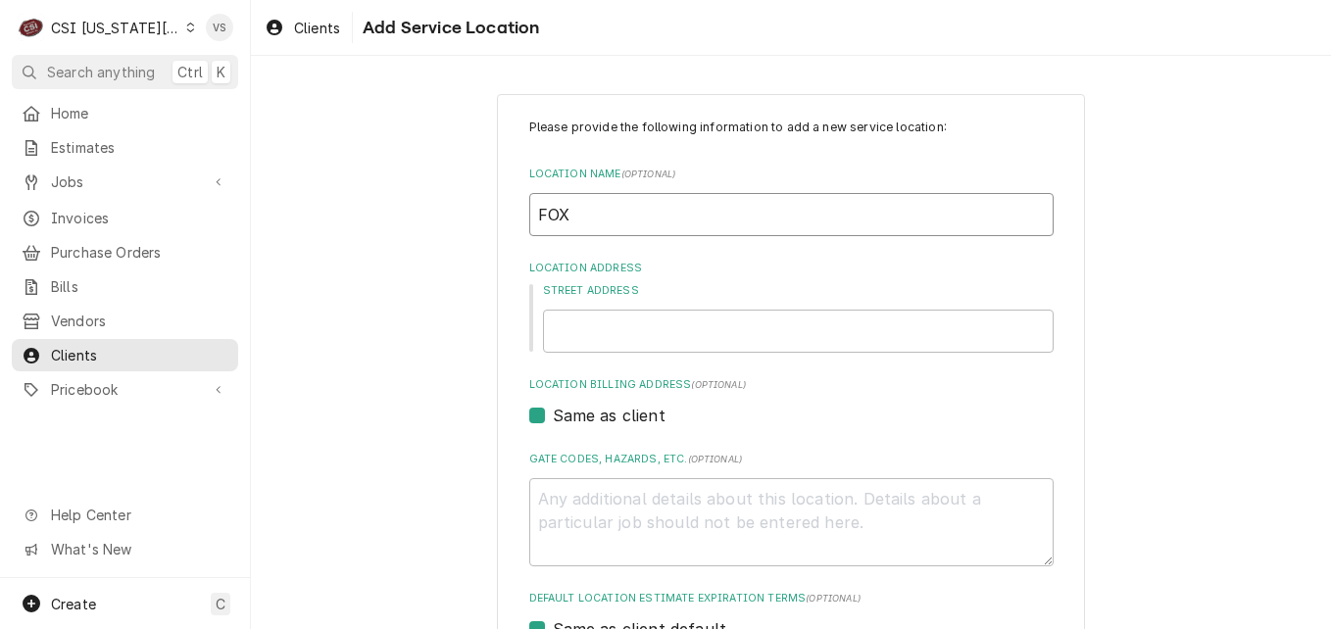
type textarea "x"
type input "FO"
type textarea "x"
type input "F"
type textarea "x"
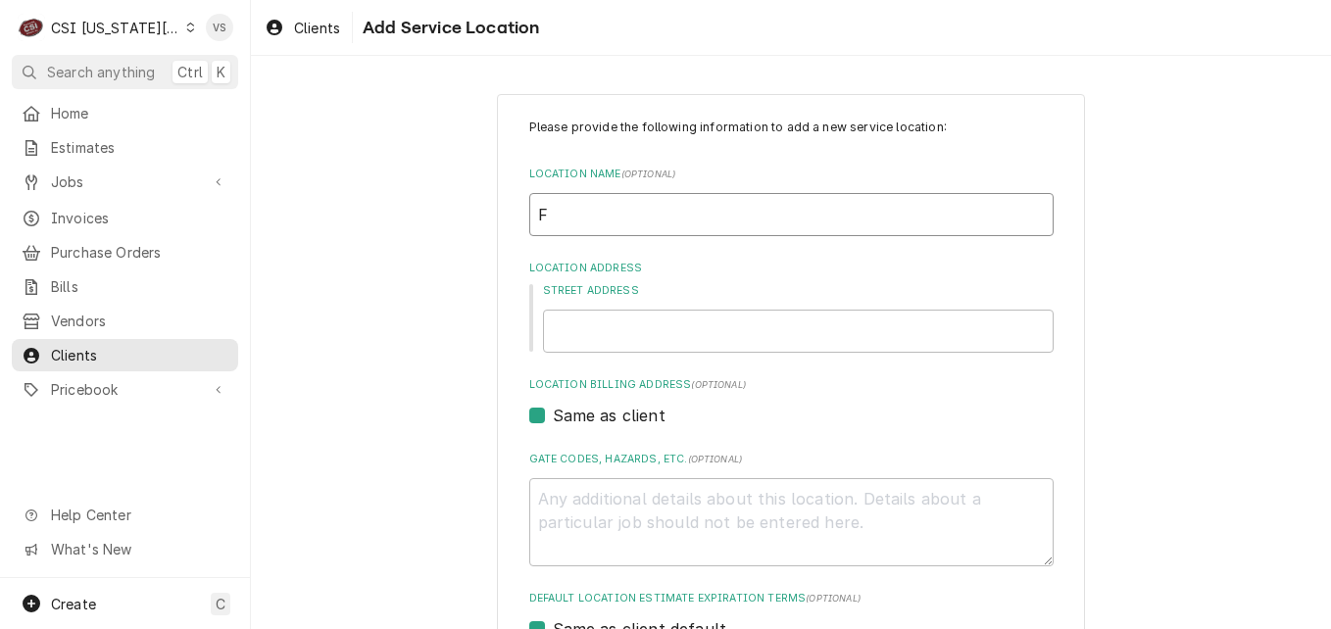
type input "FO"
type textarea "x"
type input "F"
type textarea "x"
type input "Fo"
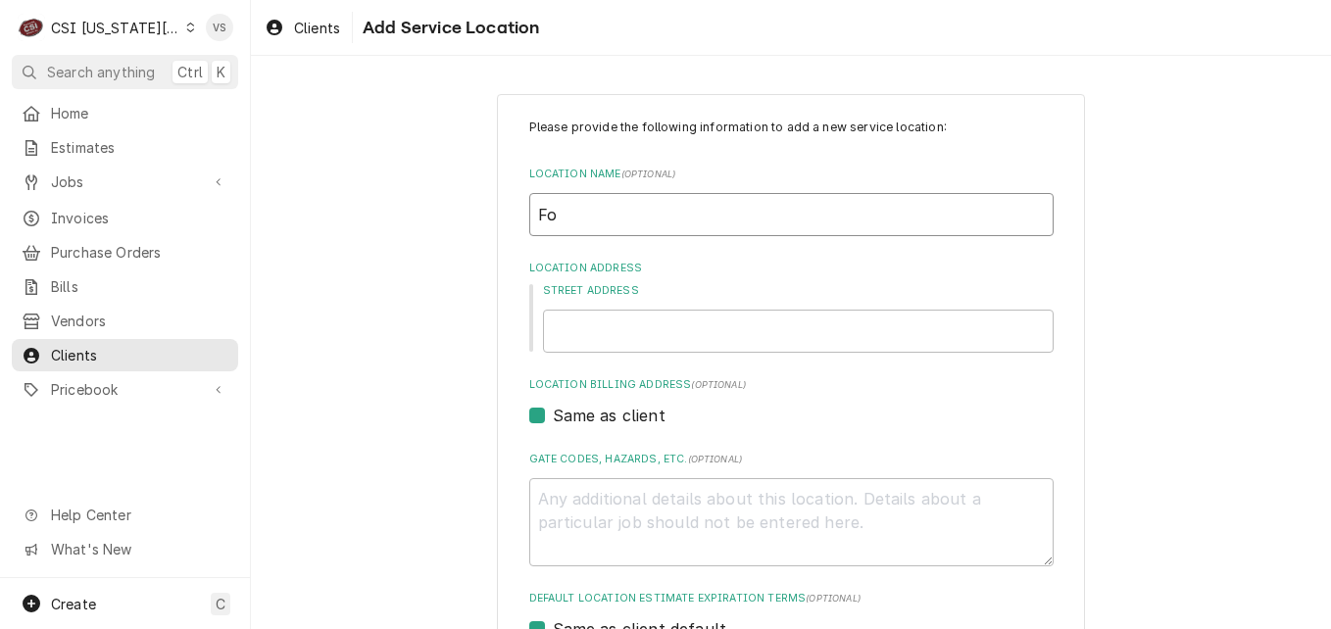
type textarea "x"
type input "Fos"
type textarea "x"
type input "Fo"
type textarea "x"
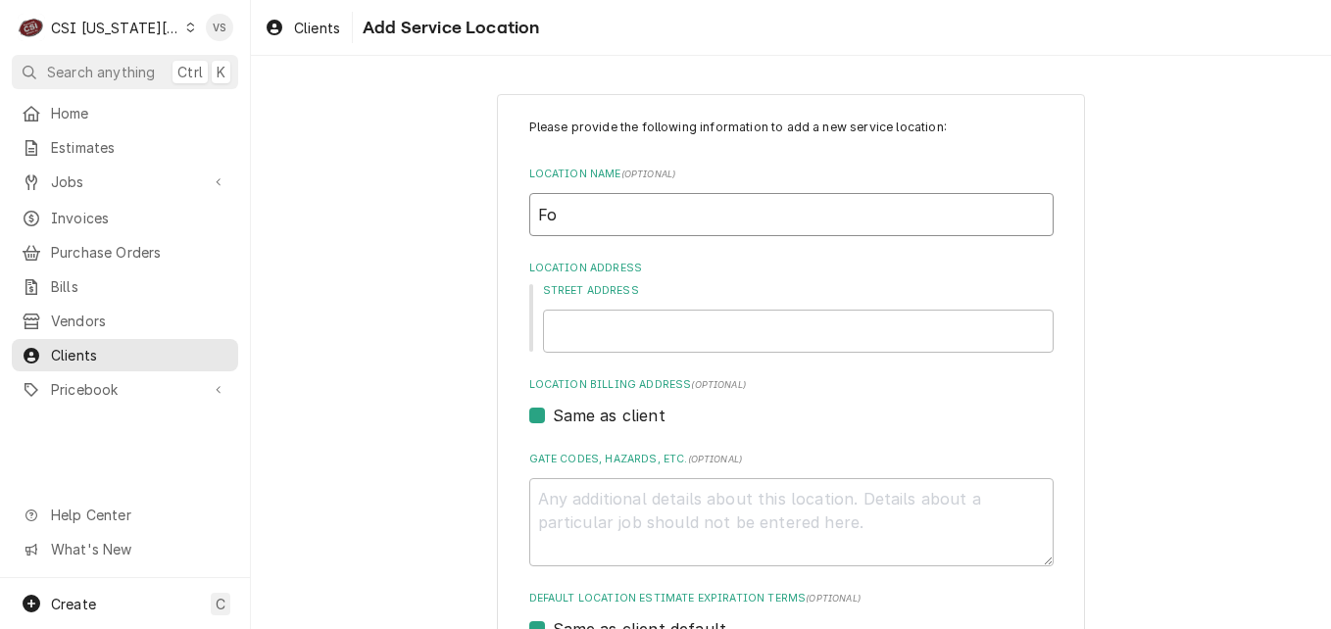
type input "Fox"
type textarea "x"
type input "Fox"
type textarea "x"
type input "Fox a"
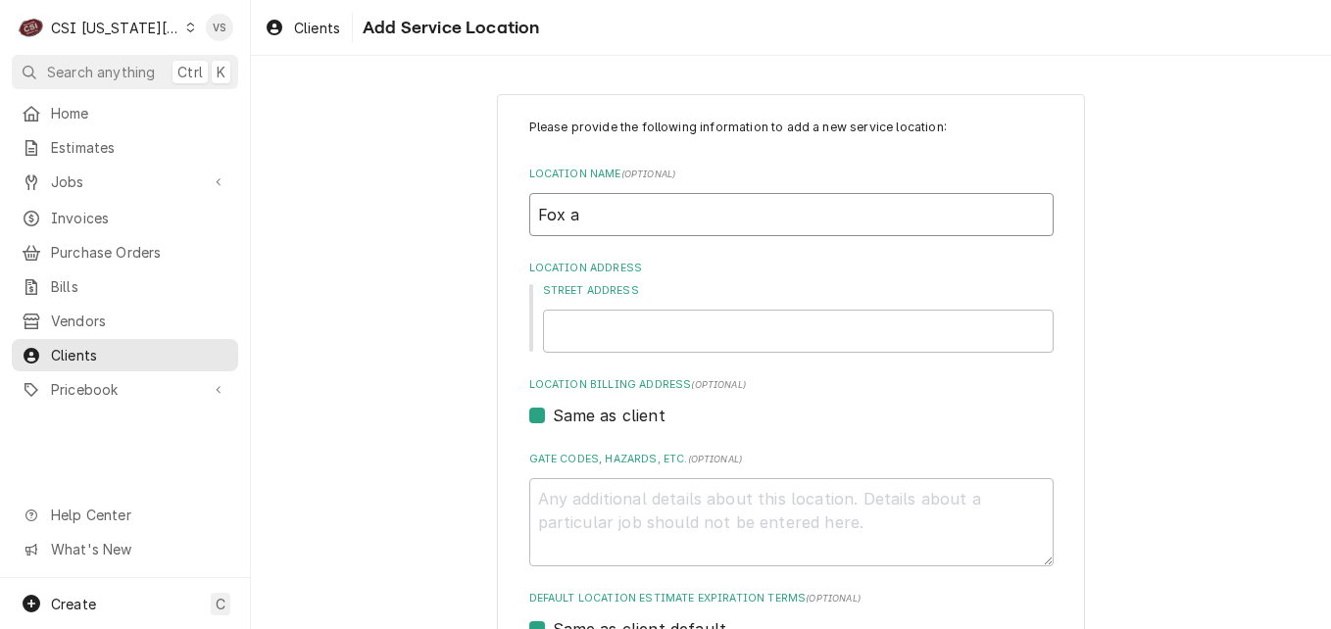
type textarea "x"
type input "Fox an"
type textarea "x"
type input "Fox and"
type textarea "x"
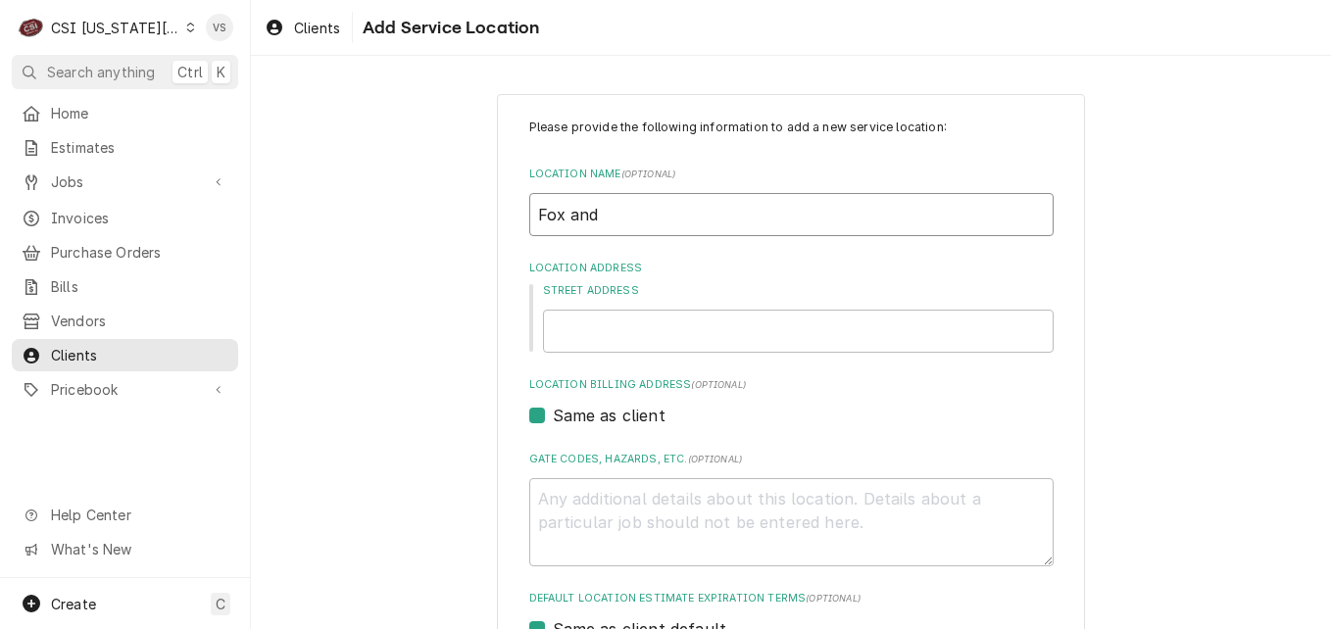
type input "Fox and"
type textarea "x"
type input "Fox and H"
type textarea "x"
type input "Fox and Ho"
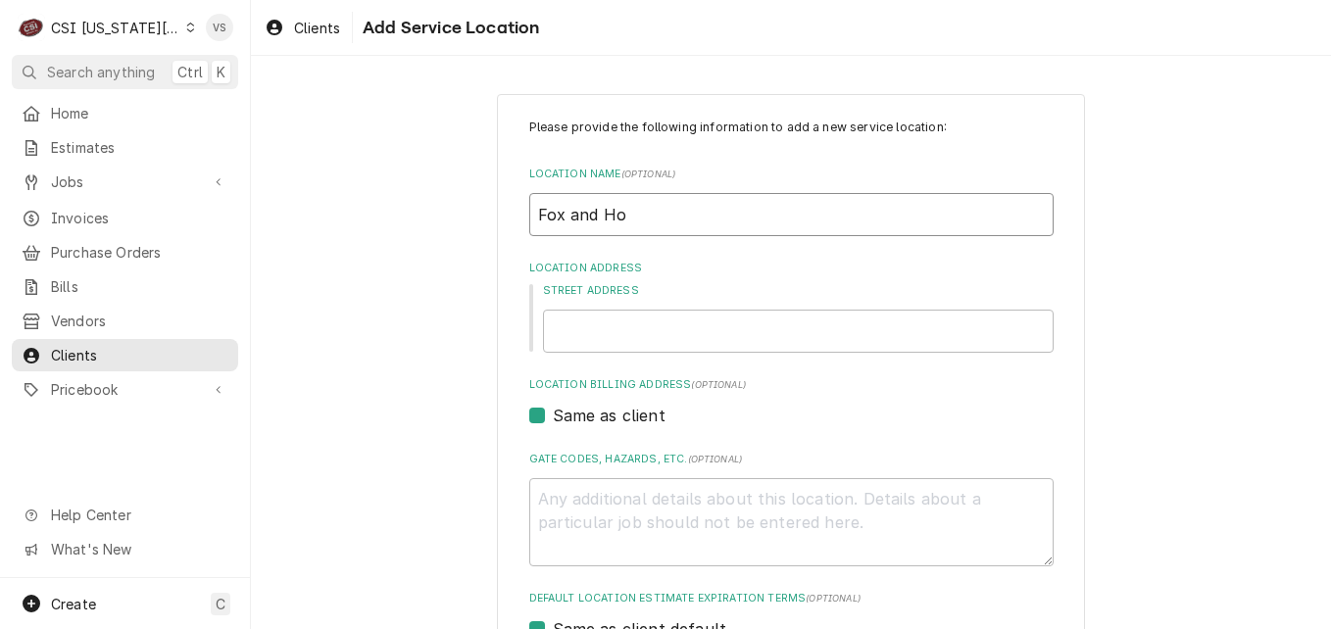
type textarea "x"
type input "Fox and Hou"
type textarea "x"
type input "Fox and Houn"
type textarea "x"
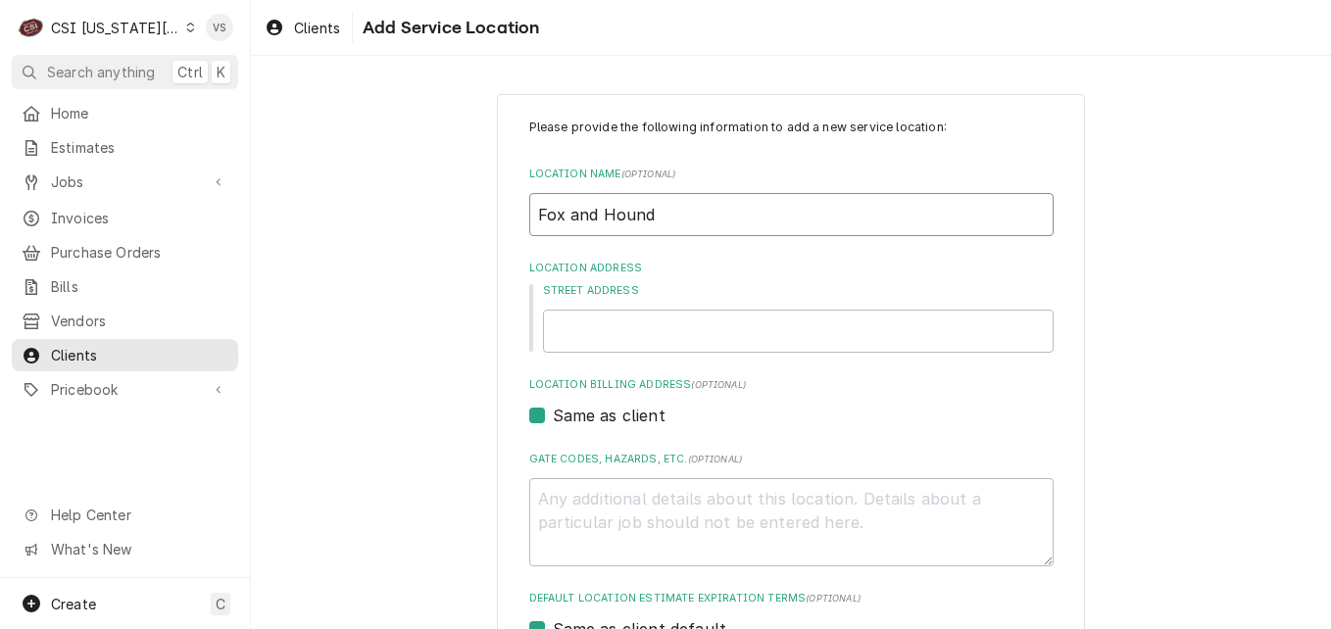
type input "Fox and Hound"
type textarea "x"
type input "4"
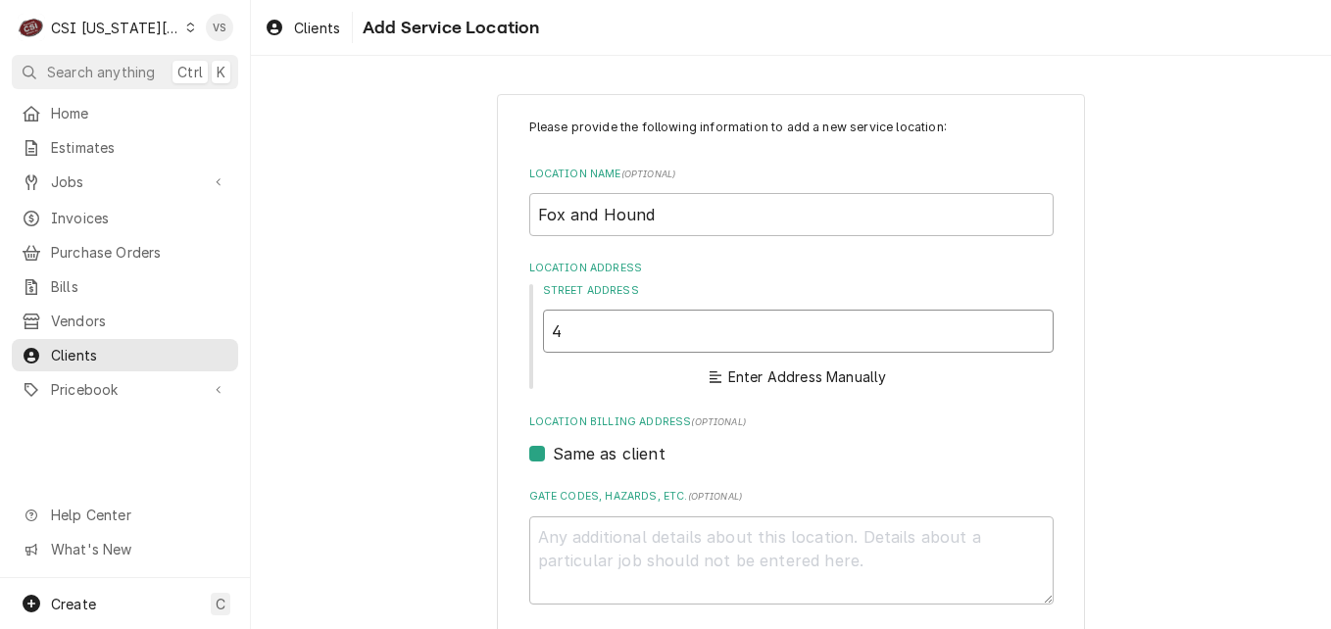
type textarea "x"
type input "40"
type textarea "x"
type input "404"
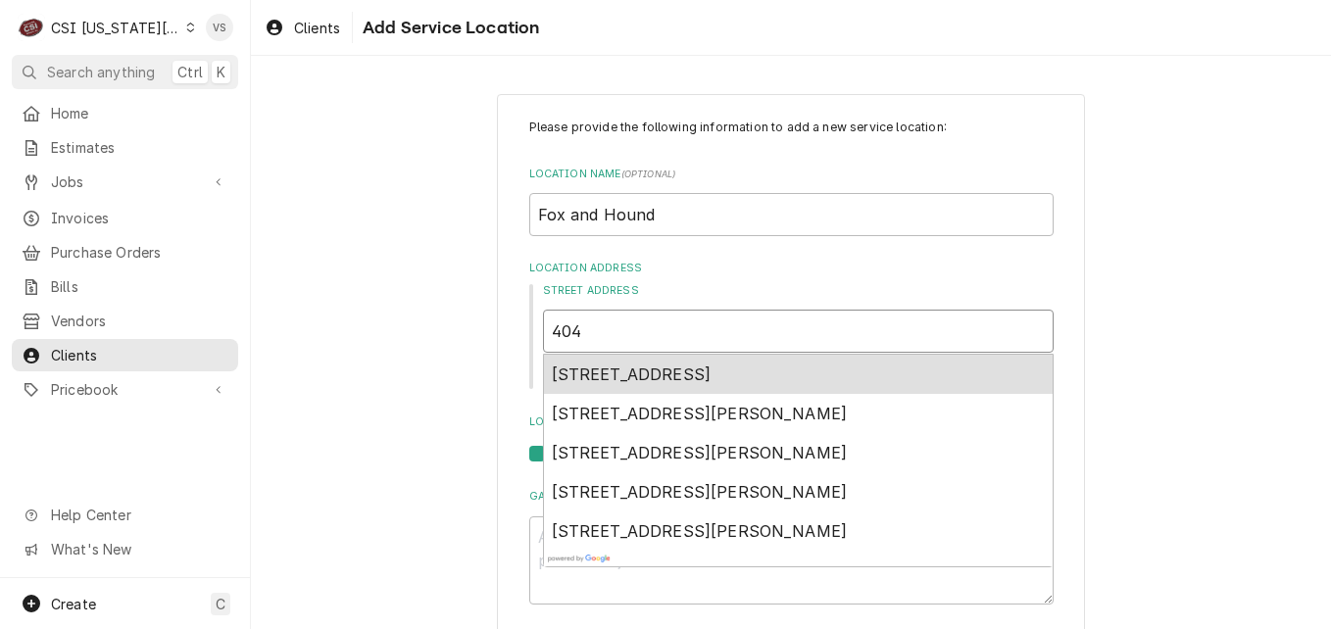
type textarea "x"
type input "40"
type textarea "x"
type input "4"
type textarea "x"
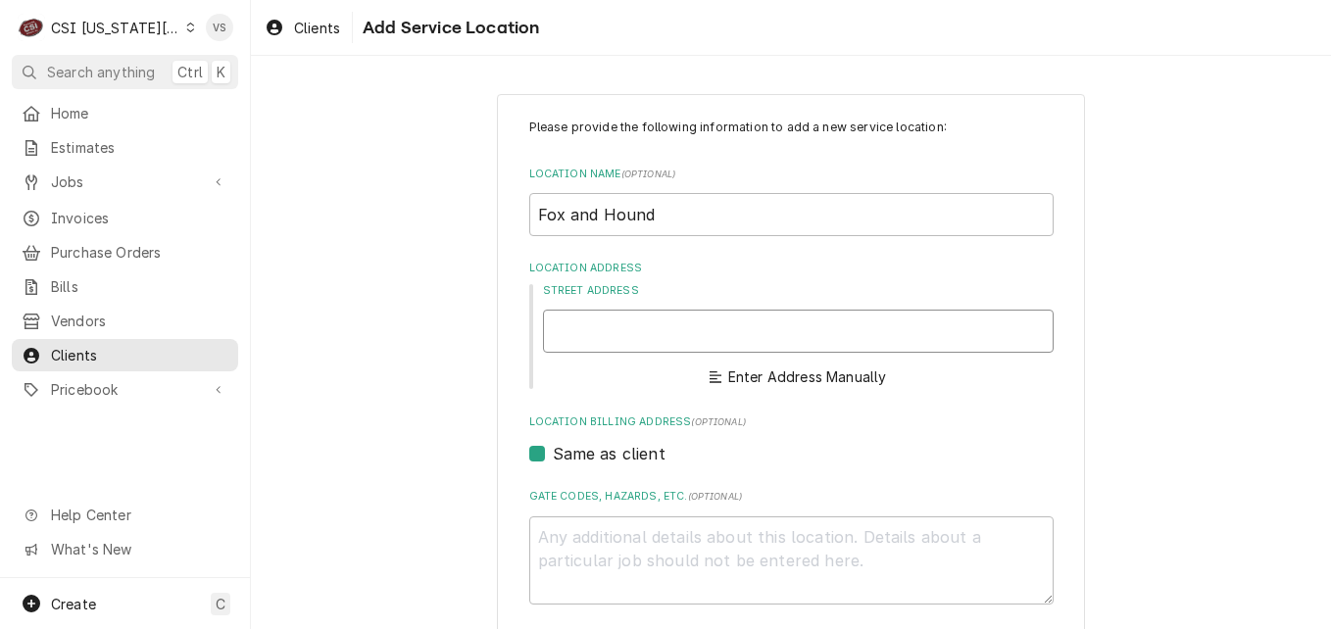
type textarea "x"
type input "1"
type textarea "x"
type input "10"
type textarea "x"
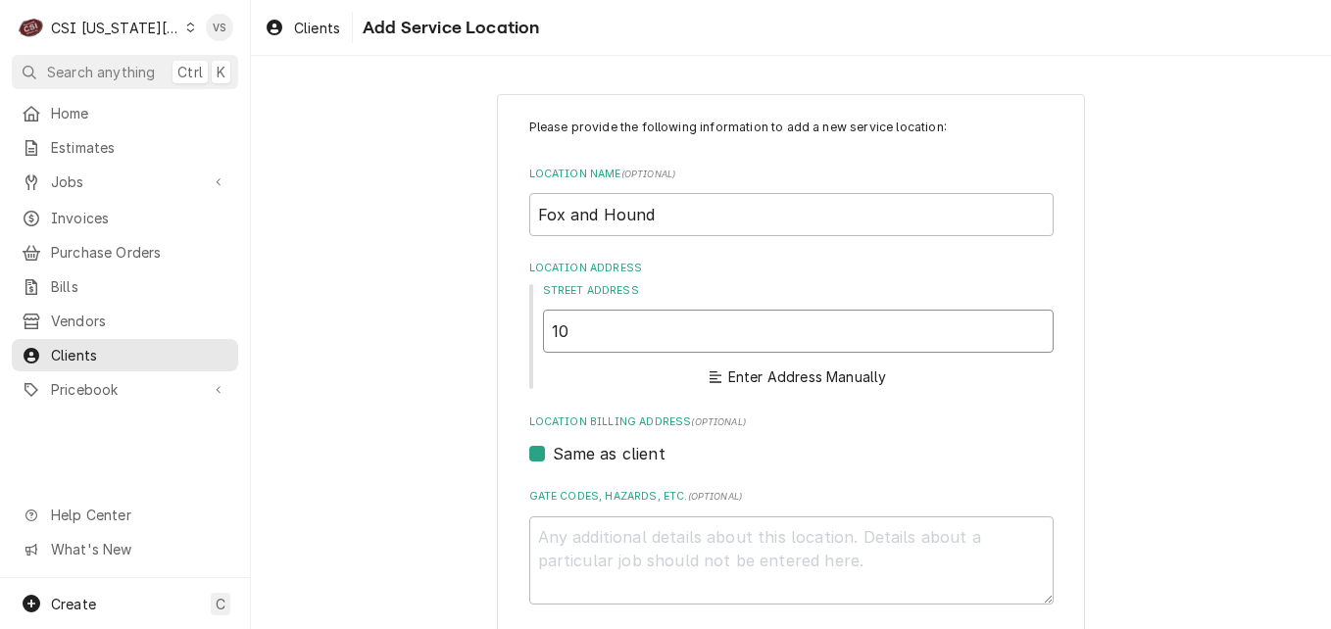
type input "104"
type textarea "x"
type input "1042"
type textarea "x"
type input "10428"
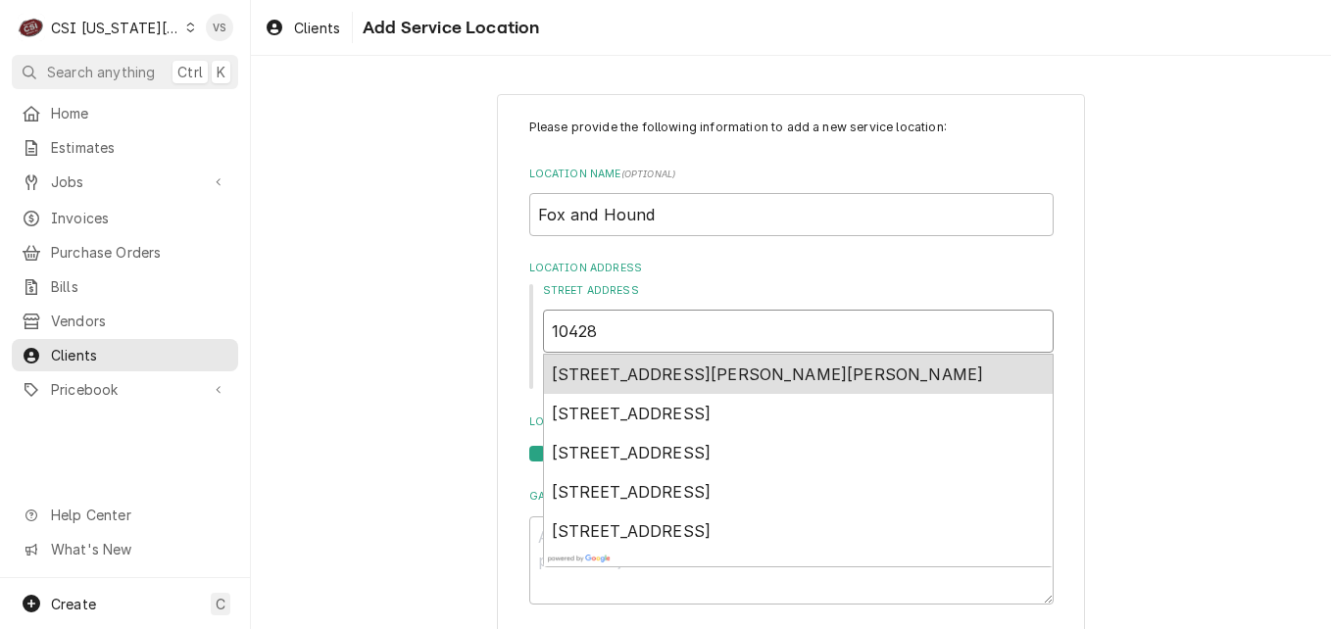
type textarea "x"
type input "10428"
type textarea "x"
type input "10428 m"
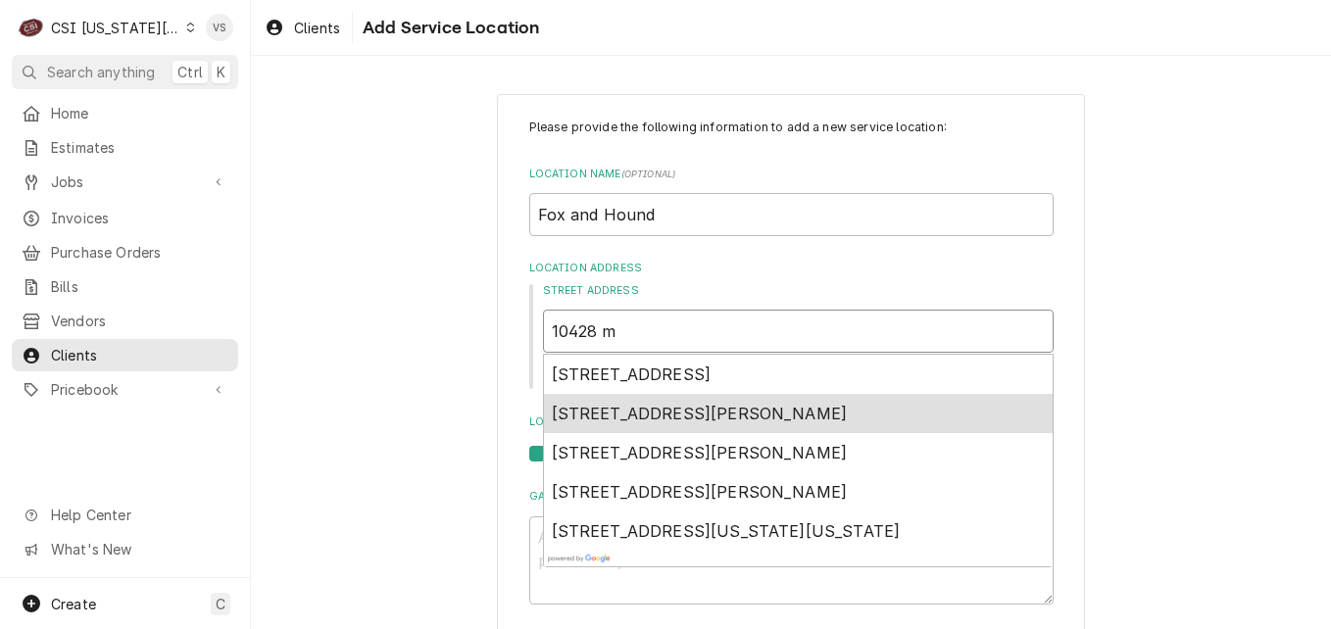
click at [654, 410] on span "10428 Metcalf Avenue, Overland Park, KS, USA" at bounding box center [700, 414] width 296 height 20
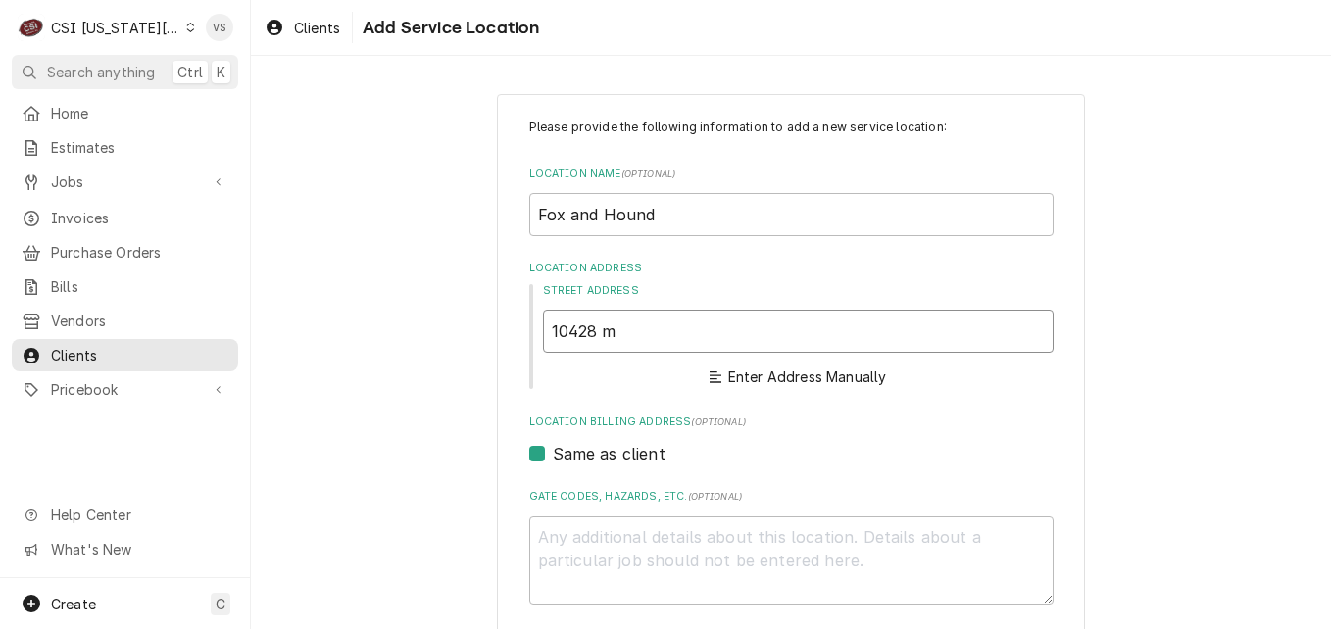
type textarea "x"
type input "10428 Metcalf Ave"
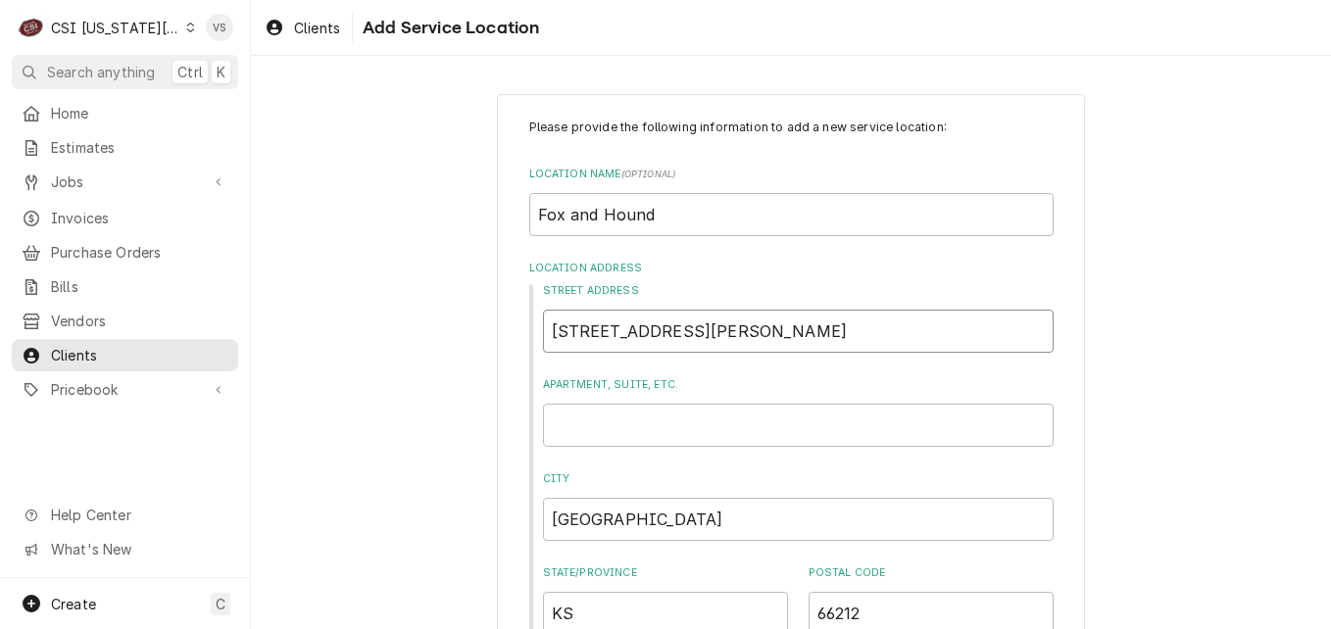
click at [714, 330] on input "10428 Metcalf Ave" at bounding box center [798, 331] width 511 height 43
type textarea "x"
type input "10428 Metcalf Av"
type textarea "x"
type input "10428 Metcalf A"
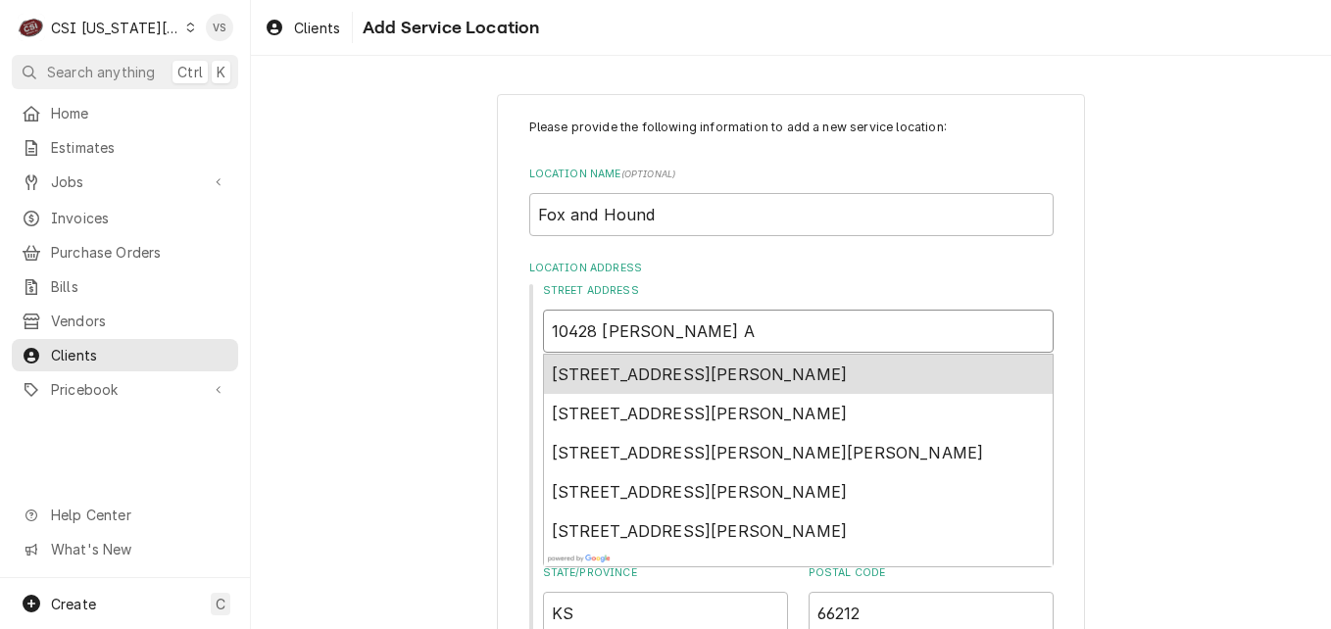
type textarea "x"
type input "10428 Metcalf"
type textarea "x"
type input "10428 Metcalf"
type textarea "x"
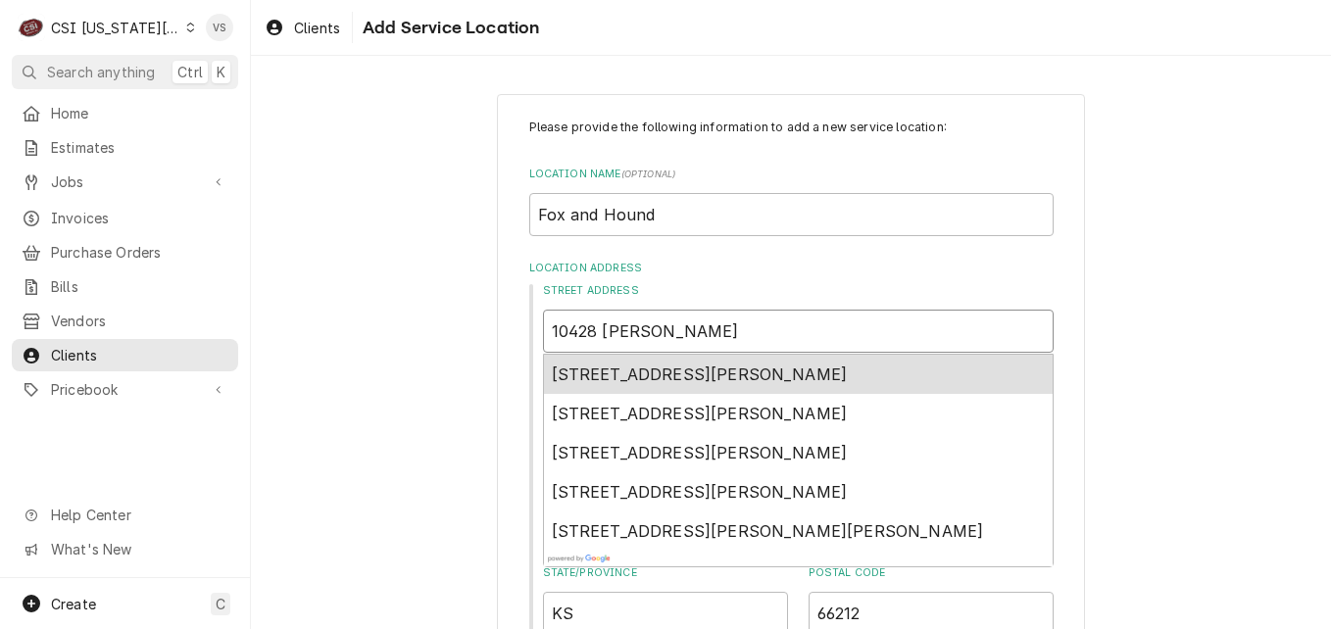
type input "10428 Metcalf,"
type textarea "x"
type input "10428 Metcalf,"
type textarea "x"
type input "10428 Metcalf, i"
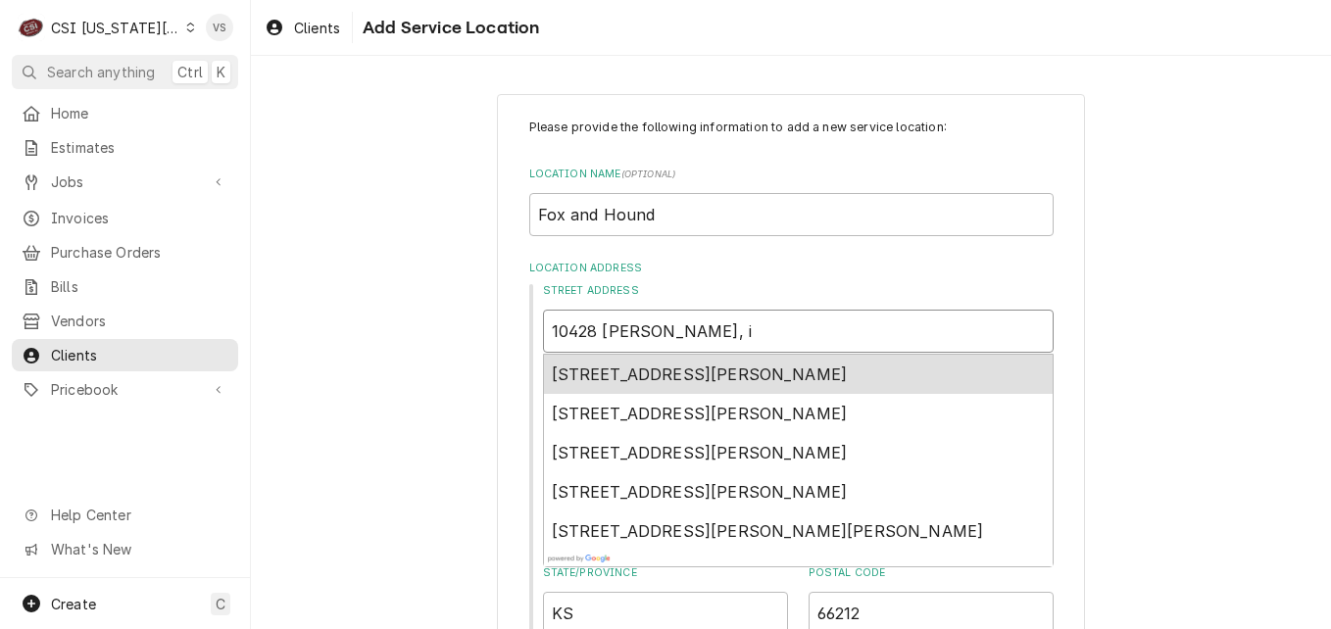
type textarea "x"
type input "10428 Metcalf, in"
type textarea "x"
type input "10428 Metcalf, ind"
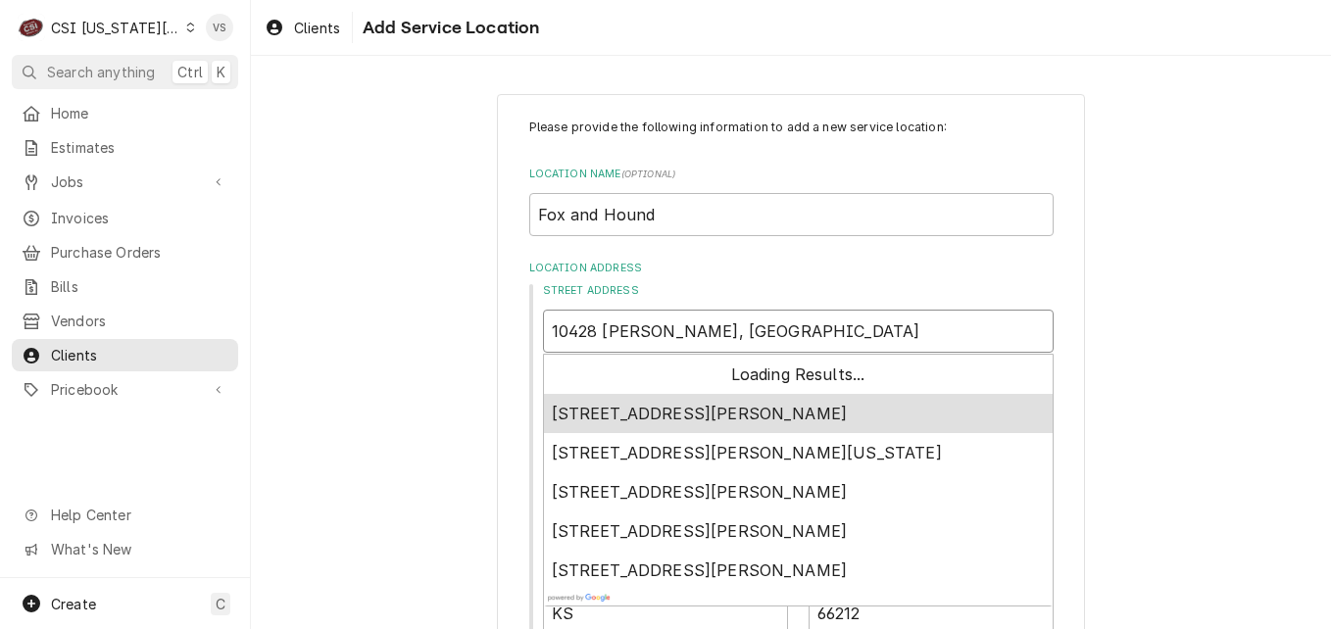
type textarea "x"
type input "10428 Metcalf, indi"
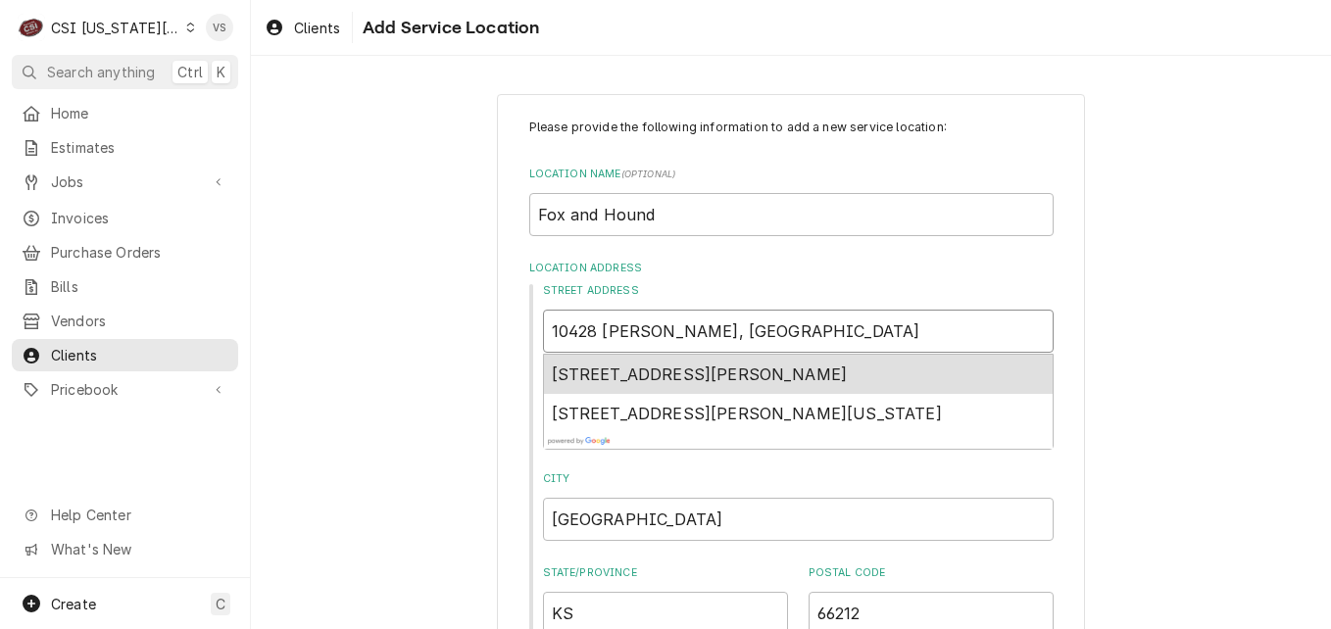
type textarea "x"
type input "10428 Metcalf, ind"
type textarea "x"
type input "10428 Metcalf, in"
type textarea "x"
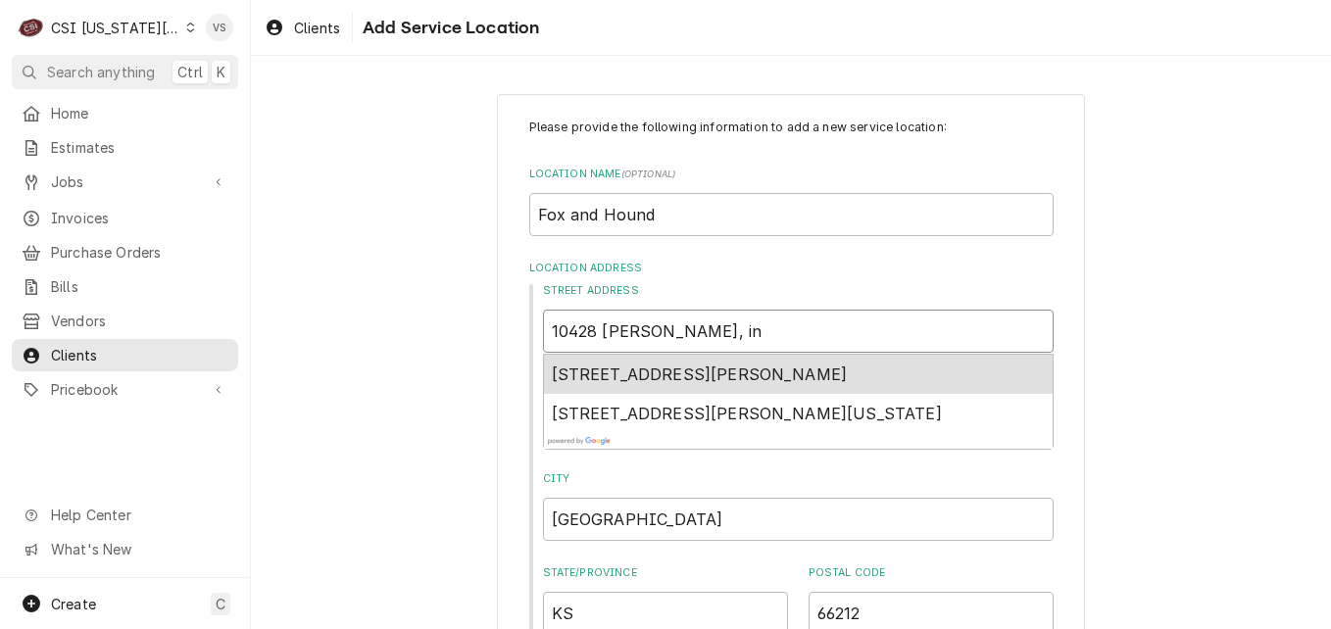
type input "10428 Metcalf, i"
type textarea "x"
type input "10428 Metcalf,"
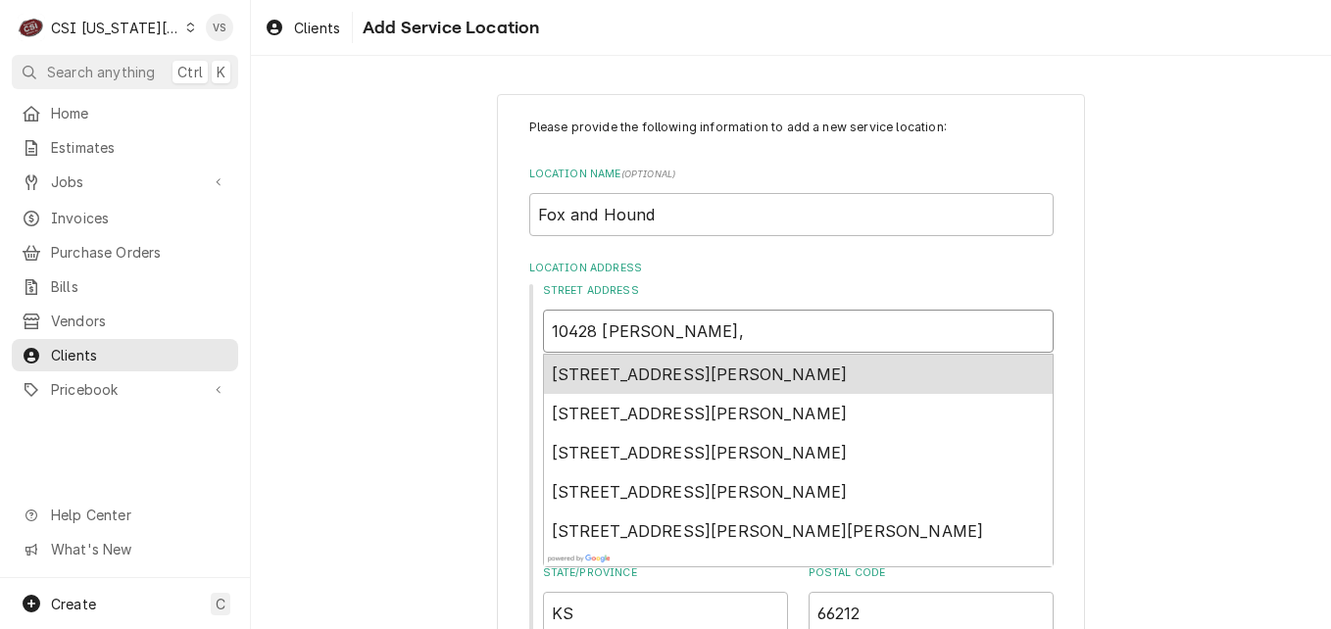
type textarea "x"
type input "10428 Metcalf, I"
type textarea "x"
type input "10428 Metcalf, In"
type textarea "x"
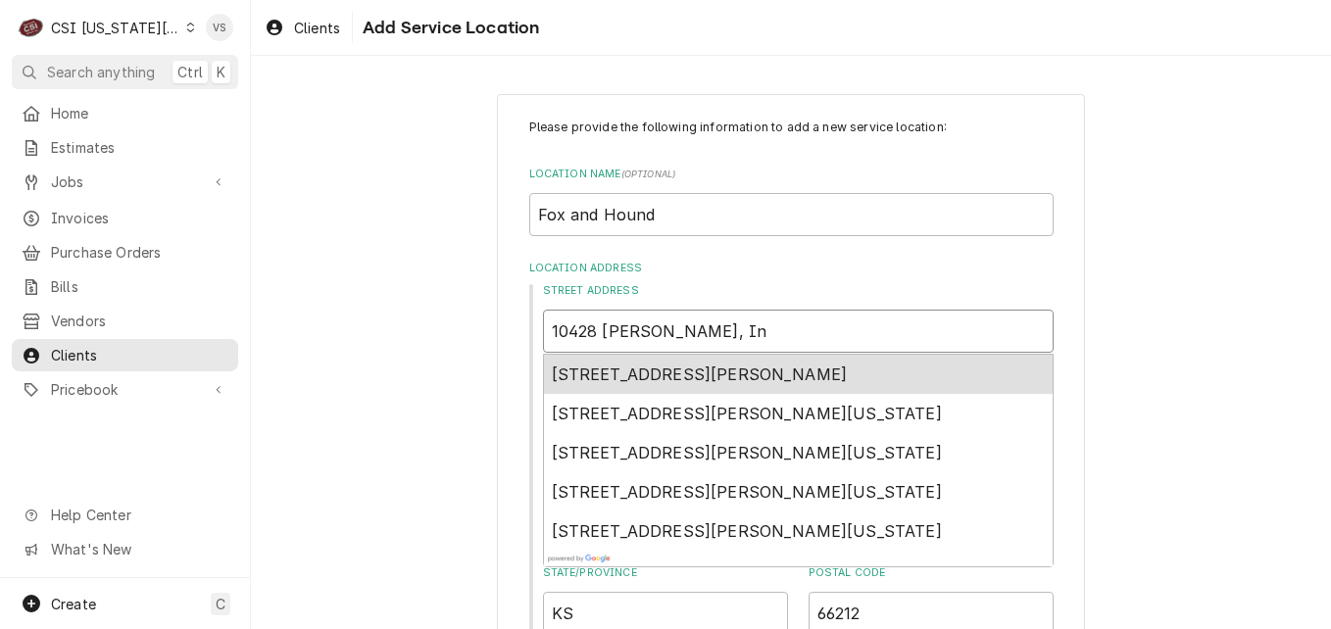
type input "10428 Metcalf, Ind"
type textarea "x"
type input "10428 Metcalf, Indi"
type textarea "x"
type input "10428 Metcalf, India"
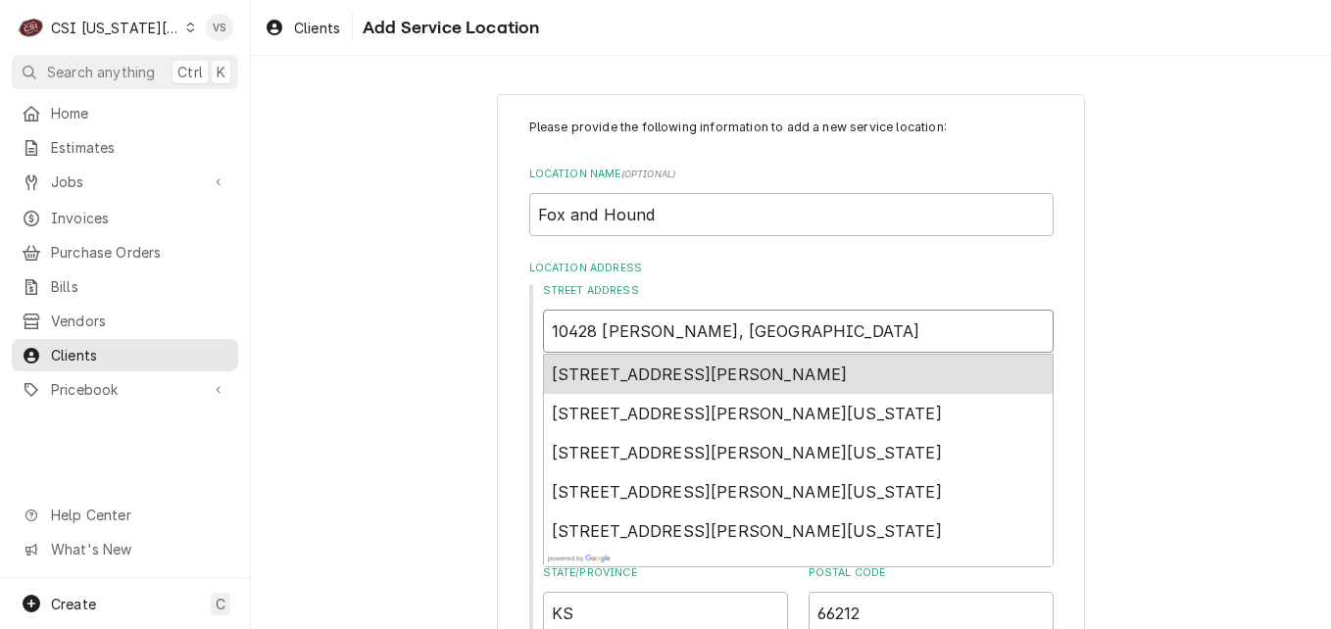
type textarea "x"
type input "10428 Metcalf, Indian"
type textarea "x"
type input "10428 Metcalf, Indian"
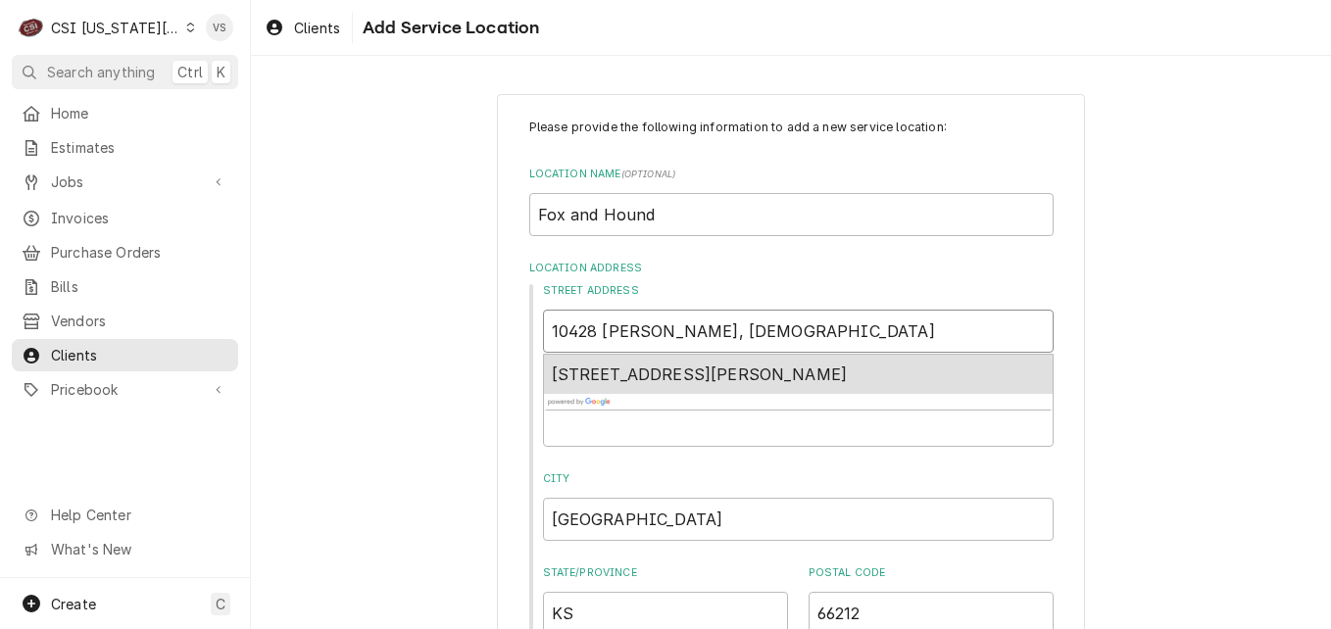
type textarea "x"
type input "10428 Metcalf, Indian C"
type textarea "x"
type input "10428 Metcalf, Indian Cr"
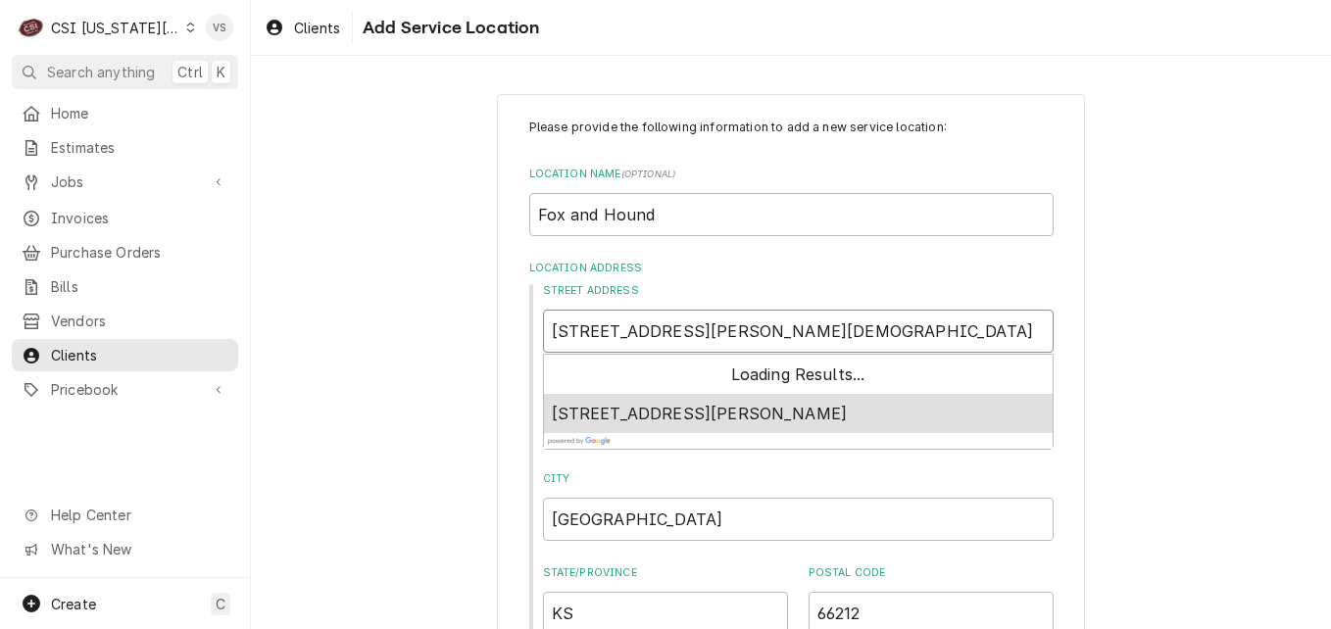
type textarea "x"
type input "10428 Metcalf, Indian Cre"
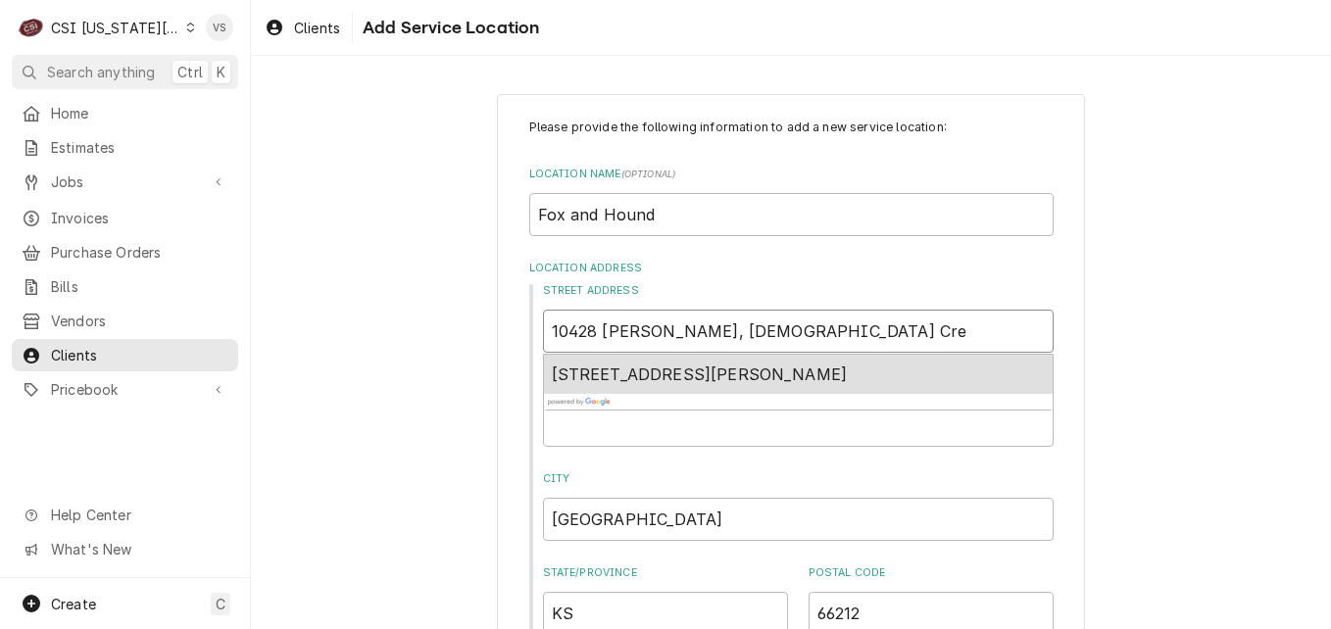
type textarea "x"
type input "10428 Metcalf, Indian Cree"
type textarea "x"
type input "10428 Metcalf, Indian Creek"
type textarea "x"
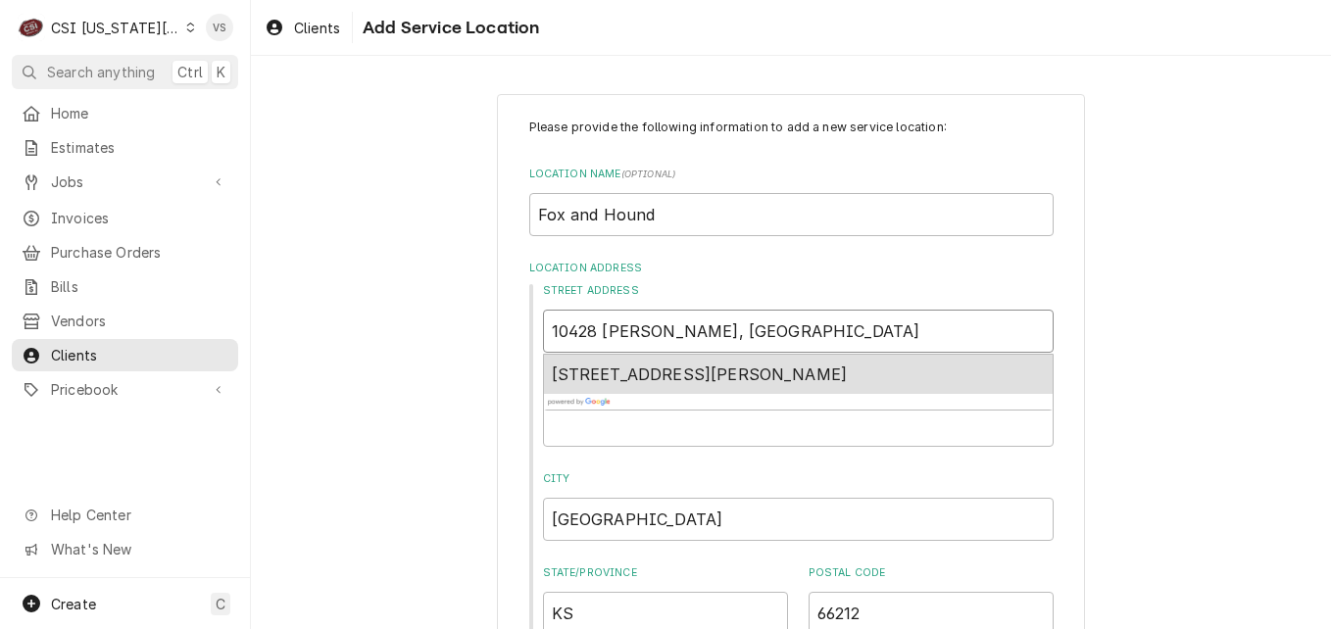
type input "10428 Metcalf, Indian Creek"
type textarea "x"
type input "10428 Metcalf, Indian Creek S"
type textarea "x"
type input "10428 Metcalf, Indian Creek Sh"
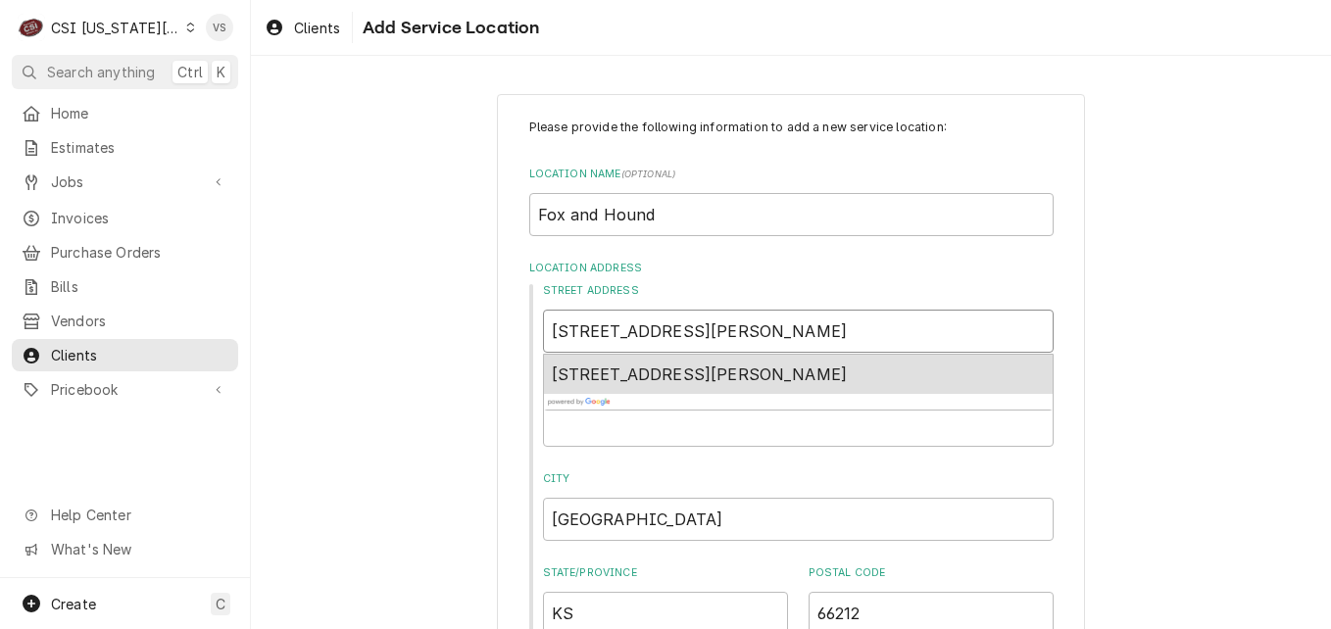
type textarea "x"
type input "10428 Metcalf, Indian Creek Sho"
type textarea "x"
type input "10428 Metcalf, Indian Creek Shop"
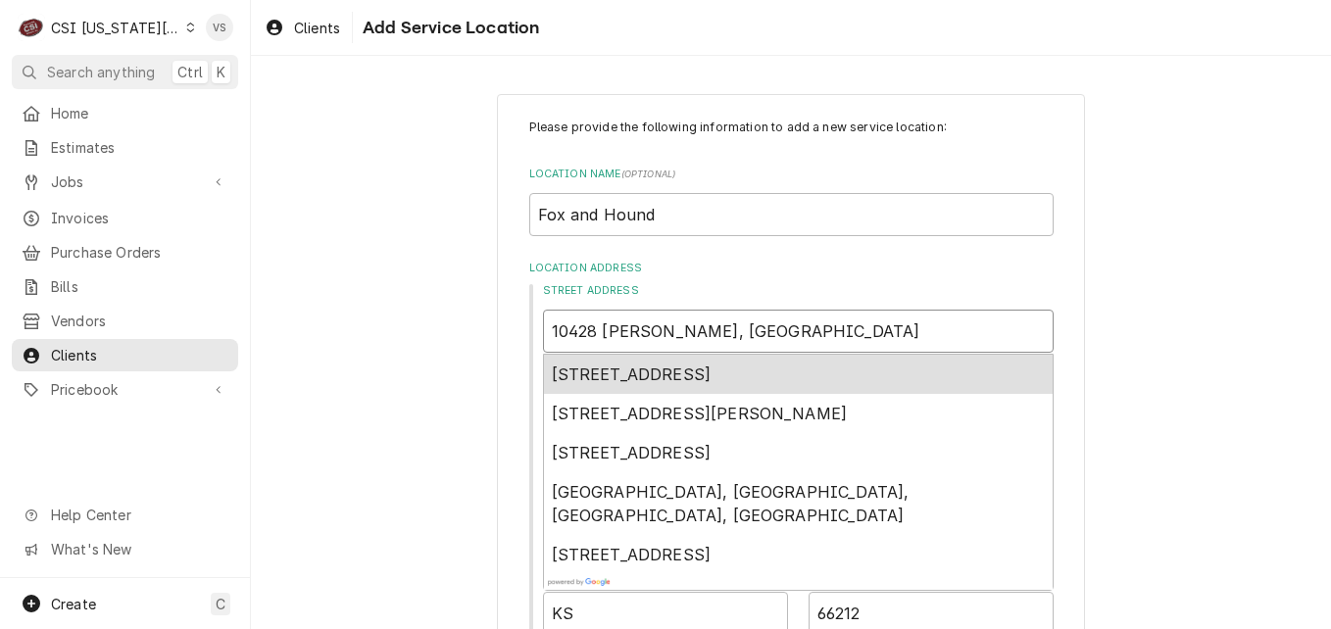
type textarea "x"
type input "10428 Metcalf, Indian Creek Shopp"
type textarea "x"
type input "10428 Metcalf, Indian Creek Shoppi"
type textarea "x"
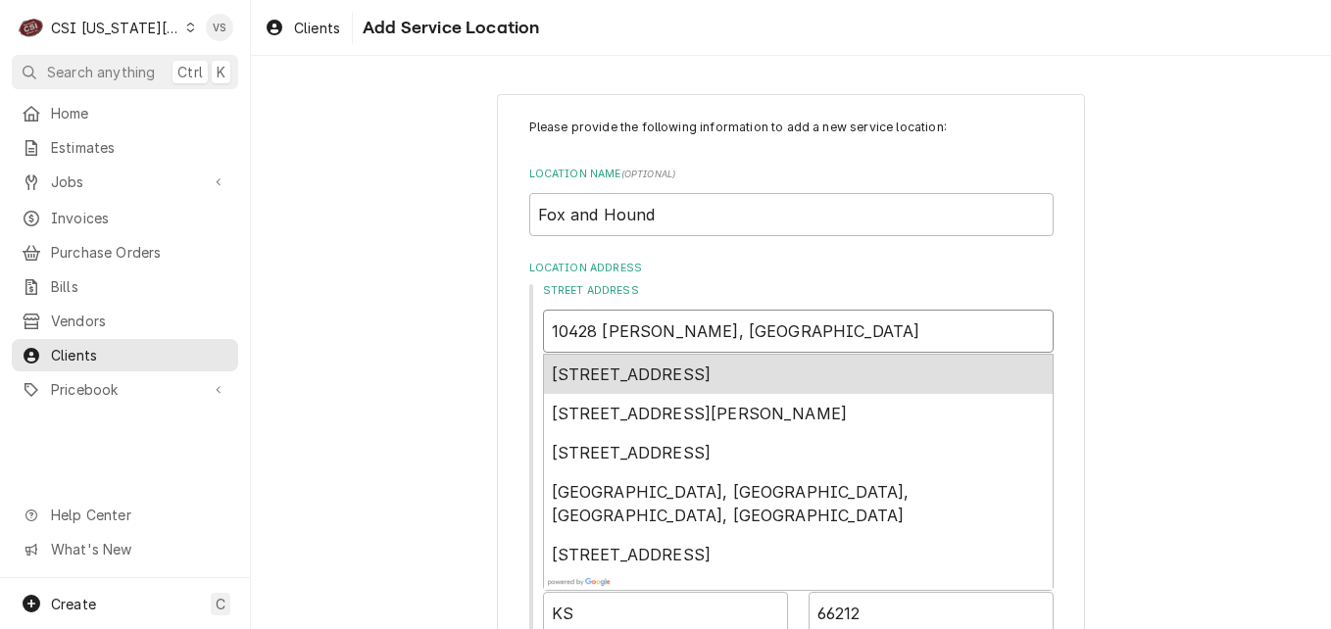
type input "10428 Metcalf, Indian Creek Shoppin"
type textarea "x"
type input "10428 Metcalf, Indian Creek Shopping"
type textarea "x"
type input "10428 Metcalf, Indian Creek Shopping"
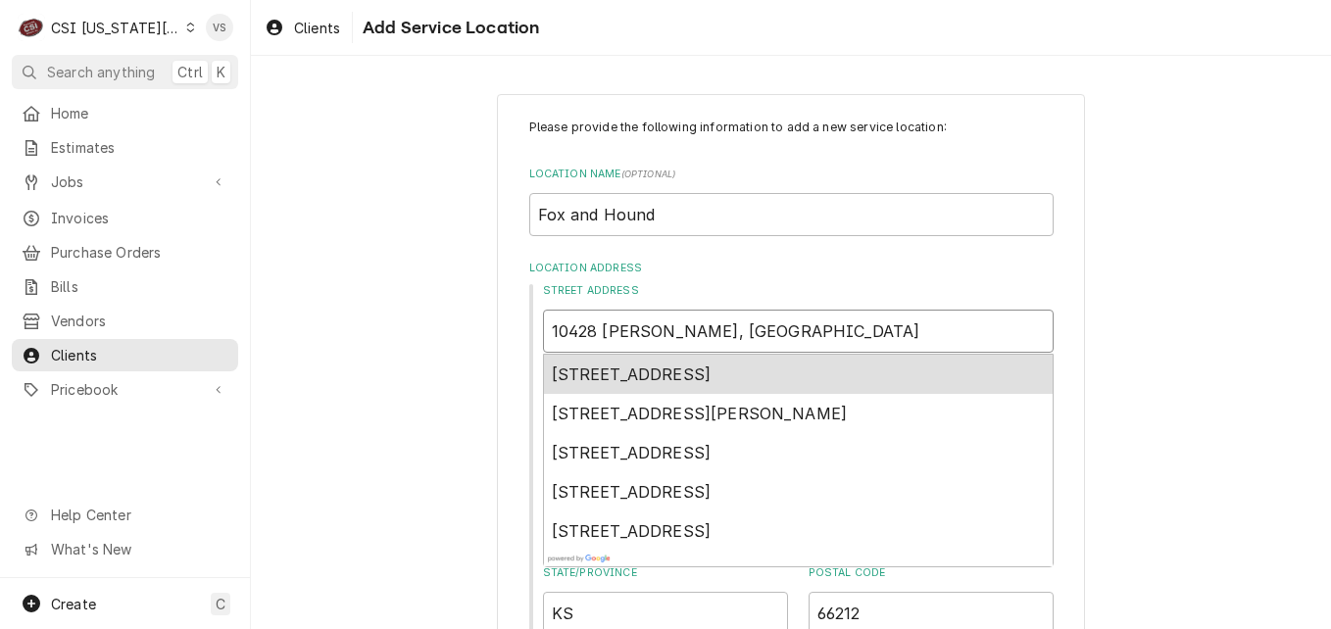
type textarea "x"
type input "10428 Metcalf, Indian Creek Shopping c"
type textarea "x"
type input "10428 Metcalf, Indian Creek Shopping"
type textarea "x"
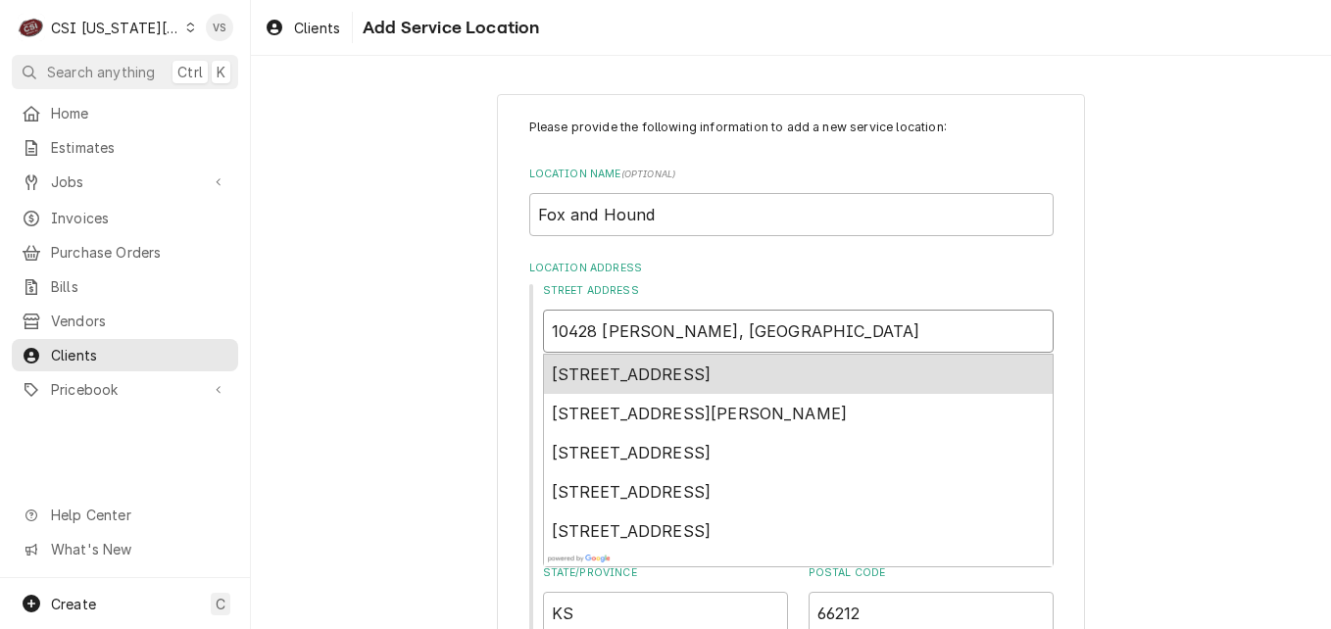
type input "10428 Metcalf, Indian Creek Shopping C"
type textarea "x"
type input "10428 Metcalf, Indian Creek Shopping Ct"
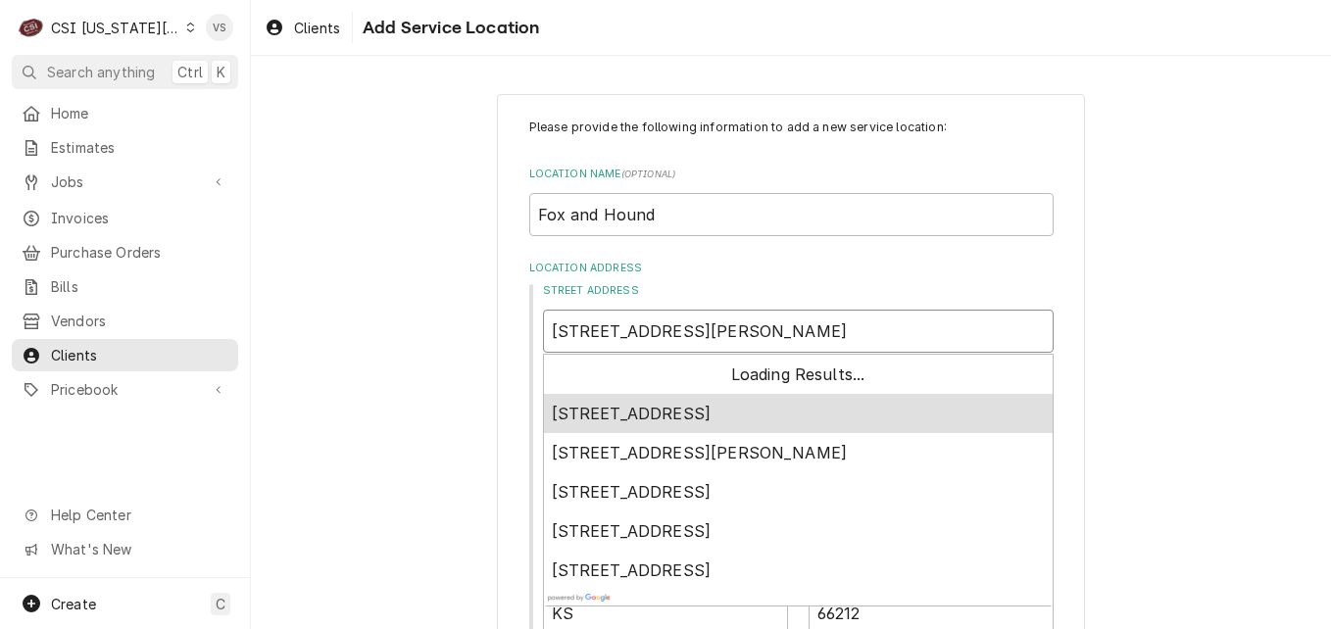
type textarea "x"
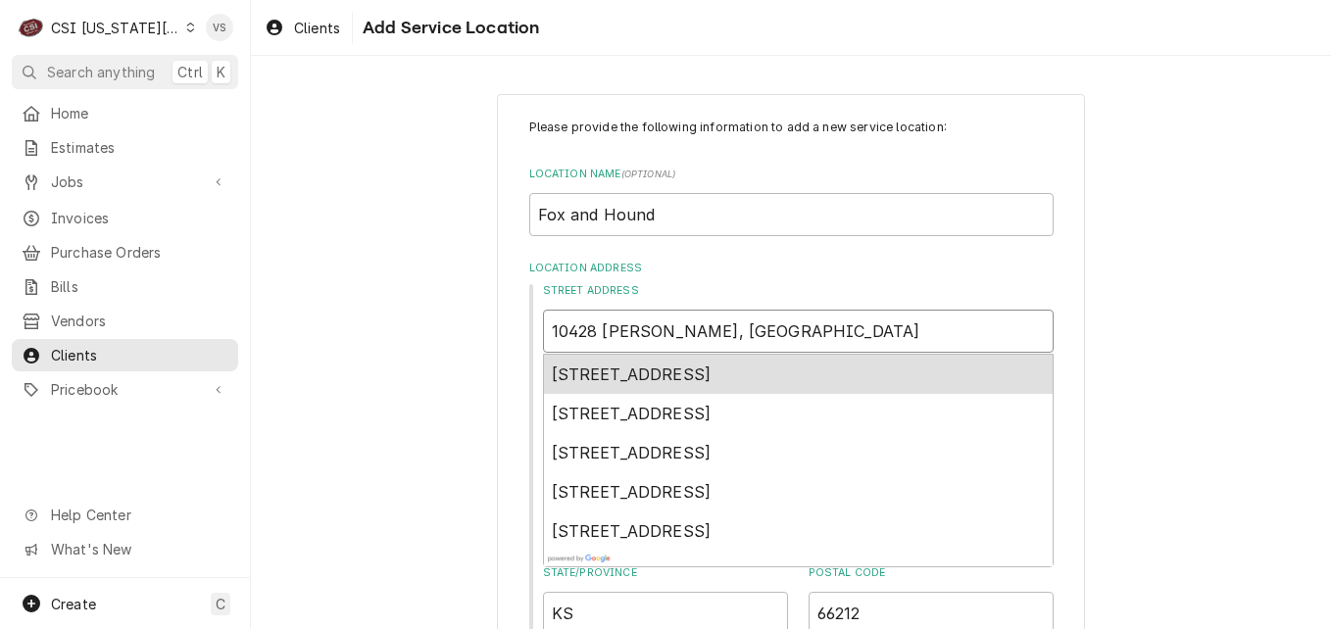
type input "10428 Metcalf, Indian Creek Shopping Ctr"
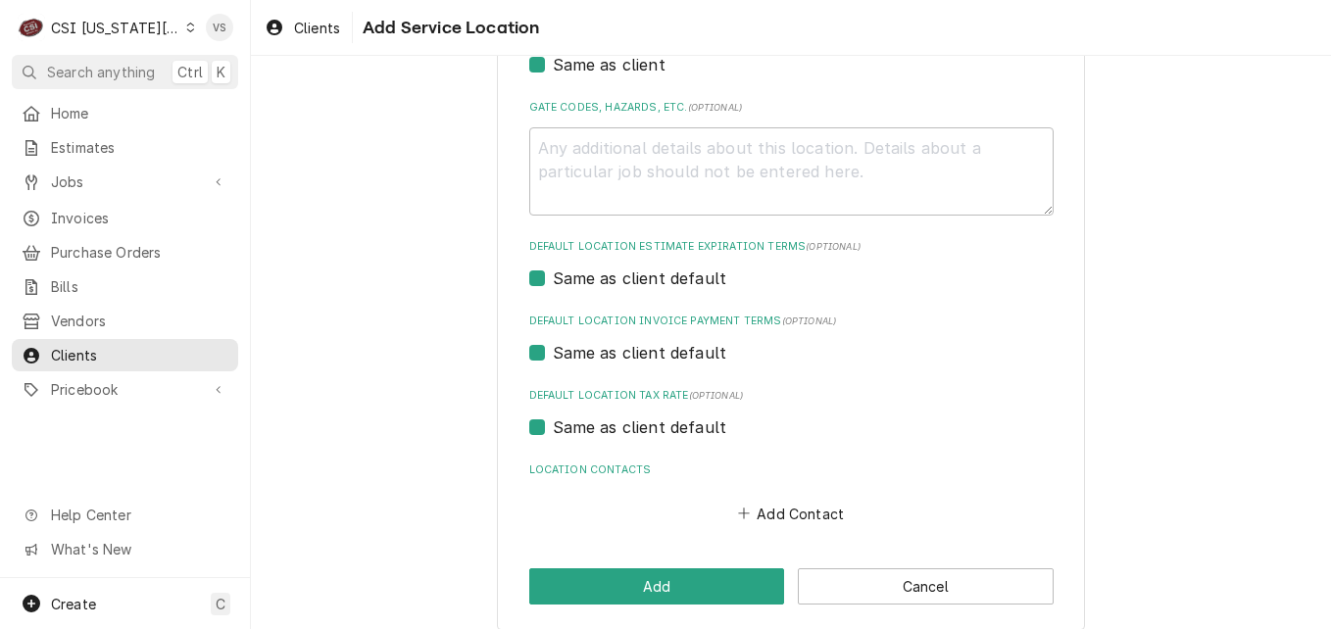
scroll to position [651, 0]
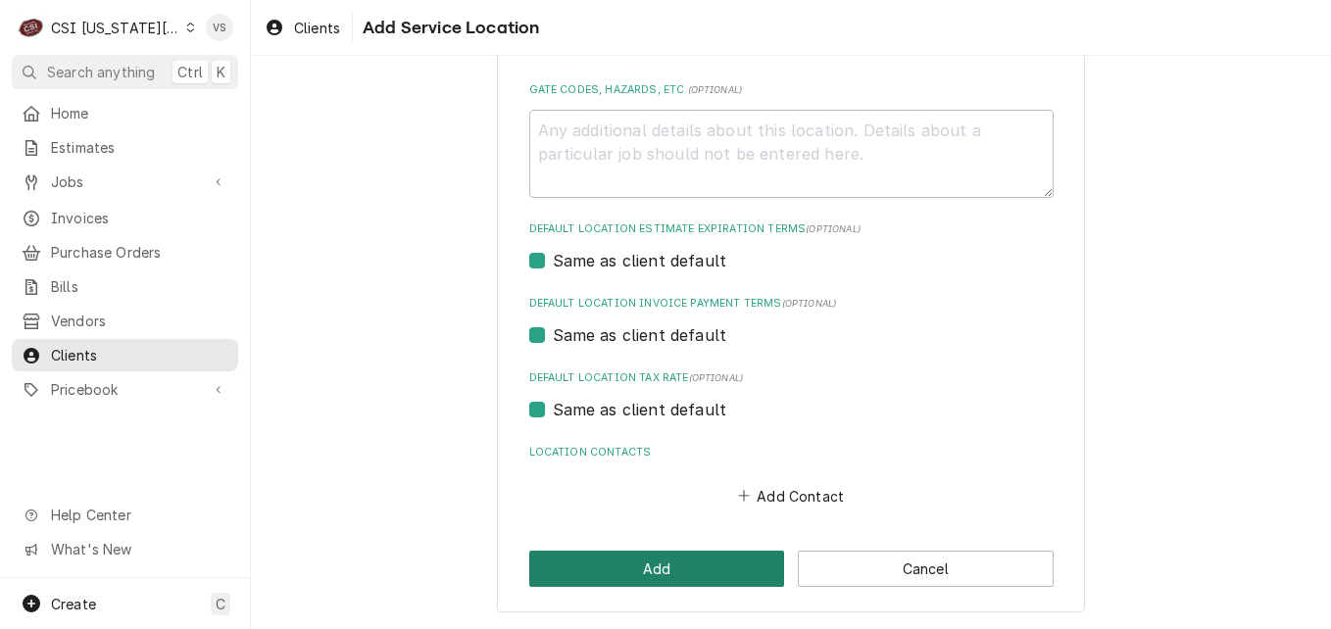
click at [655, 562] on button "Add" at bounding box center [657, 569] width 256 height 36
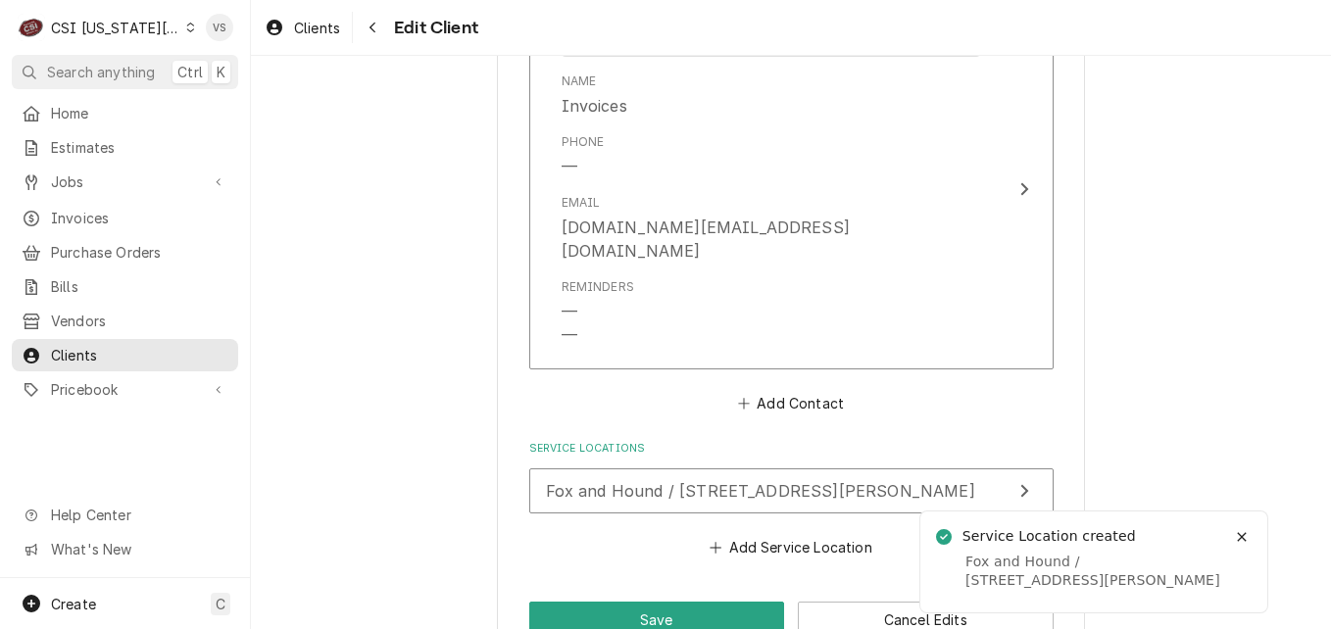
scroll to position [1870, 0]
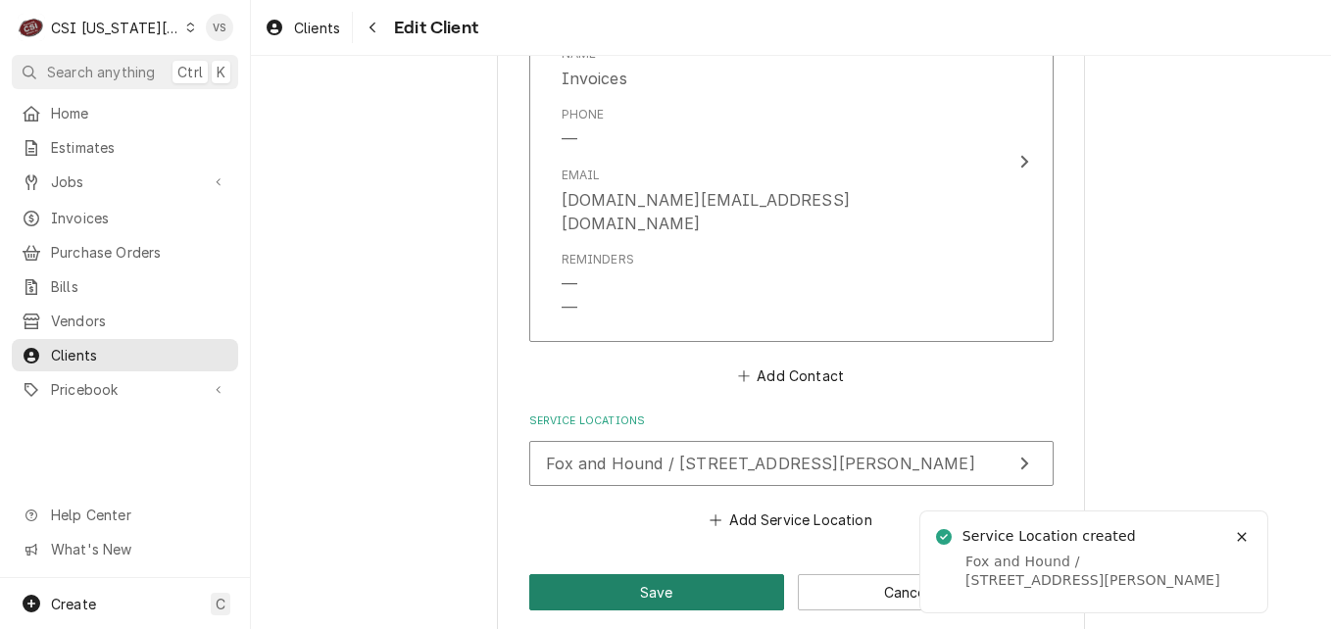
click at [625, 583] on button "Save" at bounding box center [657, 592] width 256 height 36
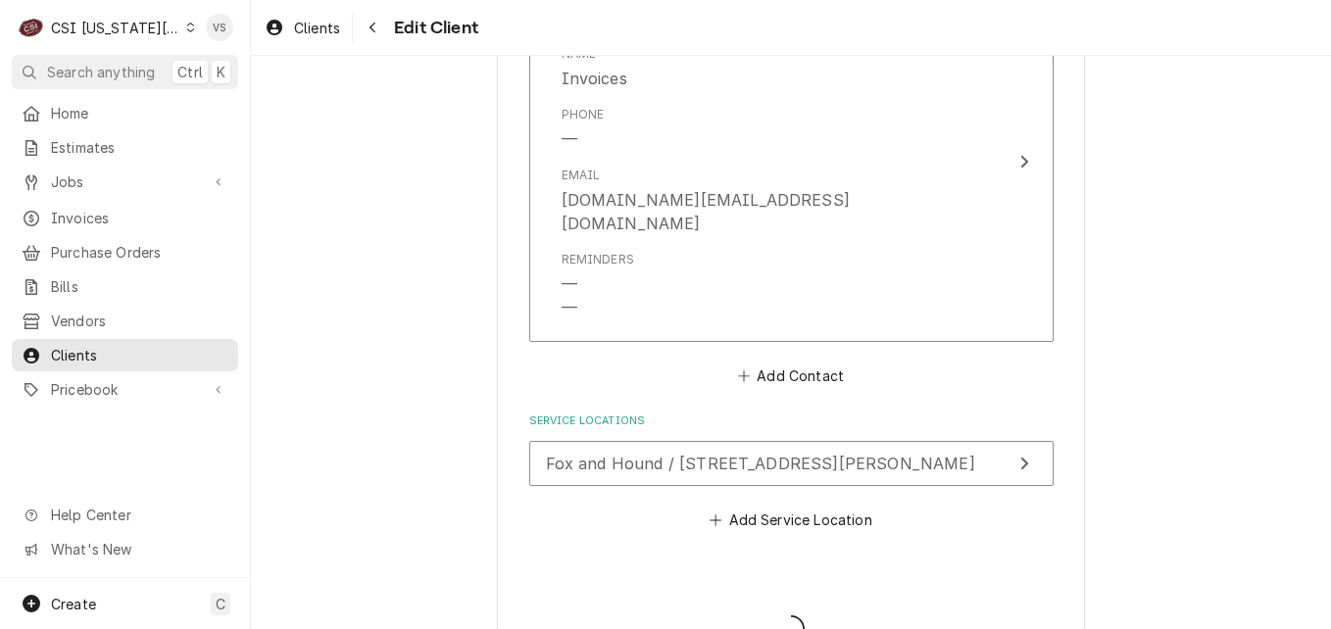
type textarea "x"
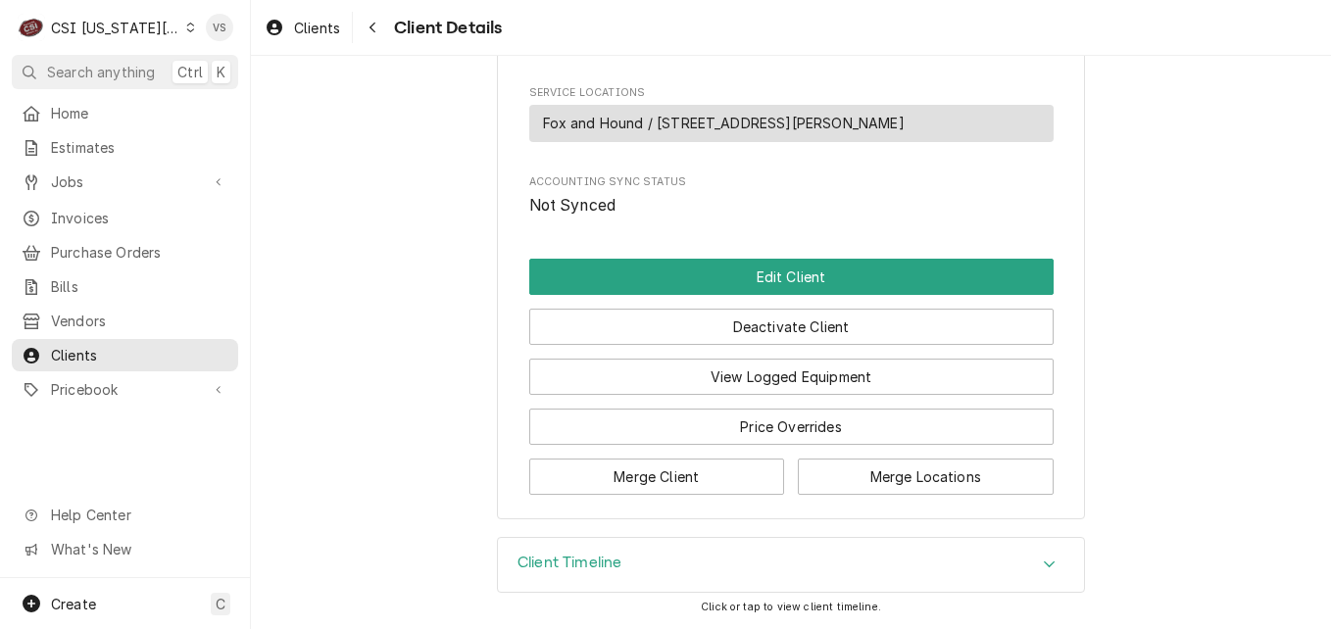
scroll to position [1141, 0]
click at [82, 345] on span "Clients" at bounding box center [139, 355] width 177 height 21
